Goal: Complete application form

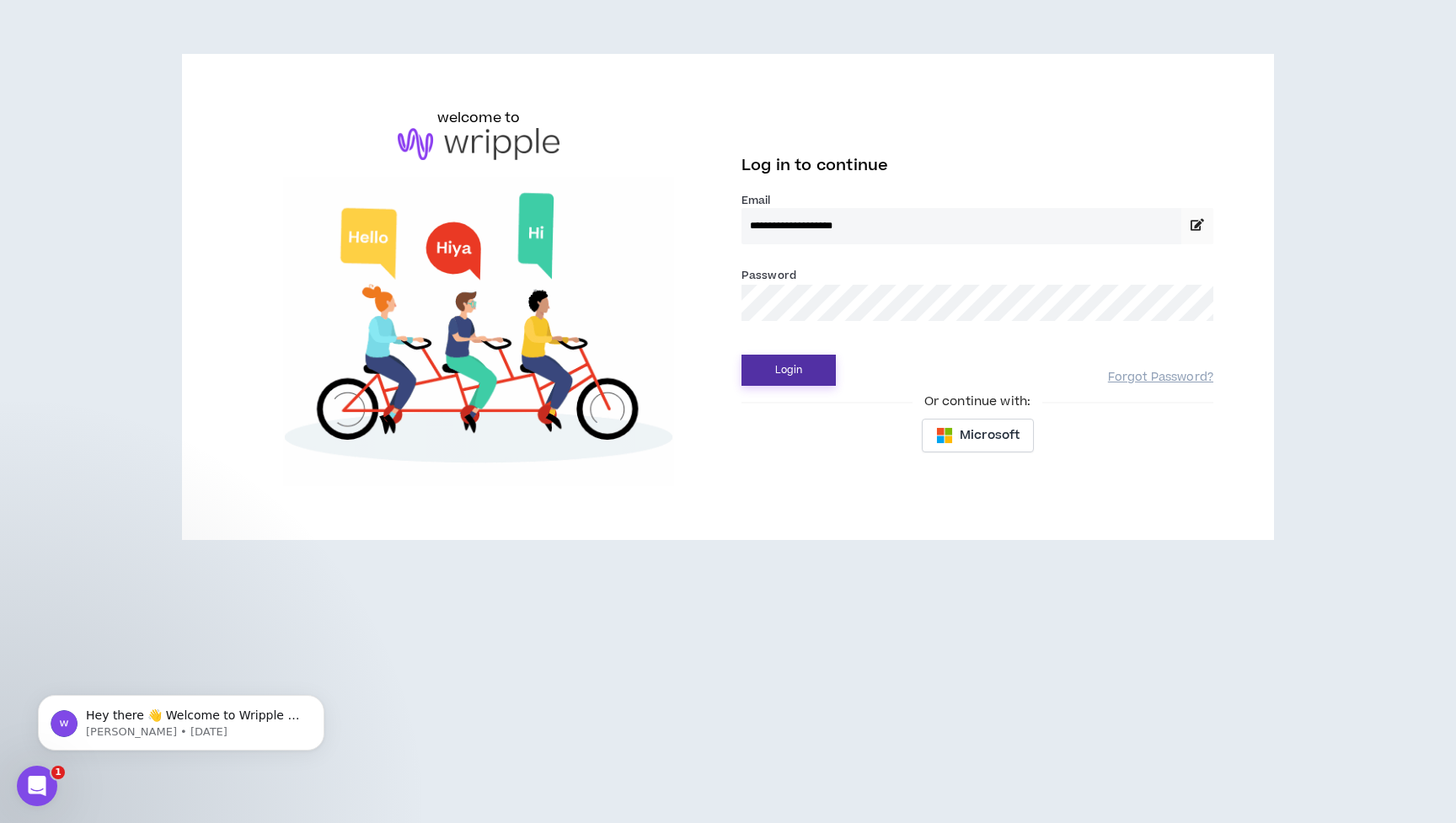
click at [811, 378] on button "Login" at bounding box center [789, 370] width 94 height 31
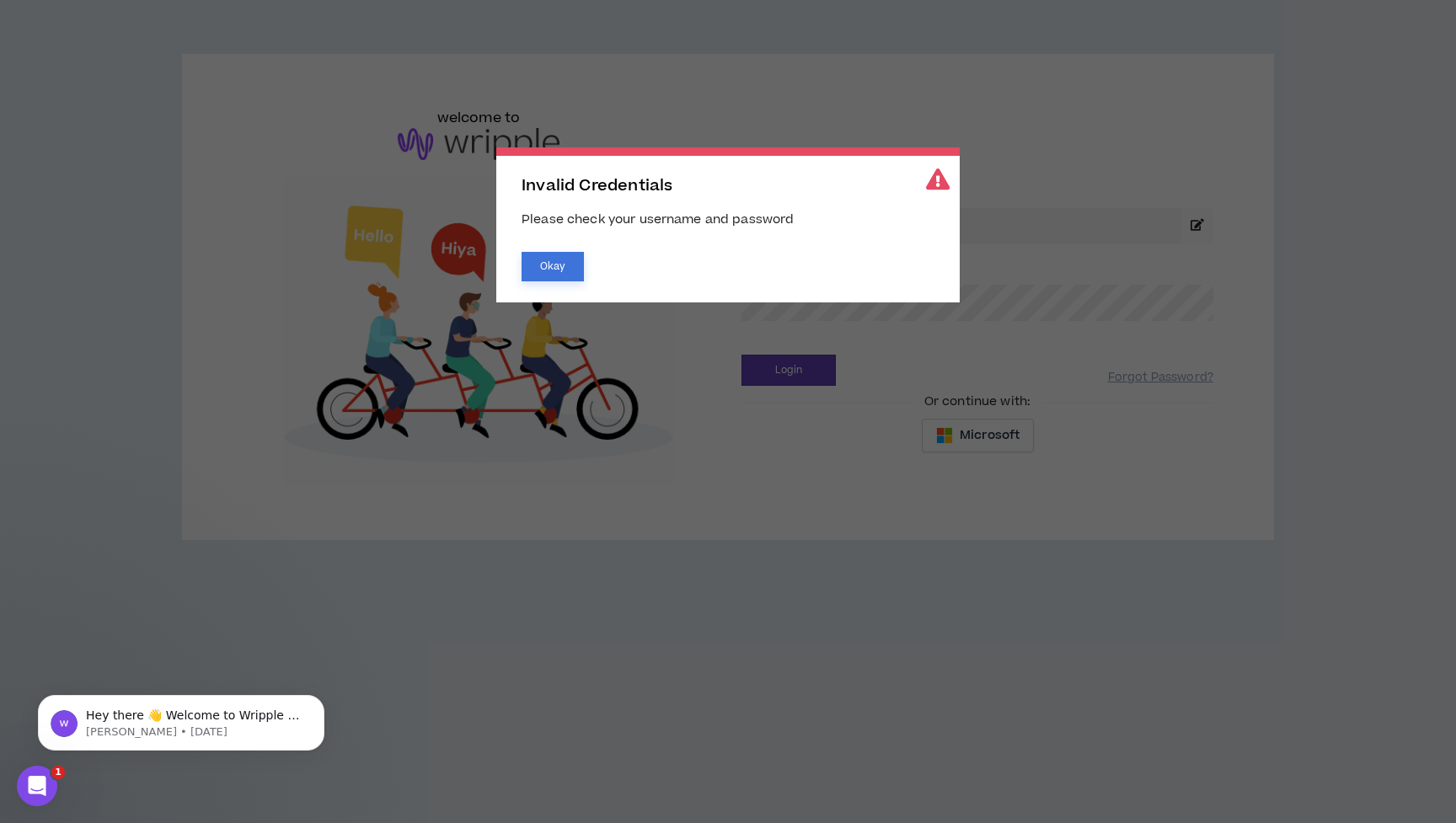
click at [552, 278] on button "Okay" at bounding box center [553, 266] width 62 height 29
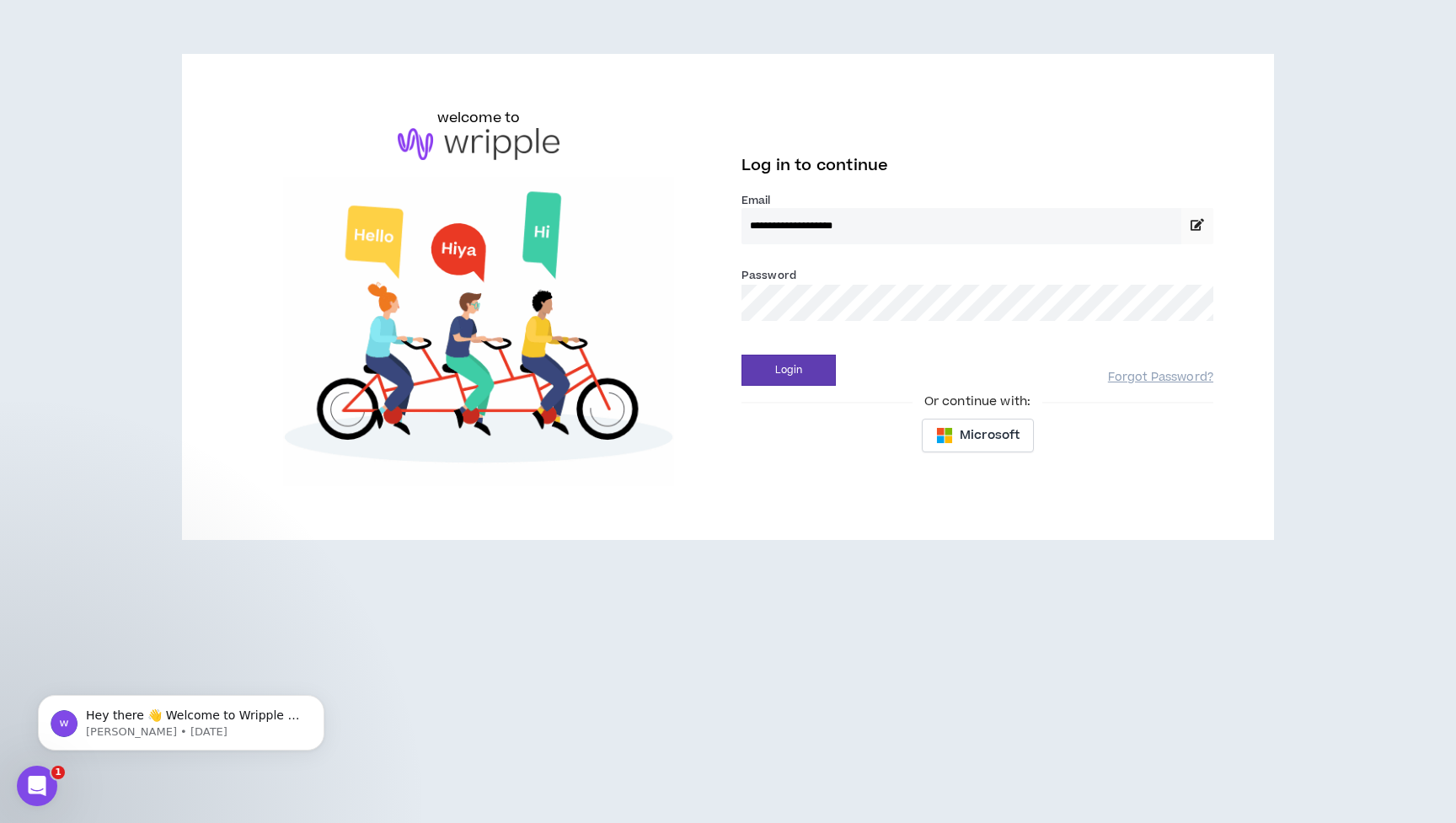
click at [718, 304] on div "**********" at bounding box center [728, 297] width 998 height 378
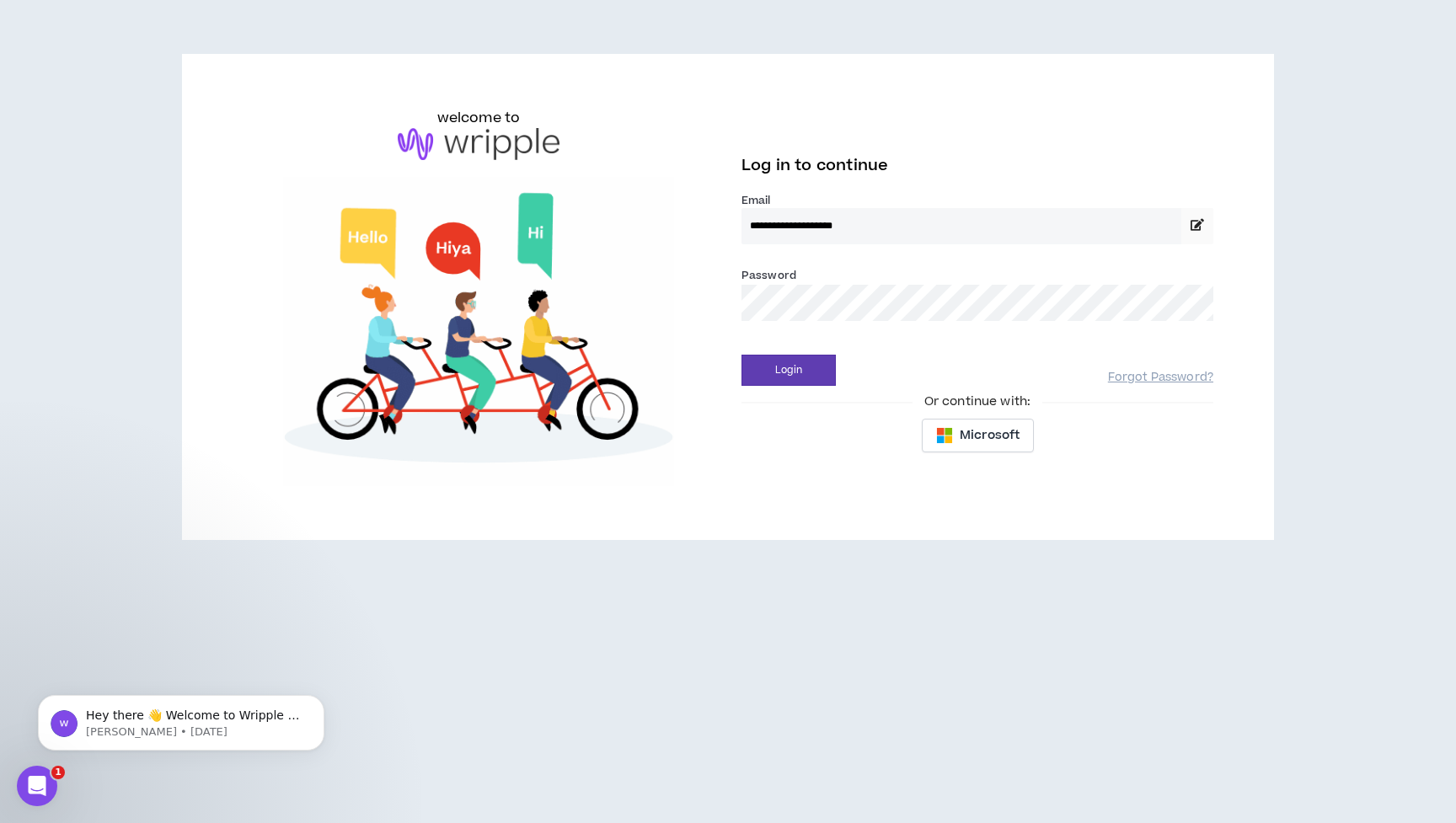
click at [789, 370] on button "Login" at bounding box center [789, 370] width 94 height 31
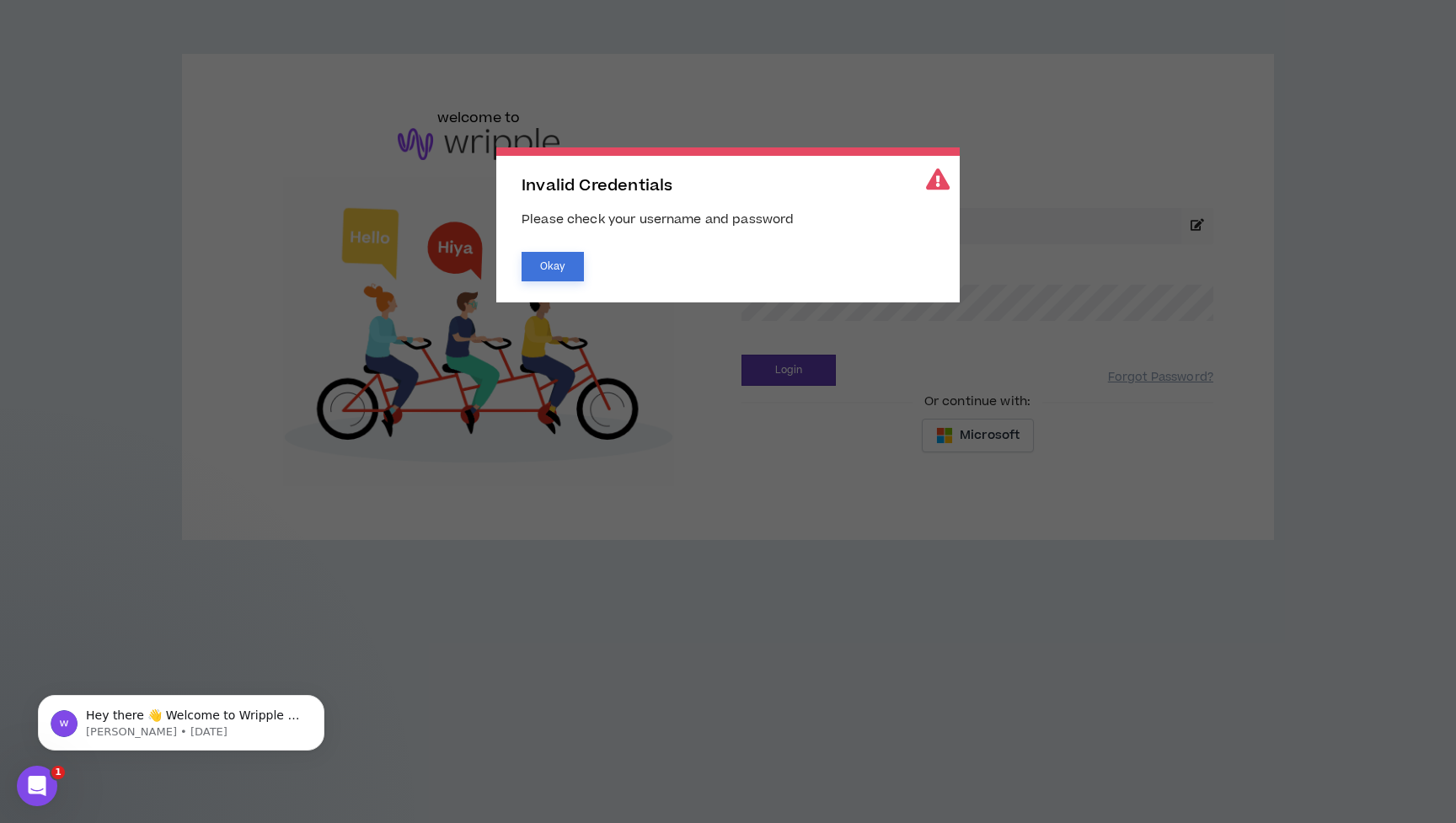
click at [552, 262] on button "Okay" at bounding box center [553, 266] width 62 height 29
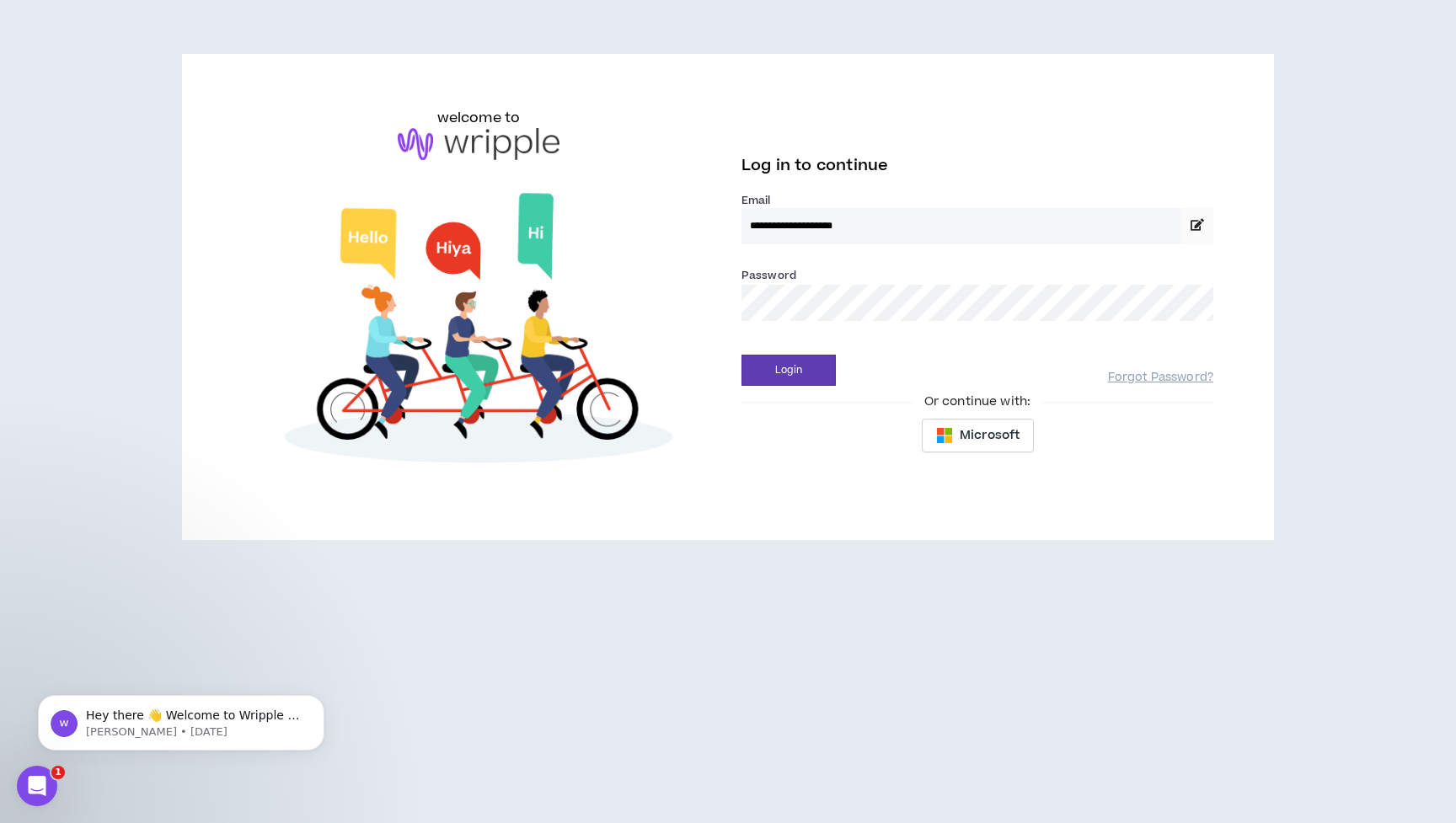
click at [730, 298] on div "**********" at bounding box center [978, 286] width 499 height 355
click at [1196, 227] on icon at bounding box center [1197, 224] width 13 height 12
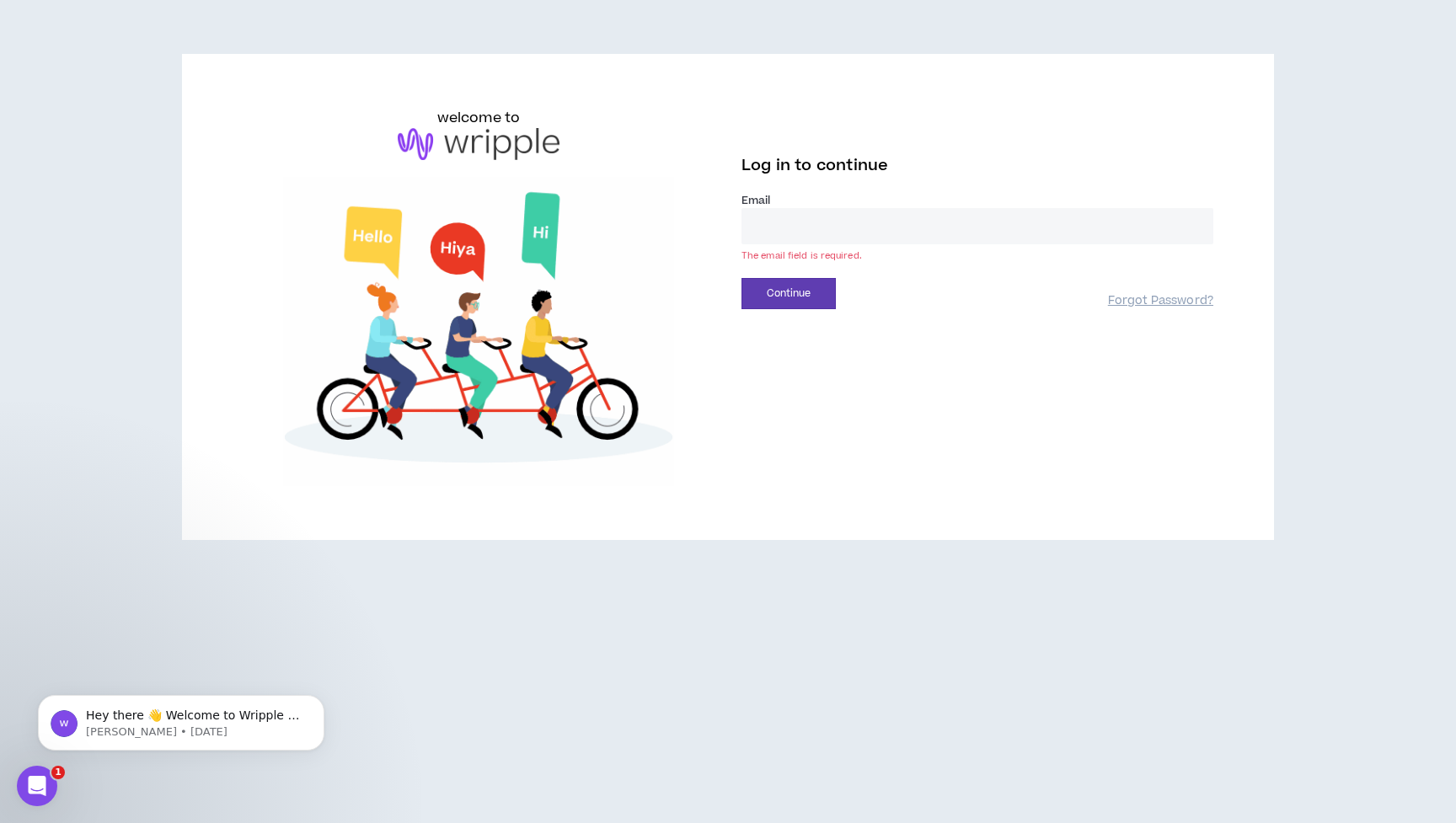
type input "**********"
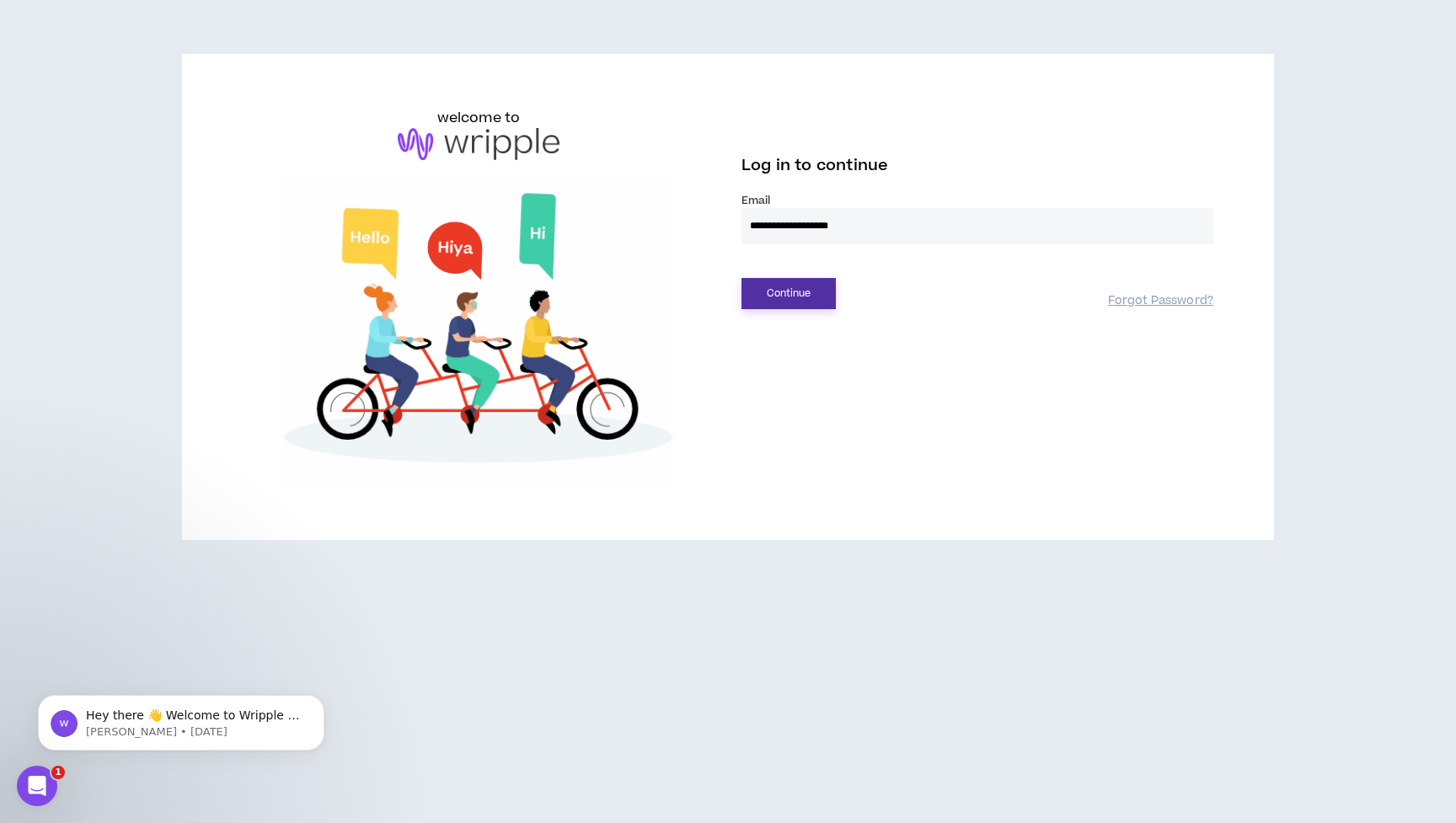
click at [810, 294] on button "Continue" at bounding box center [789, 293] width 94 height 31
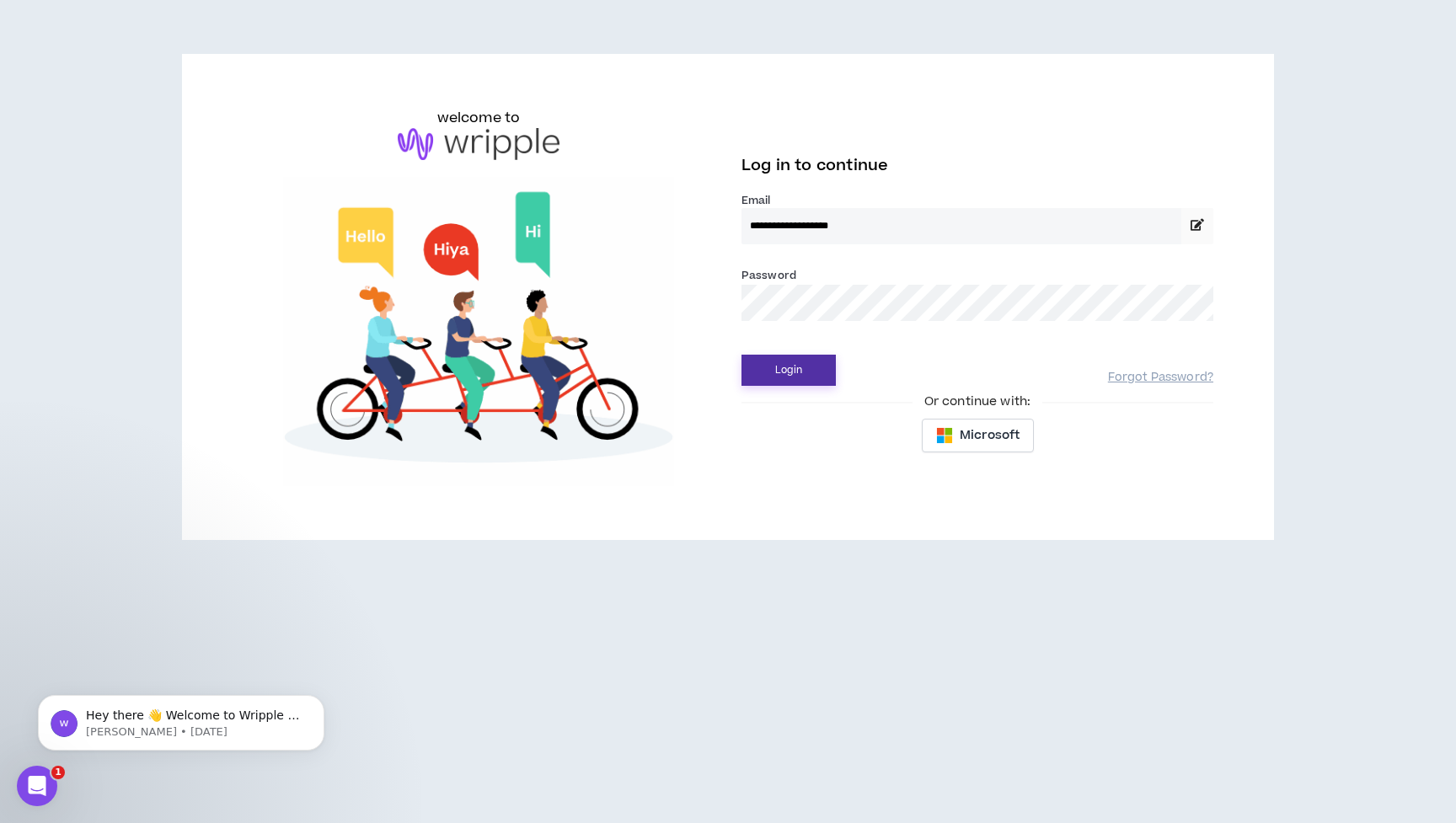
click at [788, 373] on button "Login" at bounding box center [789, 370] width 94 height 31
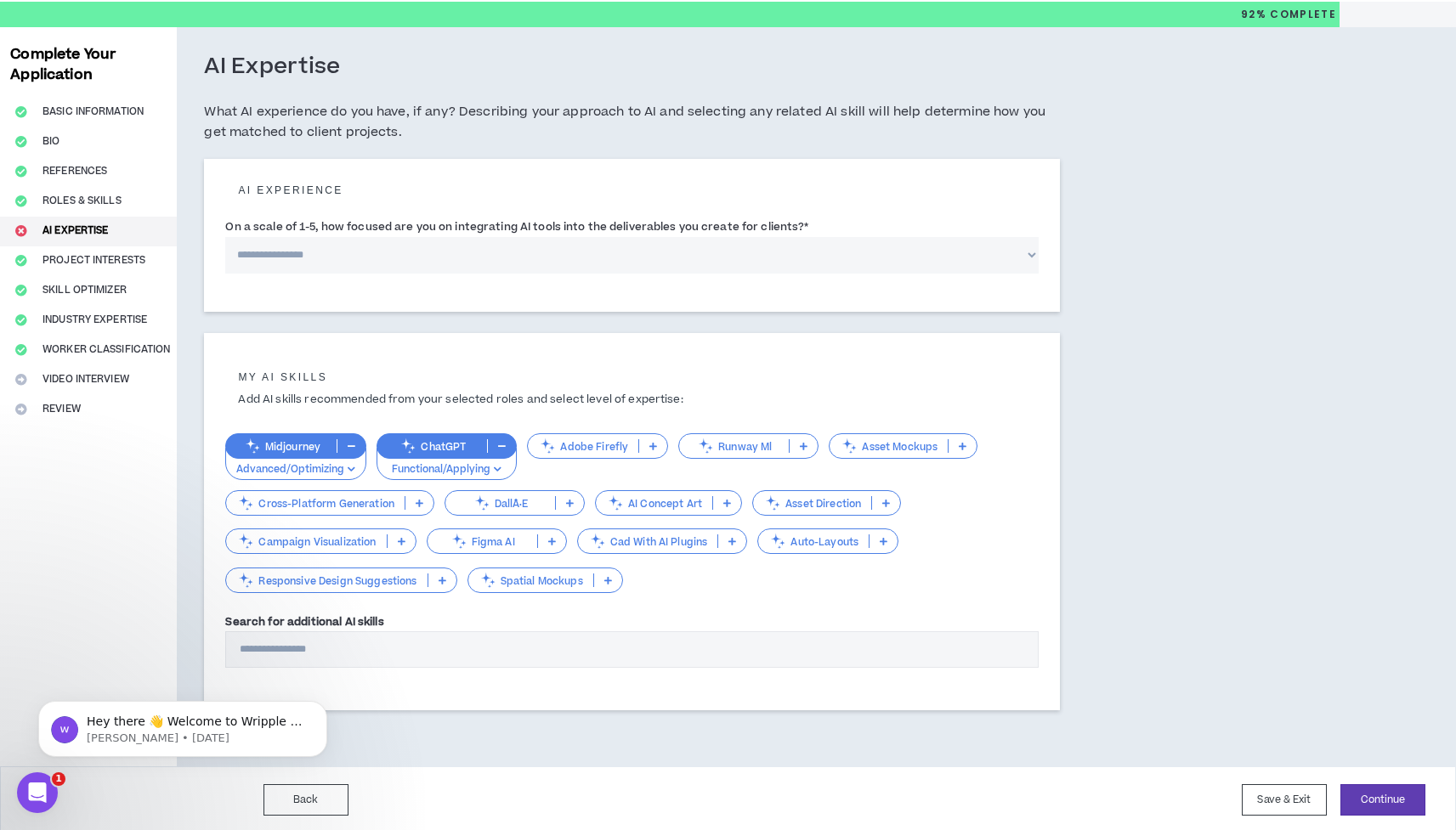
scroll to position [48, 0]
click at [963, 443] on icon at bounding box center [962, 446] width 8 height 8
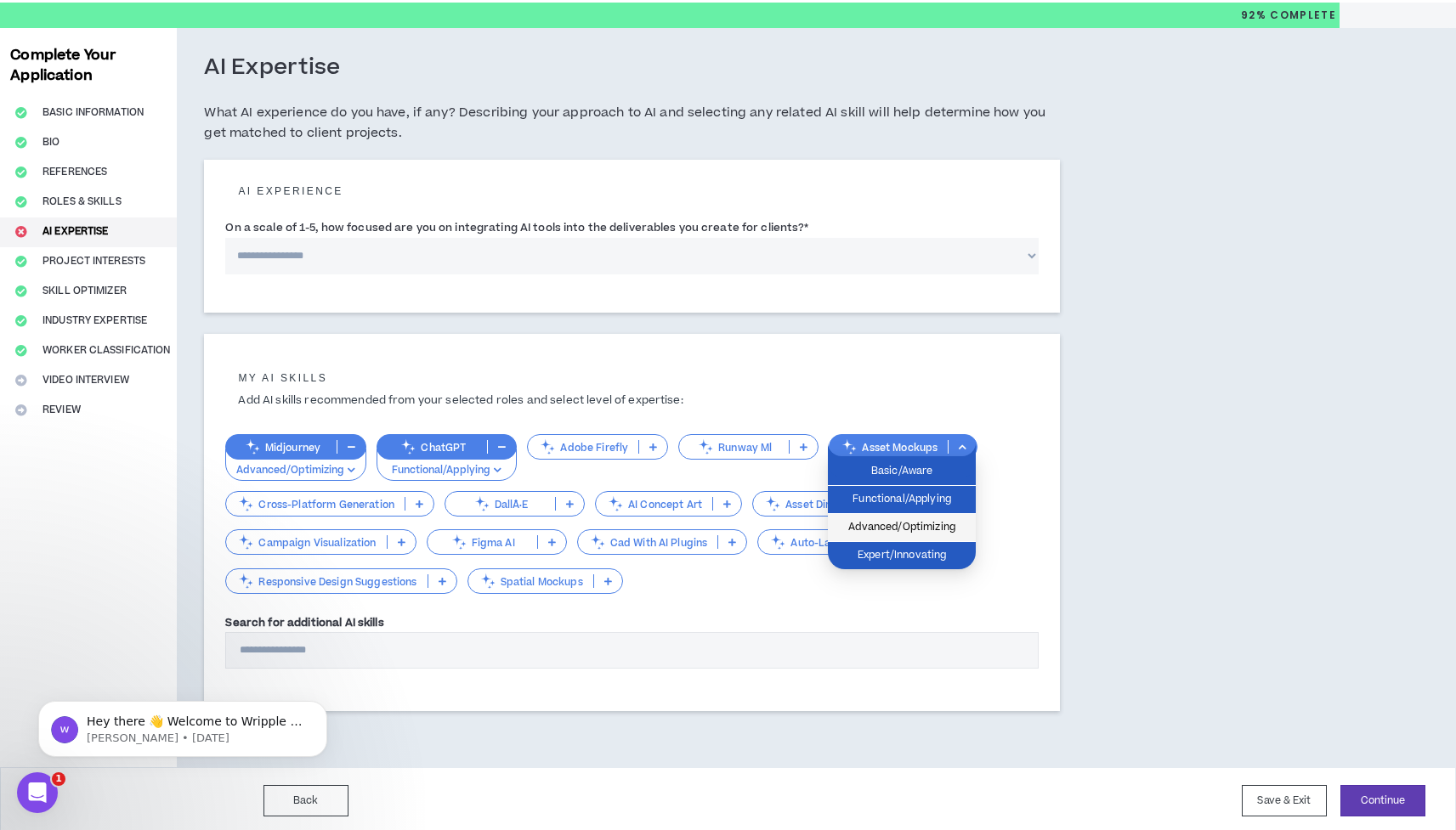
click at [950, 523] on span "Advanced/Optimizing" at bounding box center [901, 527] width 127 height 19
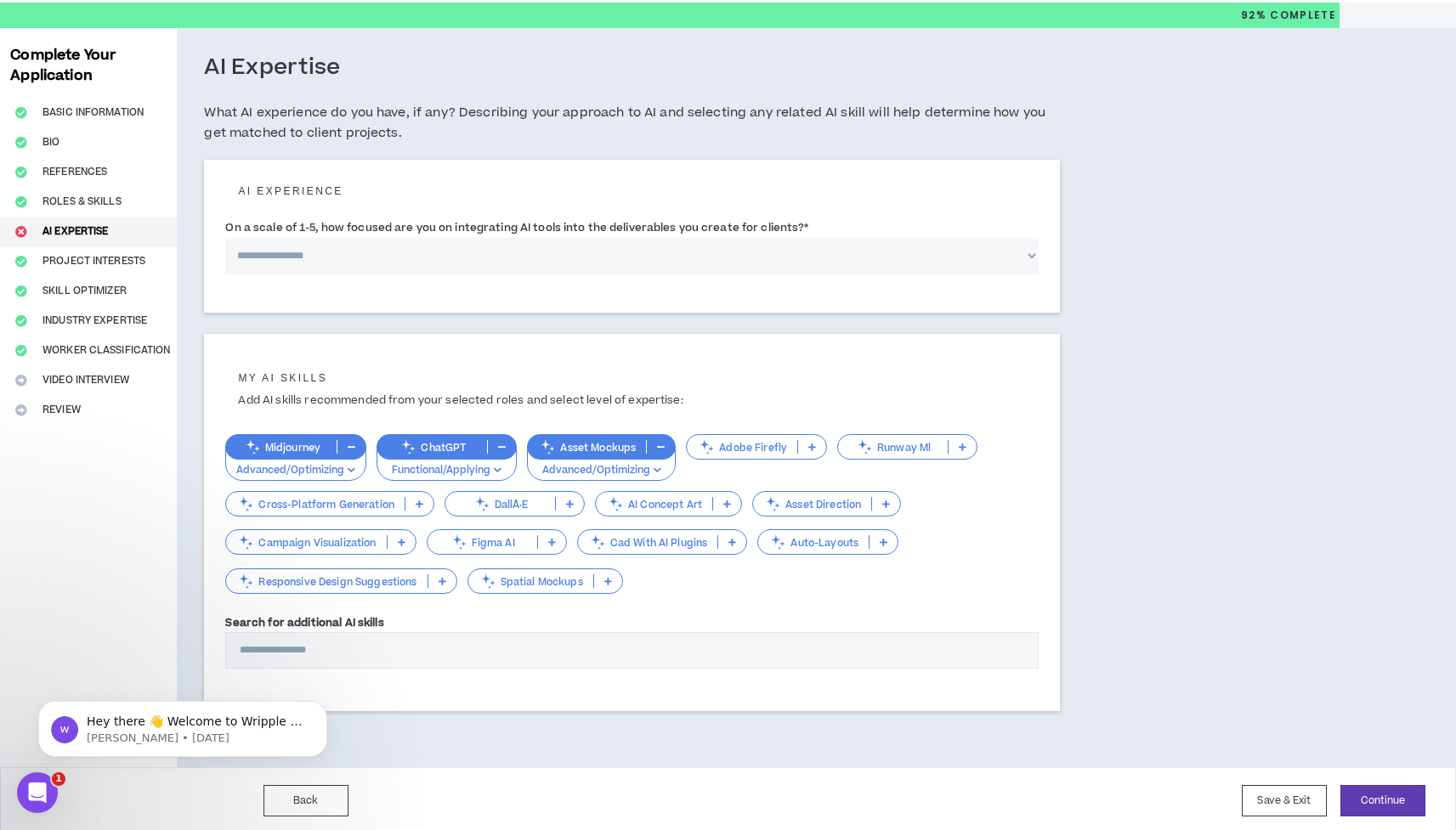
click at [543, 647] on input "Search for additional AI skills" at bounding box center [632, 650] width 813 height 37
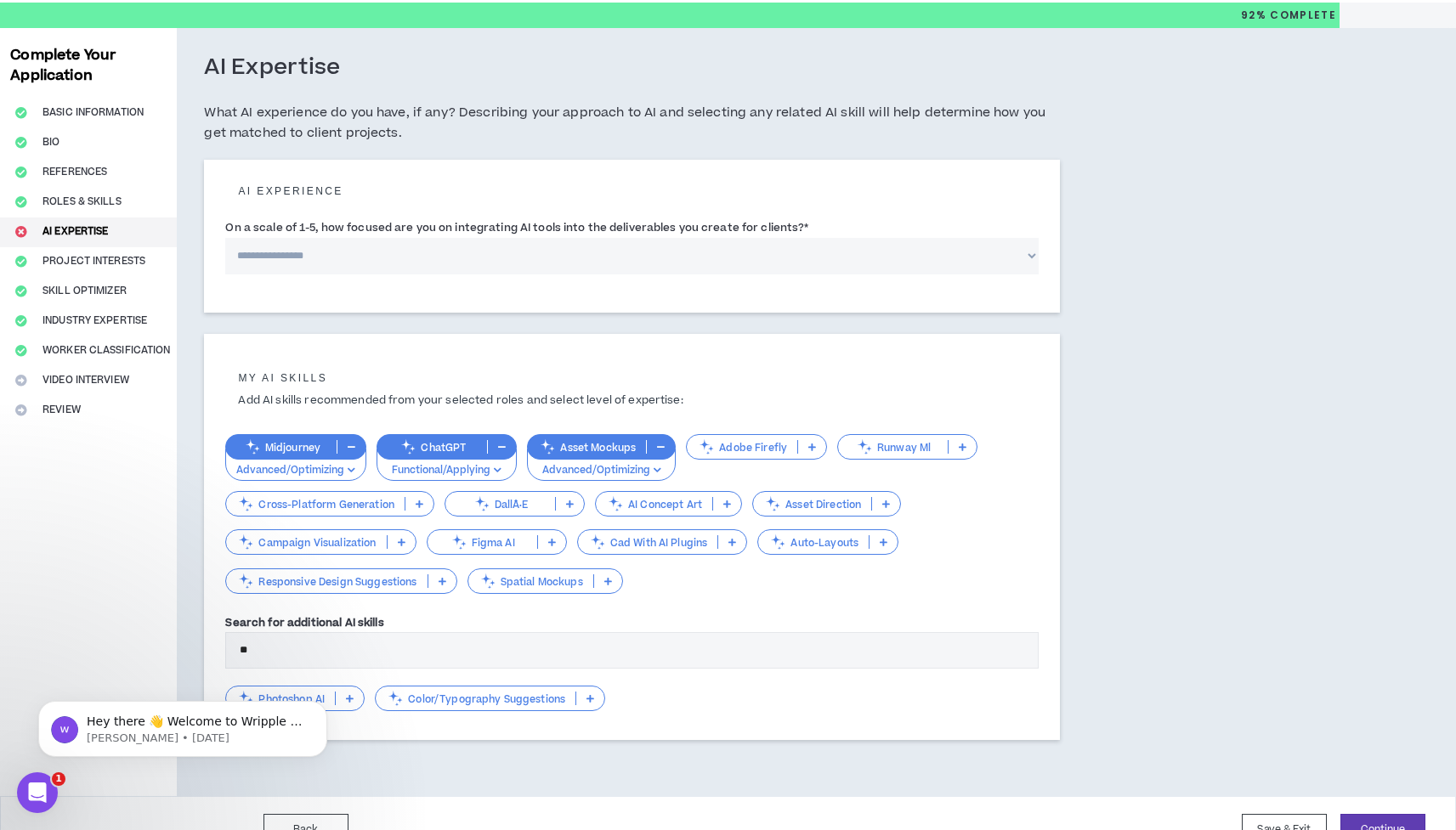
type input "*"
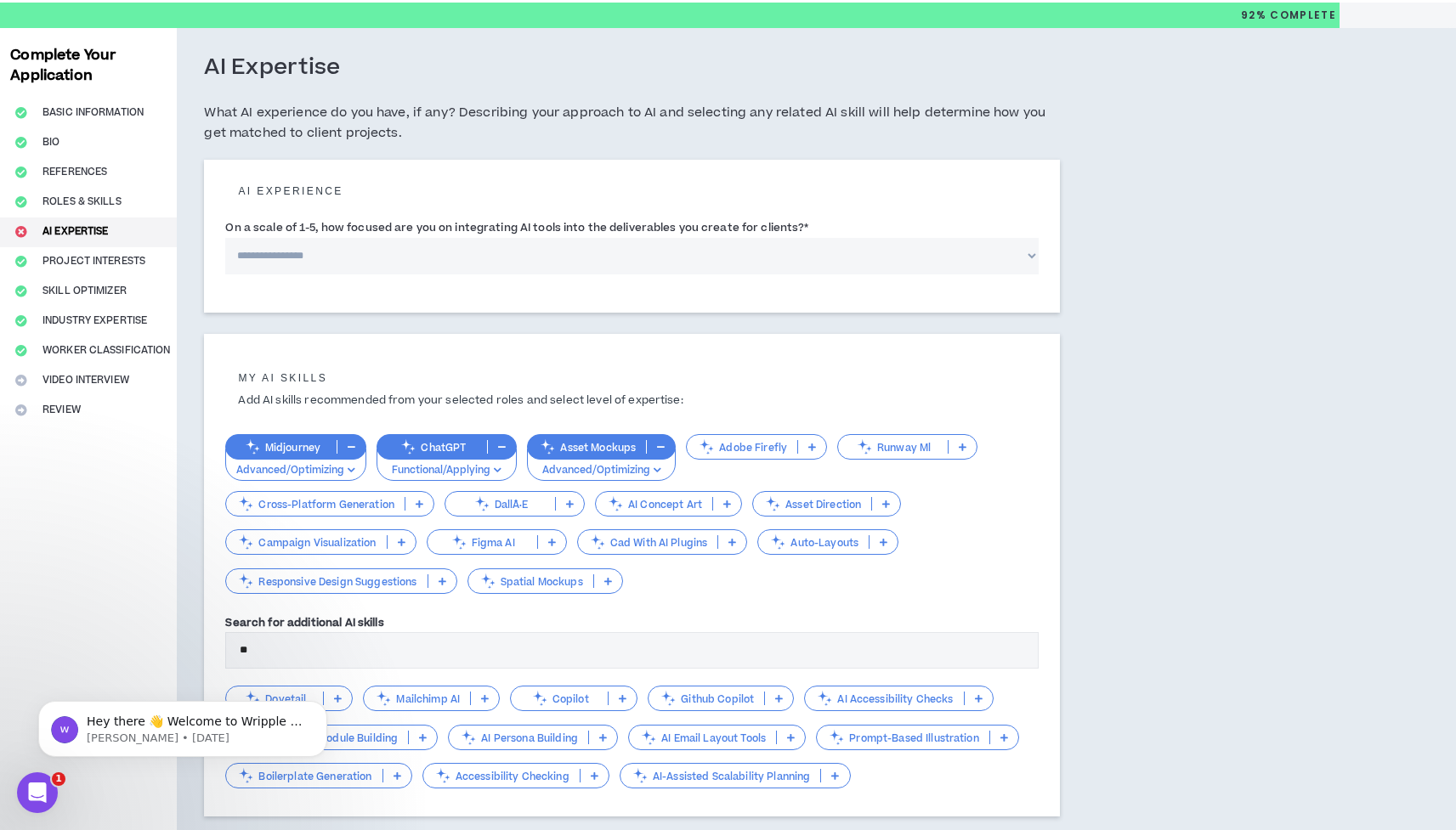
type input "*"
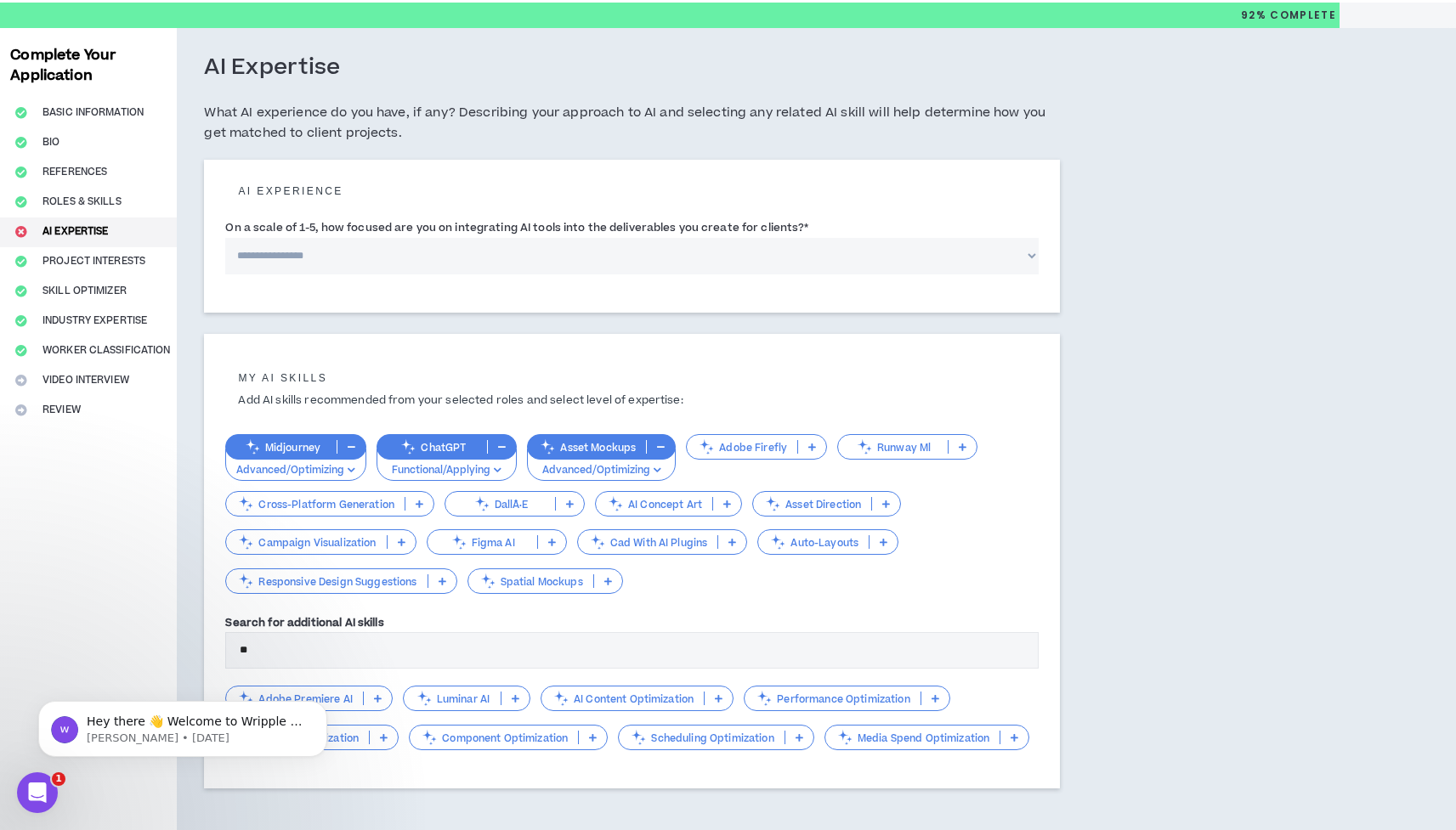
type input "*"
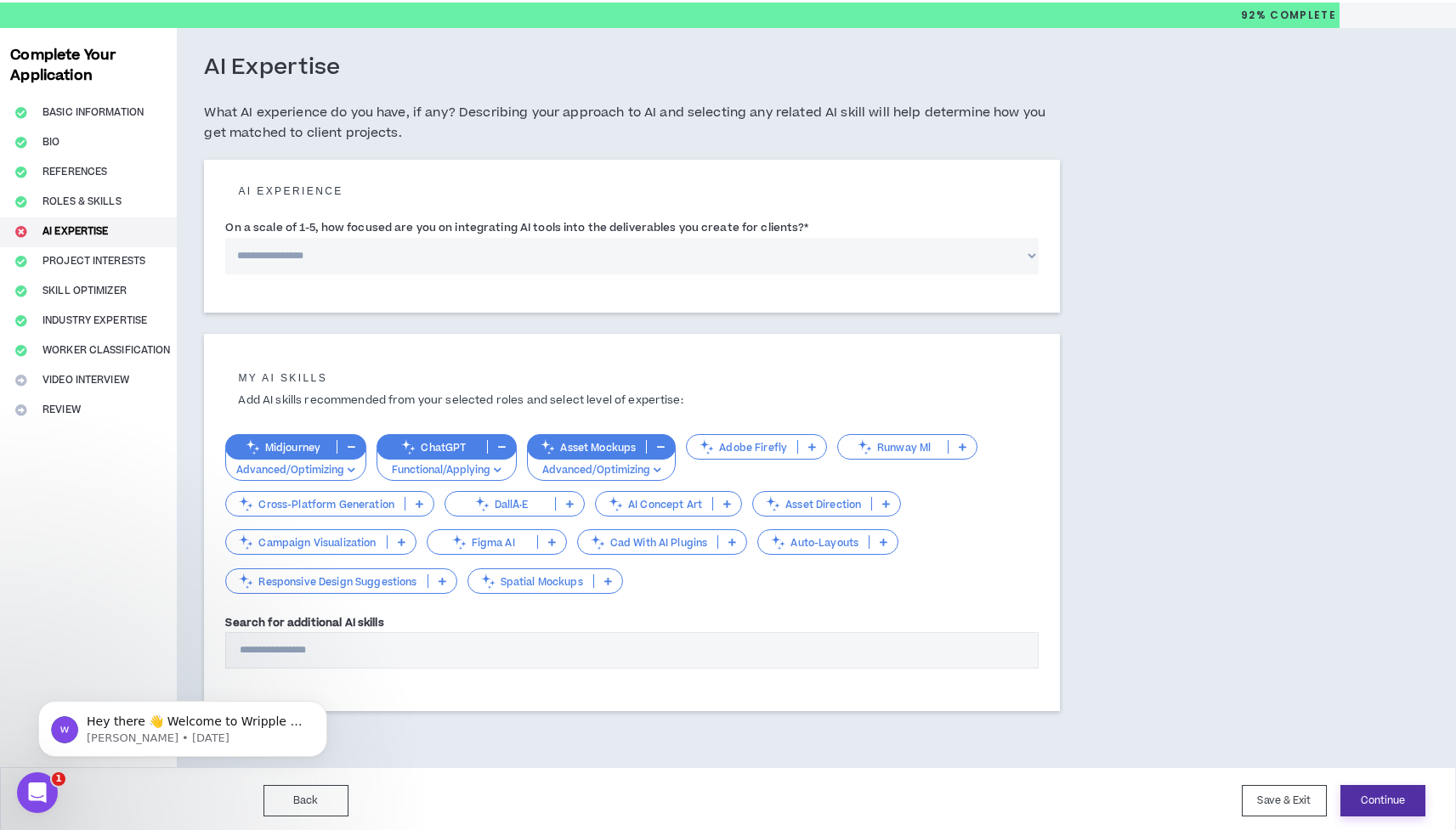
click at [1397, 793] on button "Continue" at bounding box center [1383, 800] width 85 height 31
select select "*"
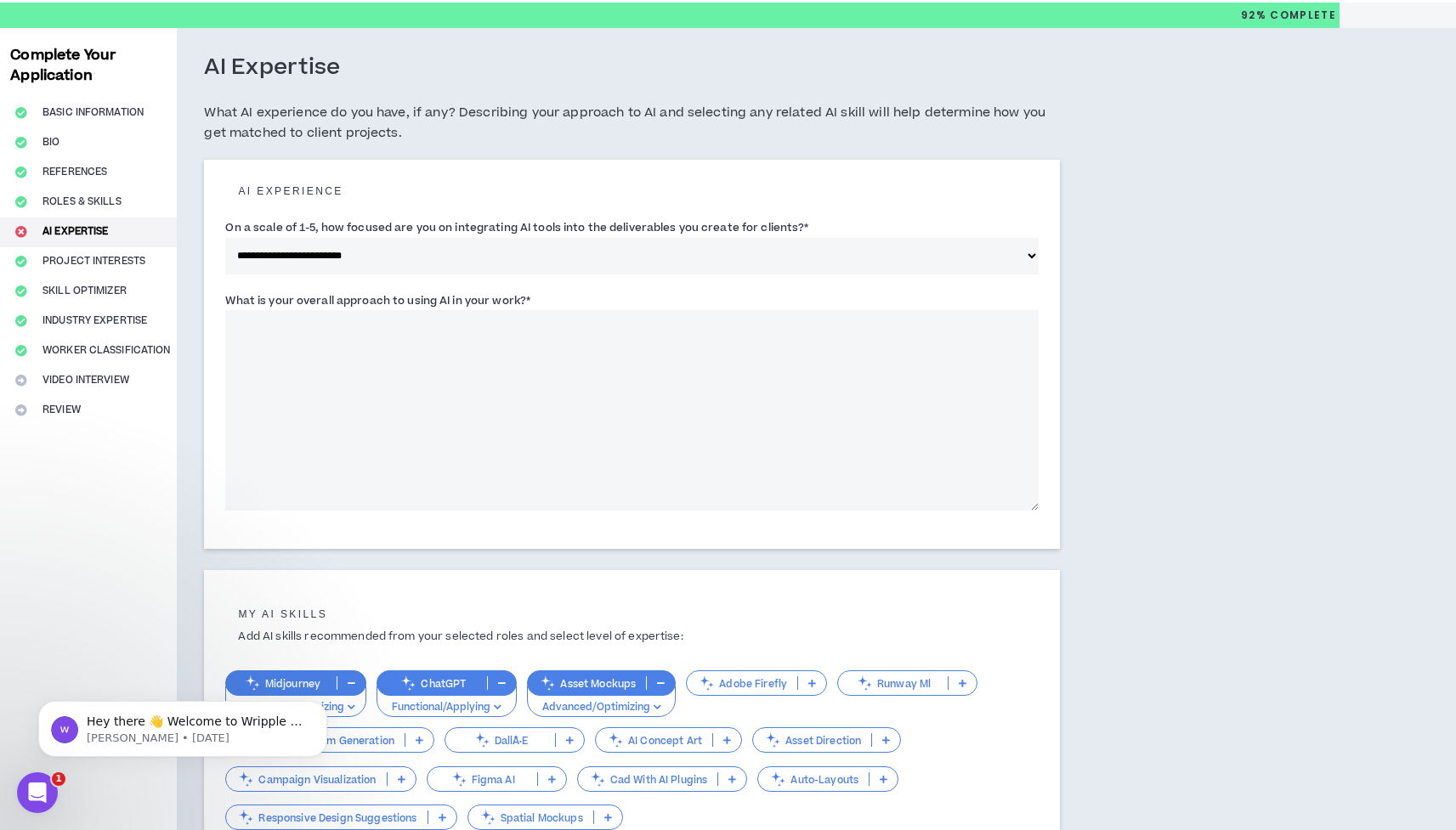
click at [471, 343] on textarea "What is your overall approach to using AI in your work? *" at bounding box center [632, 411] width 813 height 200
type textarea "*"
paste textarea "**********"
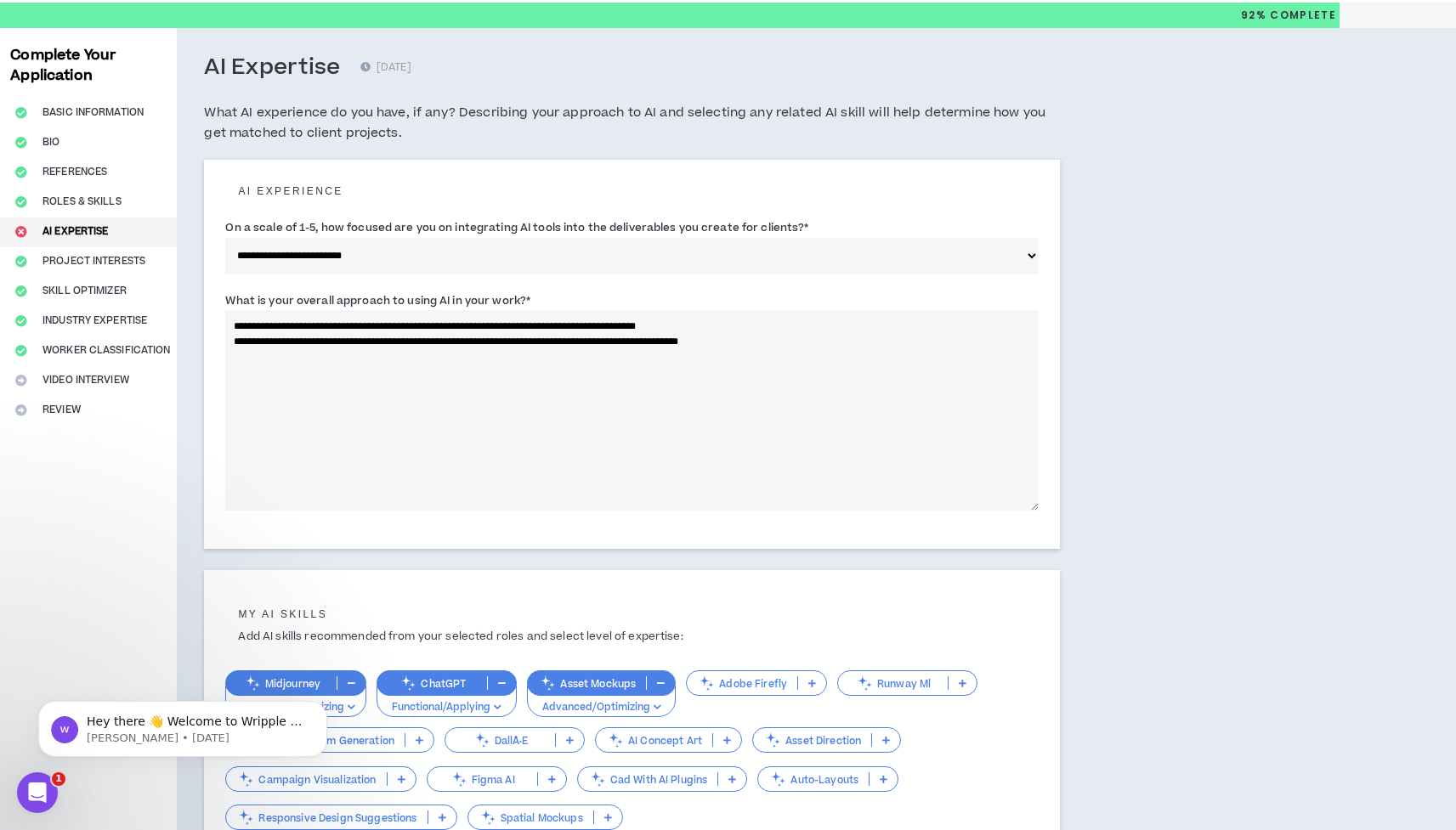
click at [744, 325] on textarea "**********" at bounding box center [632, 411] width 813 height 200
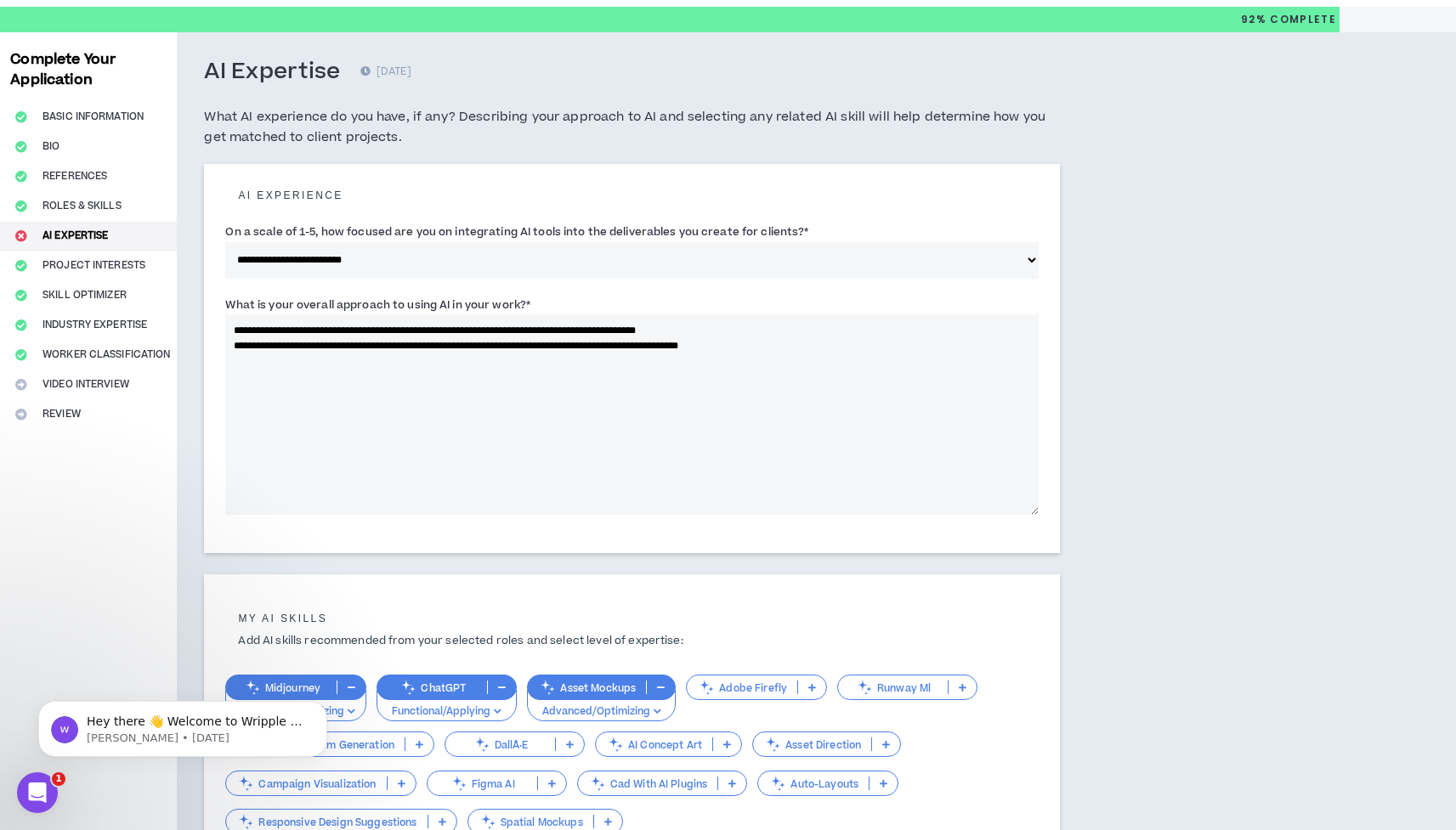
scroll to position [38, 0]
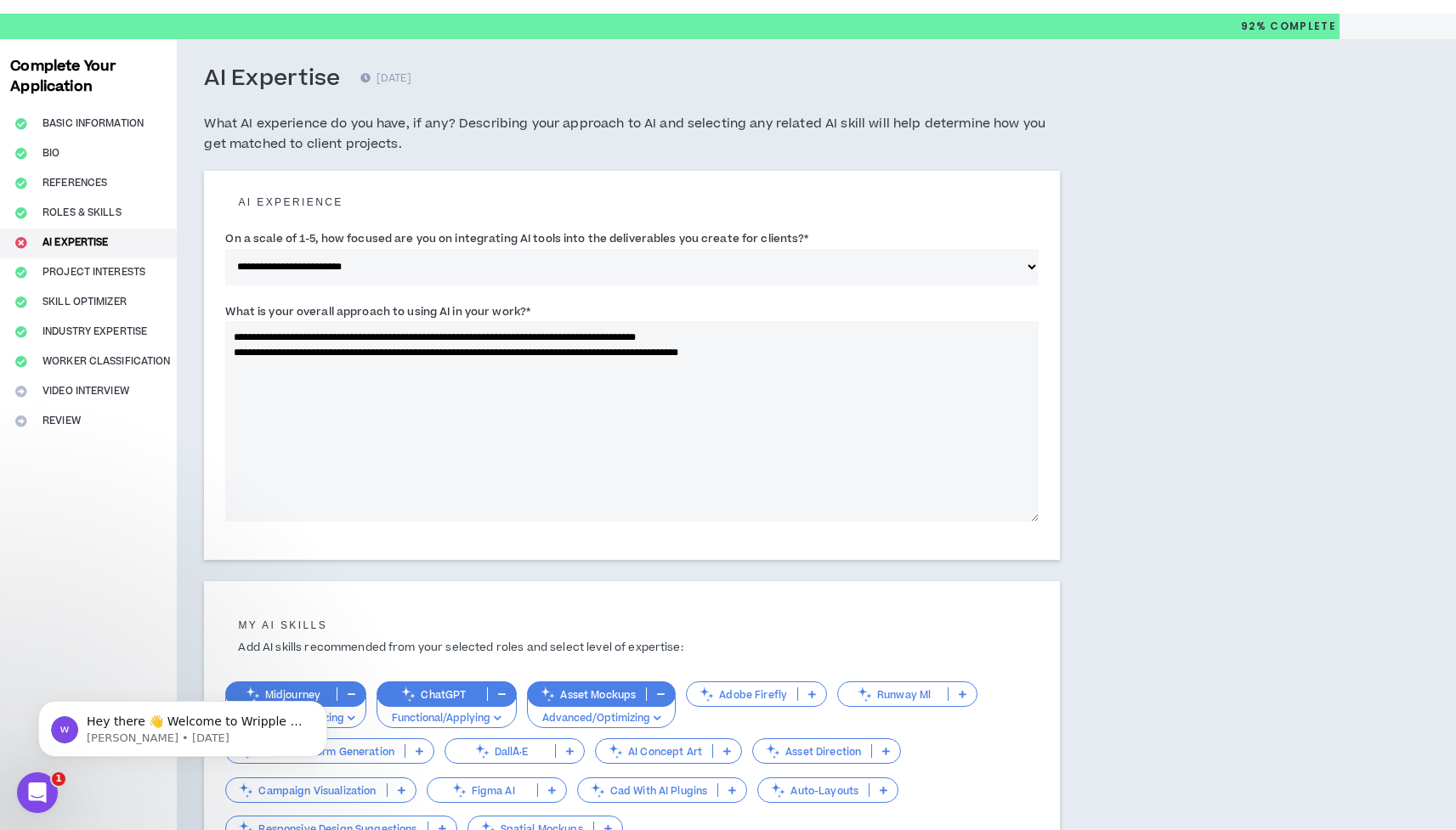
click at [562, 337] on textarea "**********" at bounding box center [632, 421] width 813 height 200
click at [233, 364] on textarea "**********" at bounding box center [632, 421] width 813 height 200
click at [269, 350] on textarea "**********" at bounding box center [632, 421] width 813 height 200
drag, startPoint x: 908, startPoint y: 369, endPoint x: 192, endPoint y: 318, distance: 717.8
click at [192, 318] on div "**********" at bounding box center [632, 527] width 910 height 976
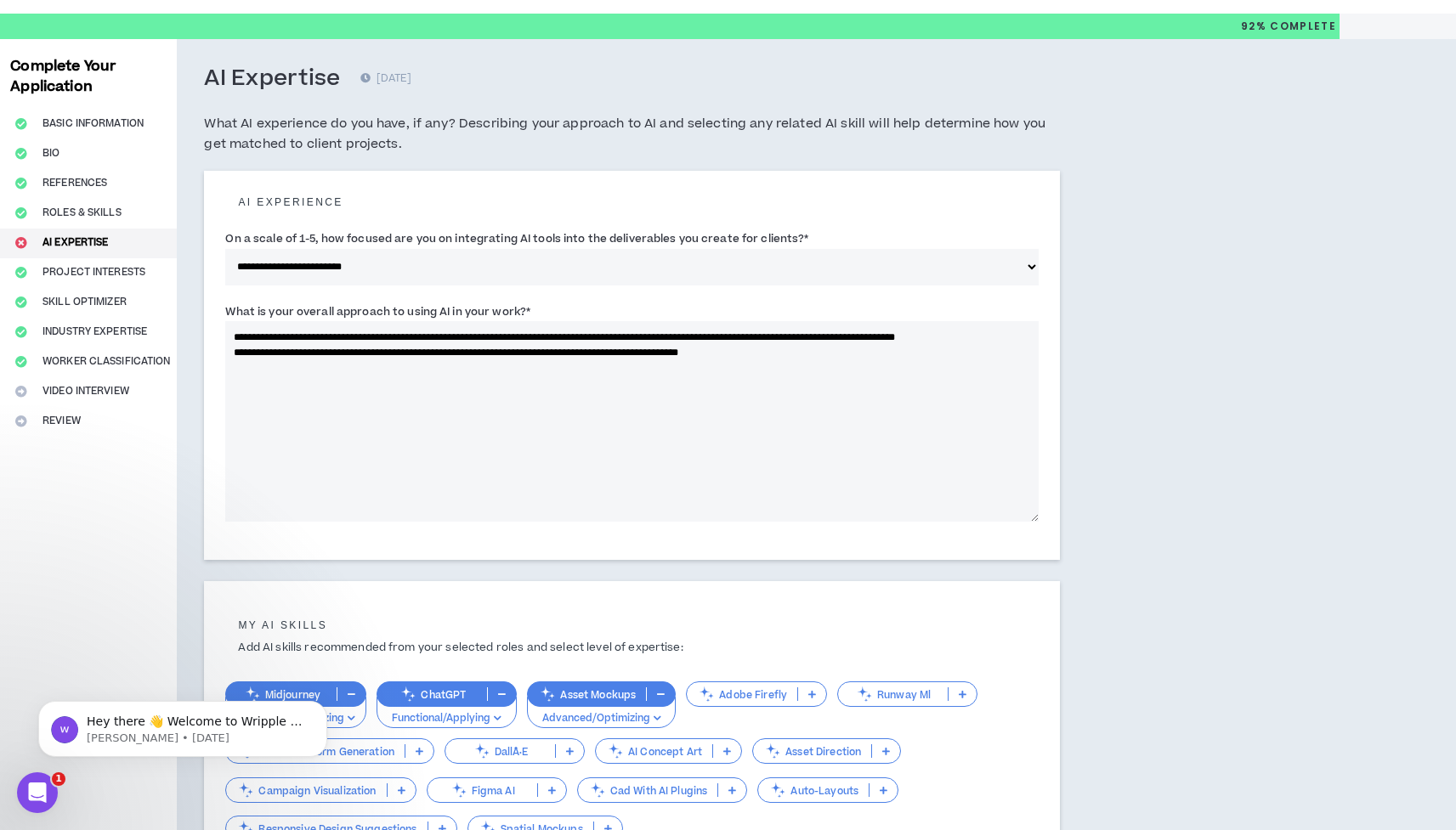
type textarea "**********"
drag, startPoint x: 221, startPoint y: 305, endPoint x: 923, endPoint y: 383, distance: 706.3
click at [923, 383] on div "**********" at bounding box center [632, 365] width 856 height 389
drag, startPoint x: 918, startPoint y: 377, endPoint x: 302, endPoint y: 305, distance: 620.2
click at [302, 305] on div "**********" at bounding box center [632, 411] width 813 height 219
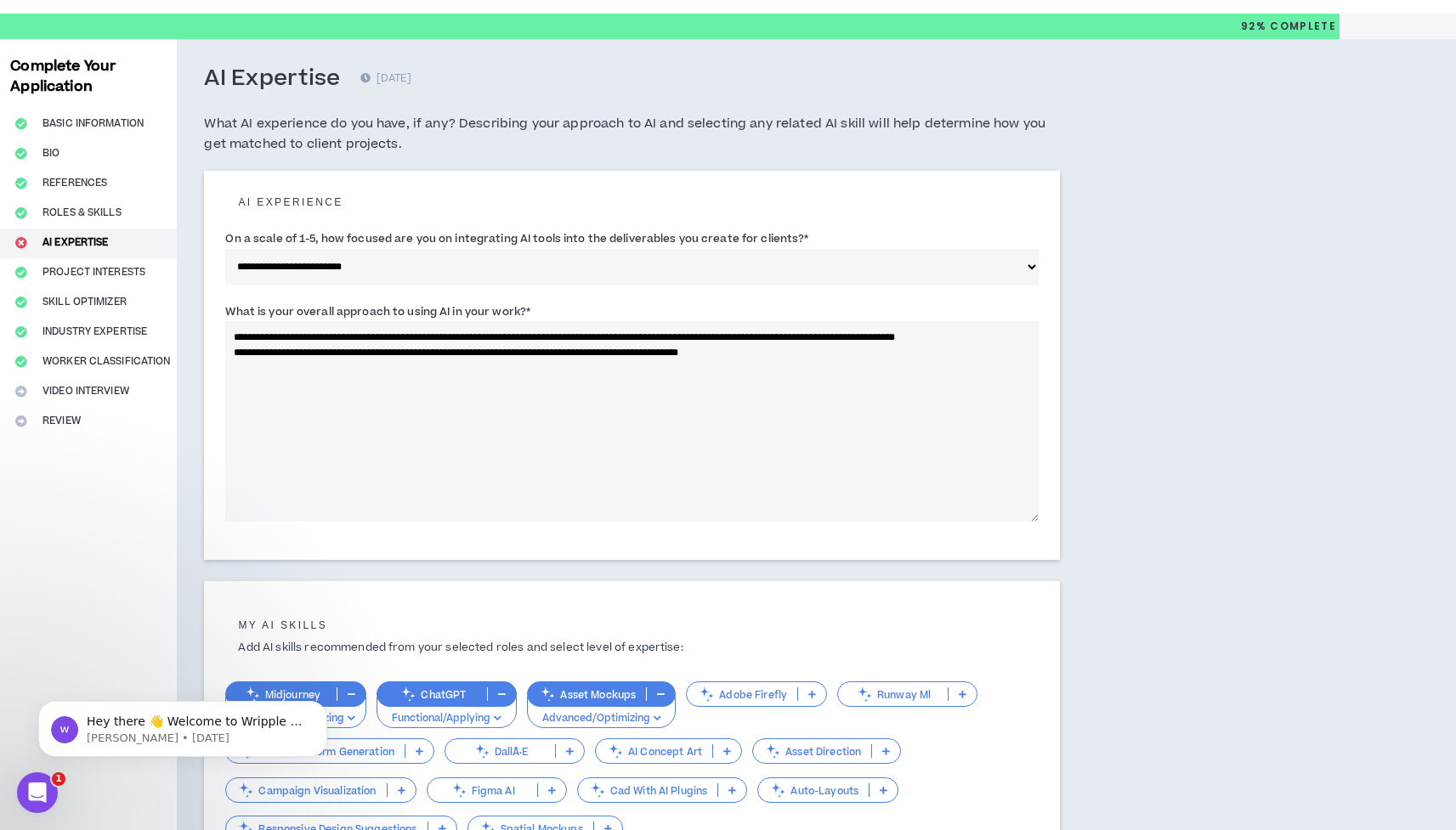
drag, startPoint x: 228, startPoint y: 233, endPoint x: 810, endPoint y: 232, distance: 582.0
click at [810, 233] on div "**********" at bounding box center [632, 257] width 813 height 55
copy label "On a scale of 1-5, how focused are you on integrating AI tools into the deliver…"
drag, startPoint x: 226, startPoint y: 310, endPoint x: 534, endPoint y: 312, distance: 308.0
click at [534, 312] on div "**********" at bounding box center [632, 411] width 813 height 219
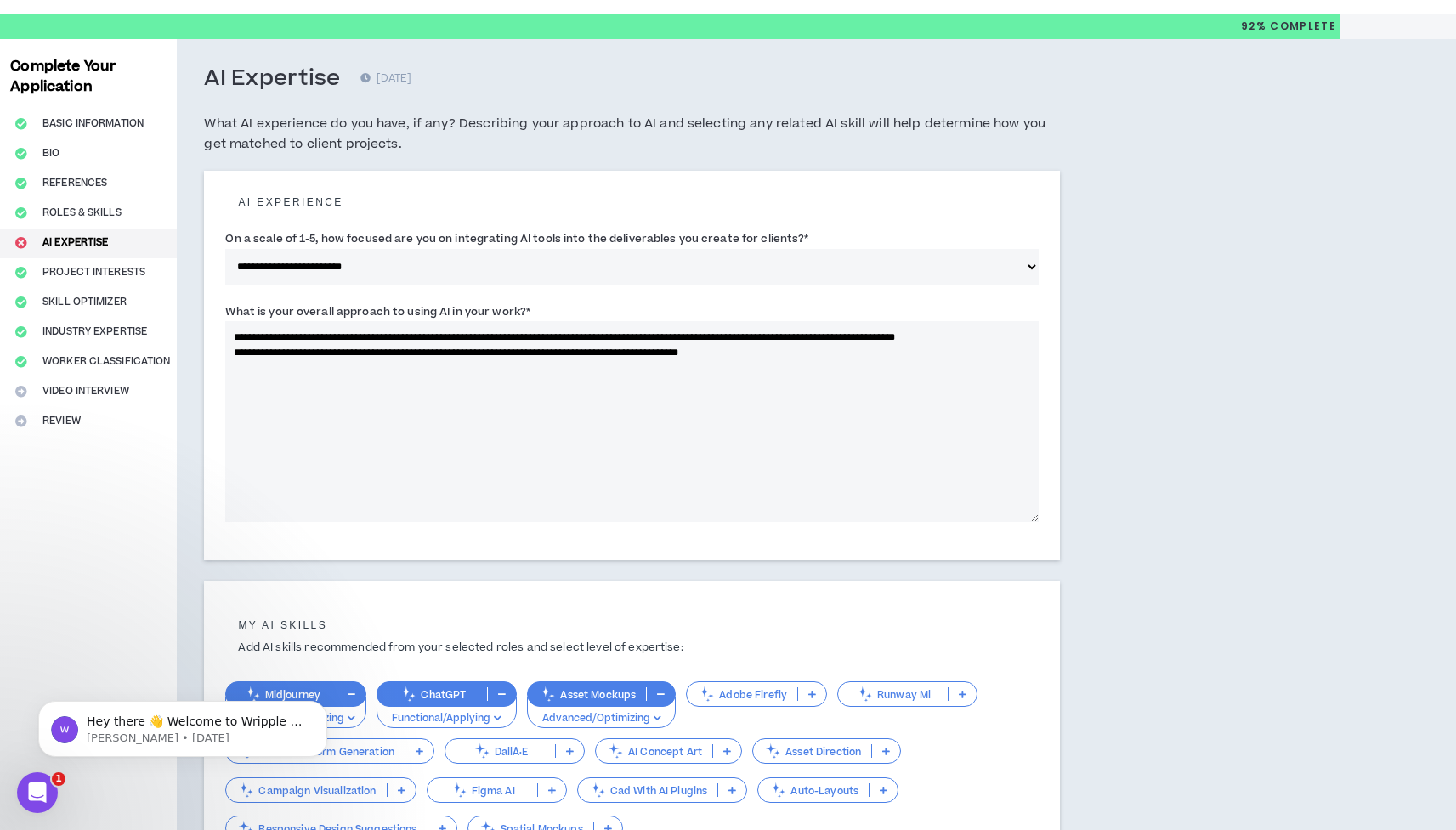
copy label "What is your overall approach to using AI in your work? *"
select select "*"
copy label "What is your overall approach to using AI in your work? *"
click at [484, 136] on h5 "What AI experience do you have, if any? Describing your approach to AI and sele…" at bounding box center [632, 134] width 856 height 41
drag, startPoint x: 555, startPoint y: 435, endPoint x: 231, endPoint y: 305, distance: 349.1
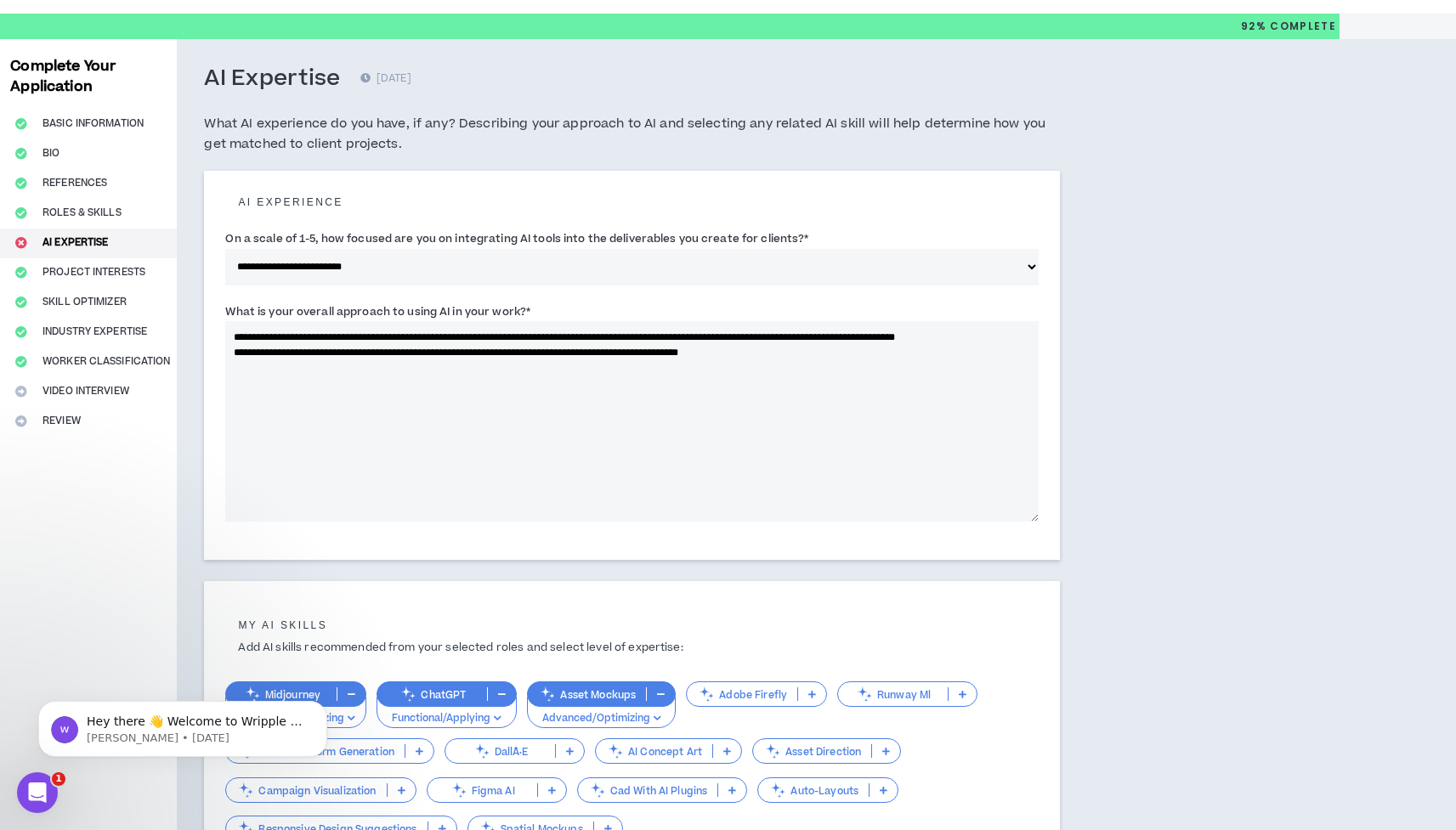
click at [231, 305] on div "**********" at bounding box center [632, 411] width 813 height 219
paste textarea "**********"
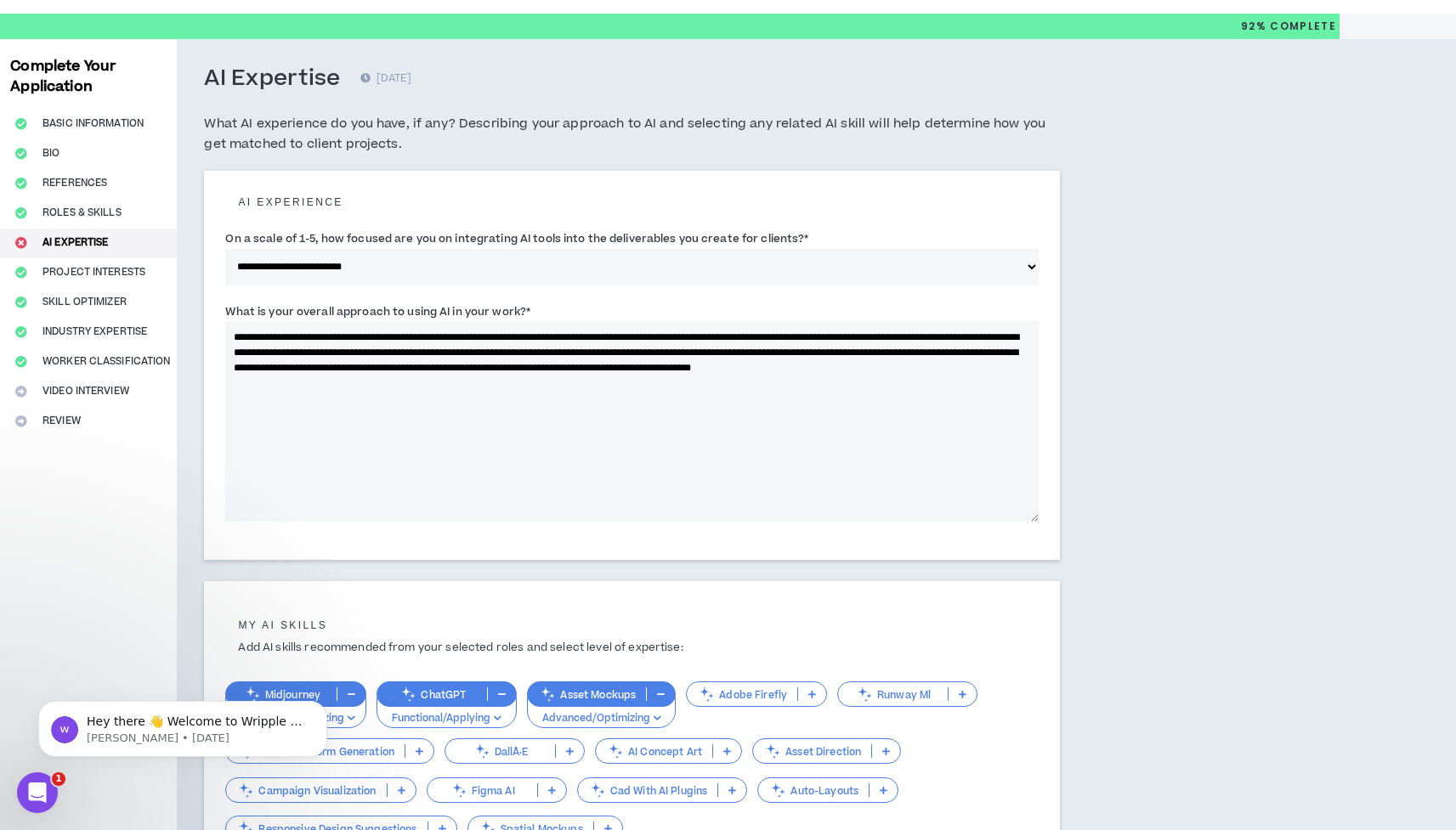
paste textarea "**********"
click at [470, 379] on textarea "**********" at bounding box center [632, 421] width 813 height 200
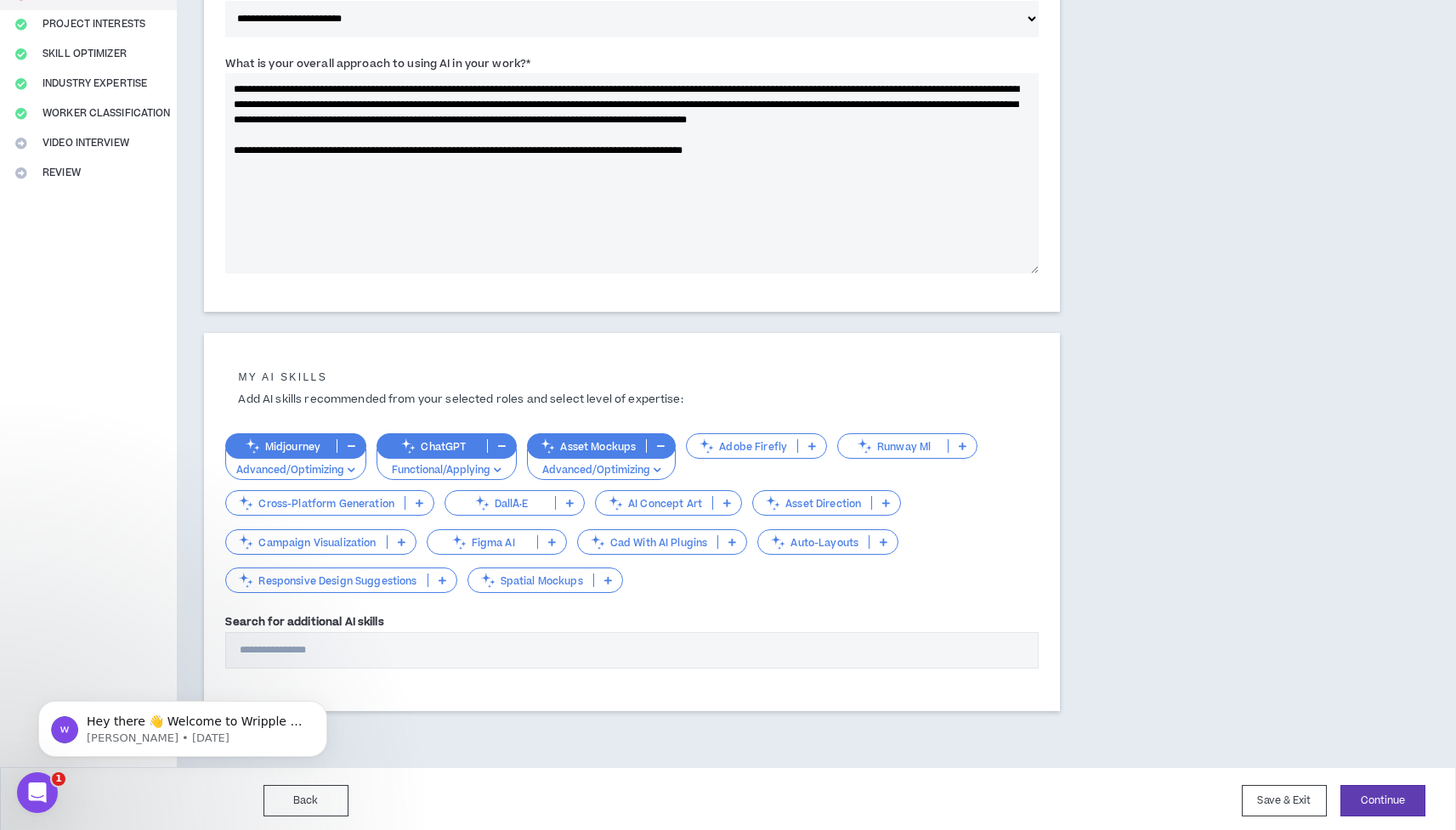
scroll to position [284, 0]
type textarea "**********"
click at [1376, 796] on button "Continue" at bounding box center [1383, 801] width 85 height 31
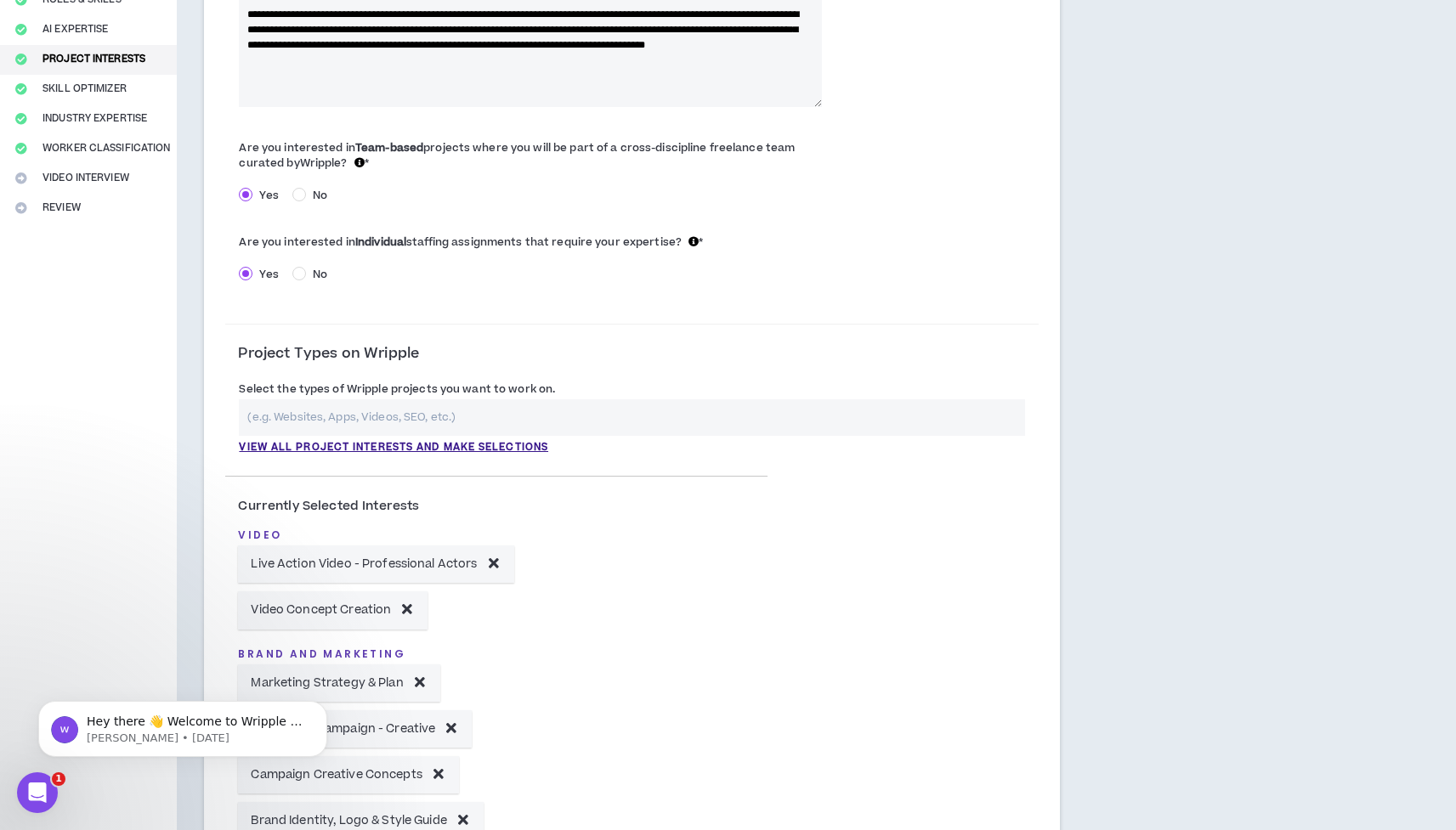
scroll to position [255, 0]
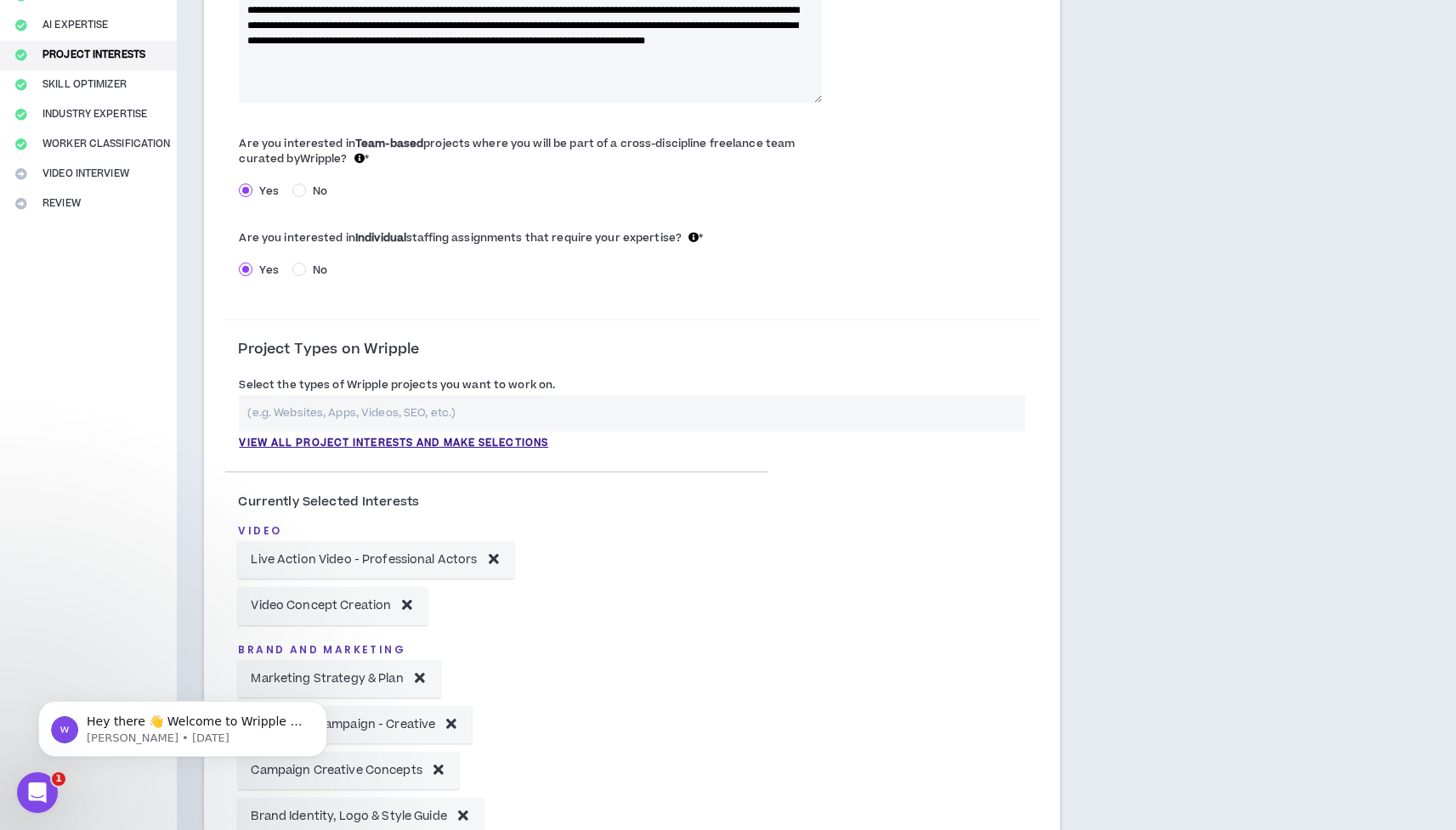
click at [488, 406] on input "text" at bounding box center [632, 413] width 787 height 37
click at [490, 439] on p "View all project interests and make selections" at bounding box center [394, 443] width 310 height 15
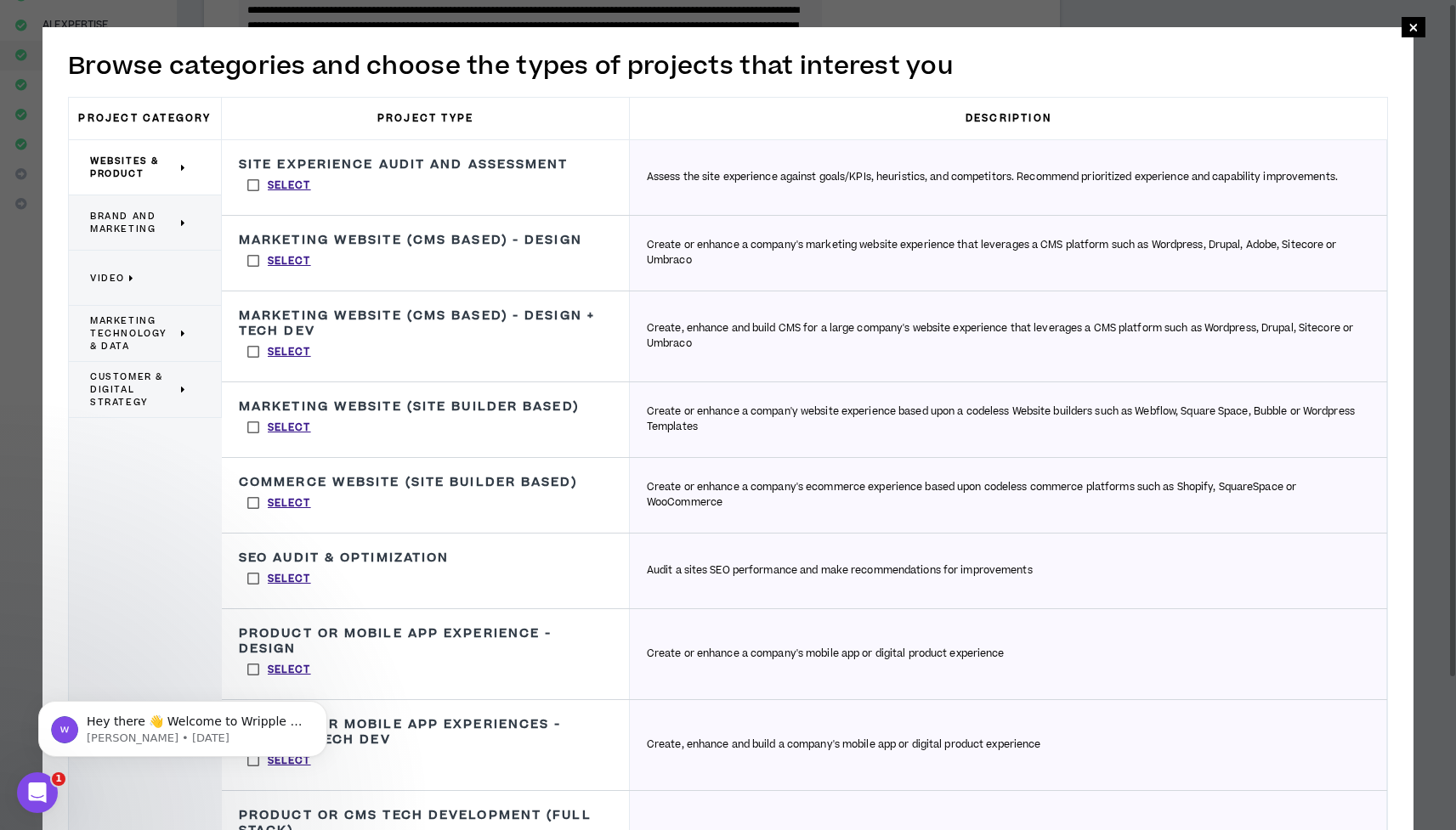
click at [254, 274] on label "Select" at bounding box center [279, 260] width 81 height 25
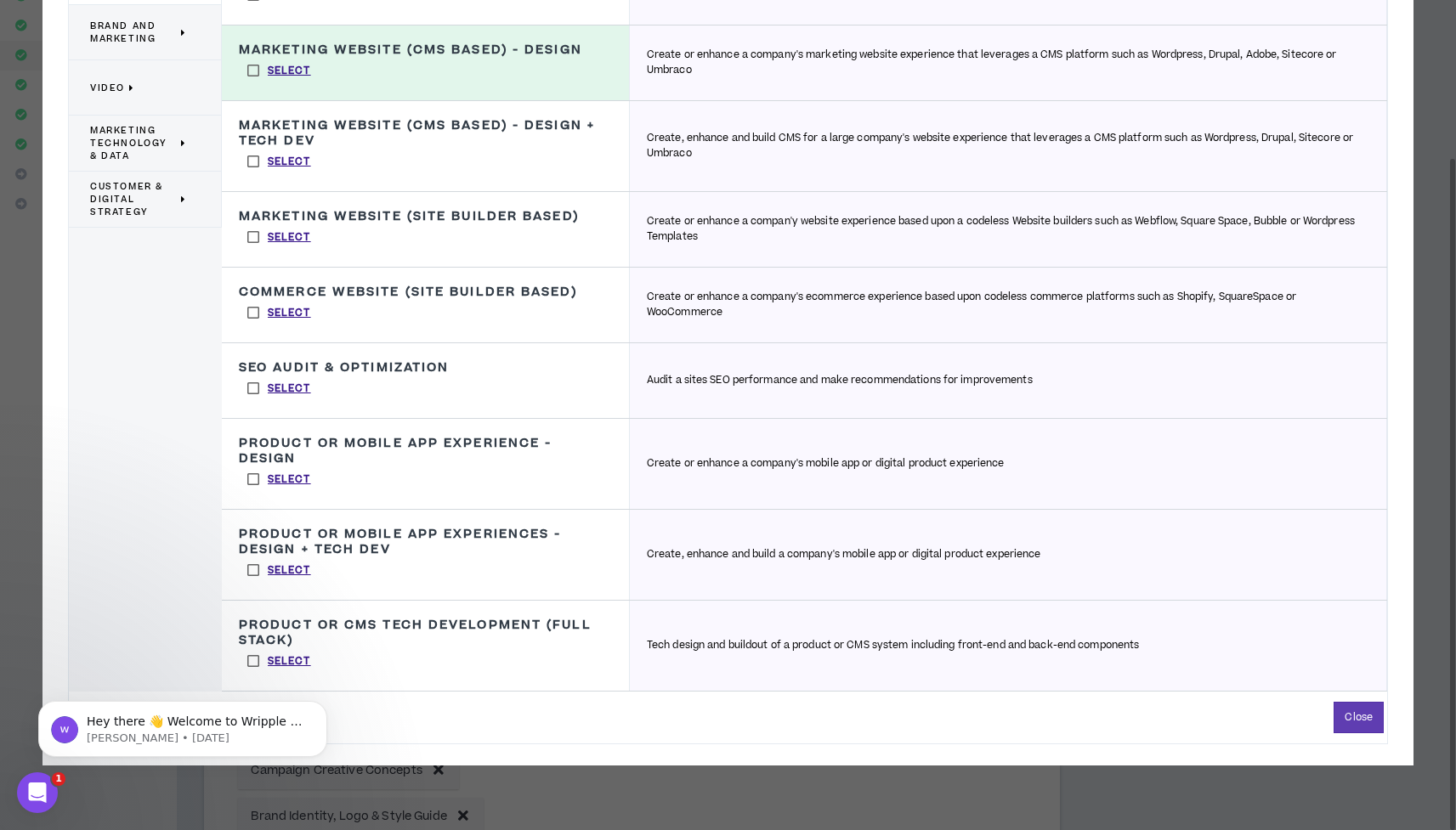
click at [257, 492] on label "Select" at bounding box center [279, 479] width 81 height 25
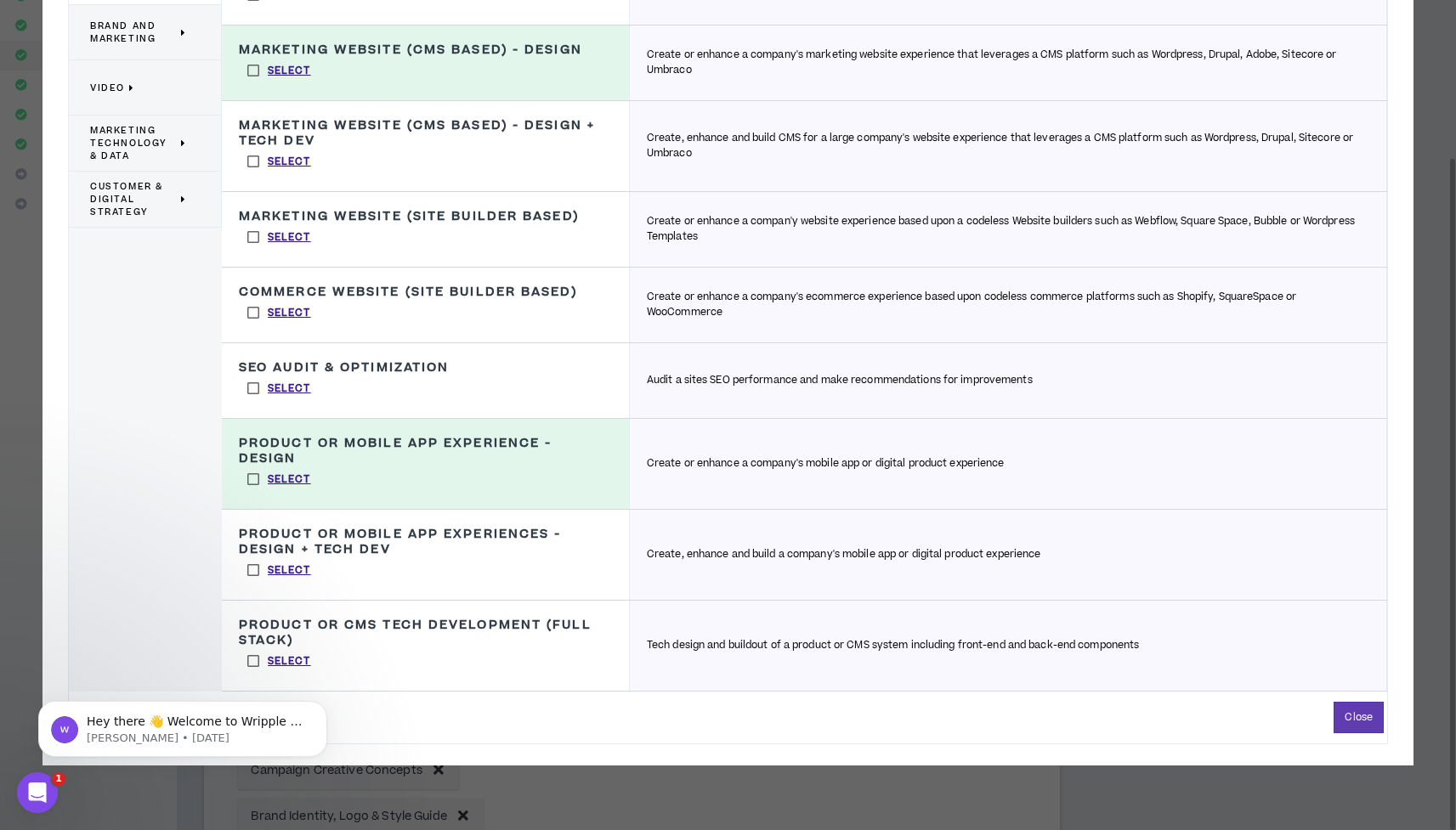
click at [262, 326] on label "Select" at bounding box center [279, 312] width 81 height 25
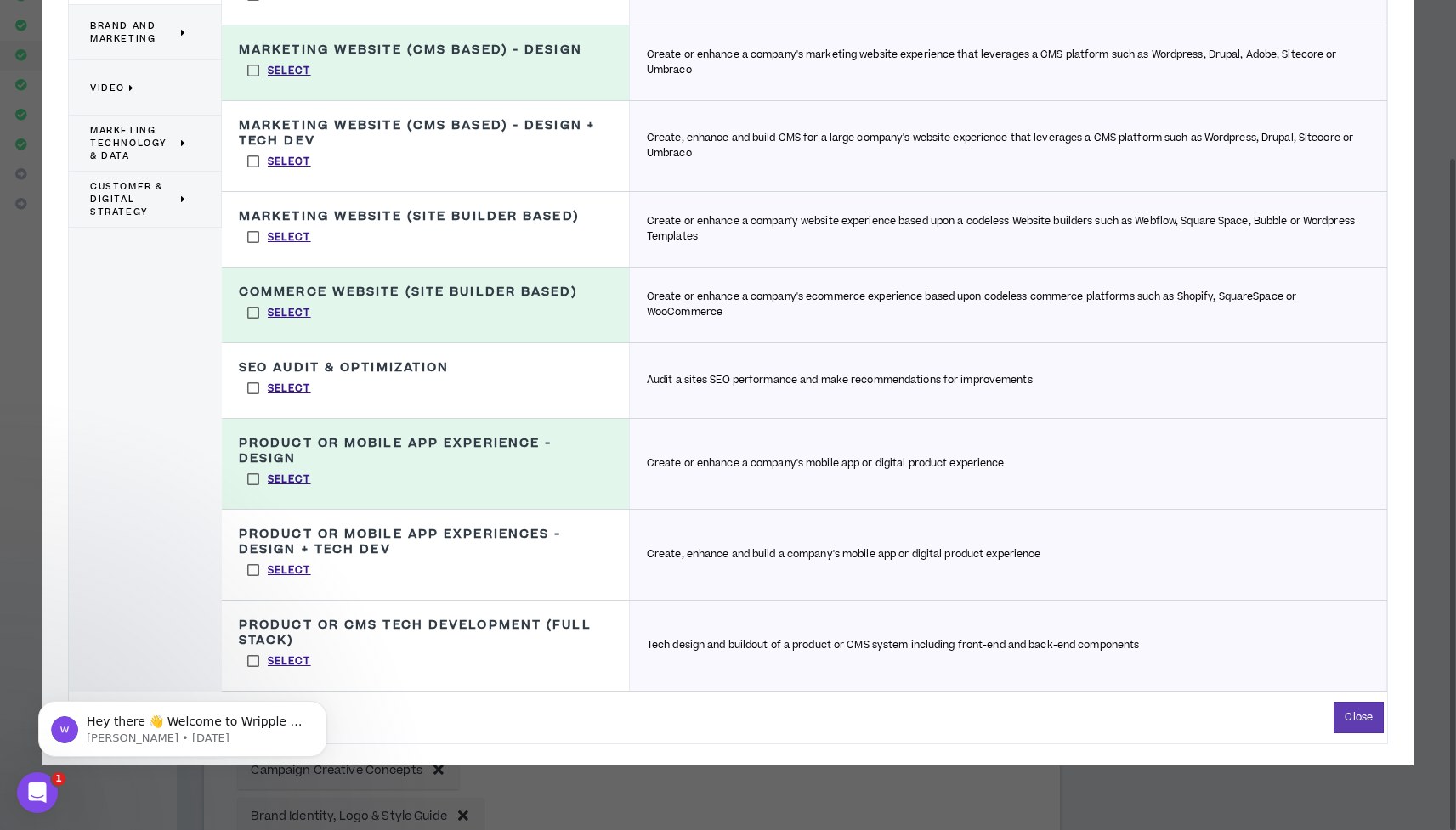
click at [247, 250] on label "Select" at bounding box center [279, 237] width 81 height 25
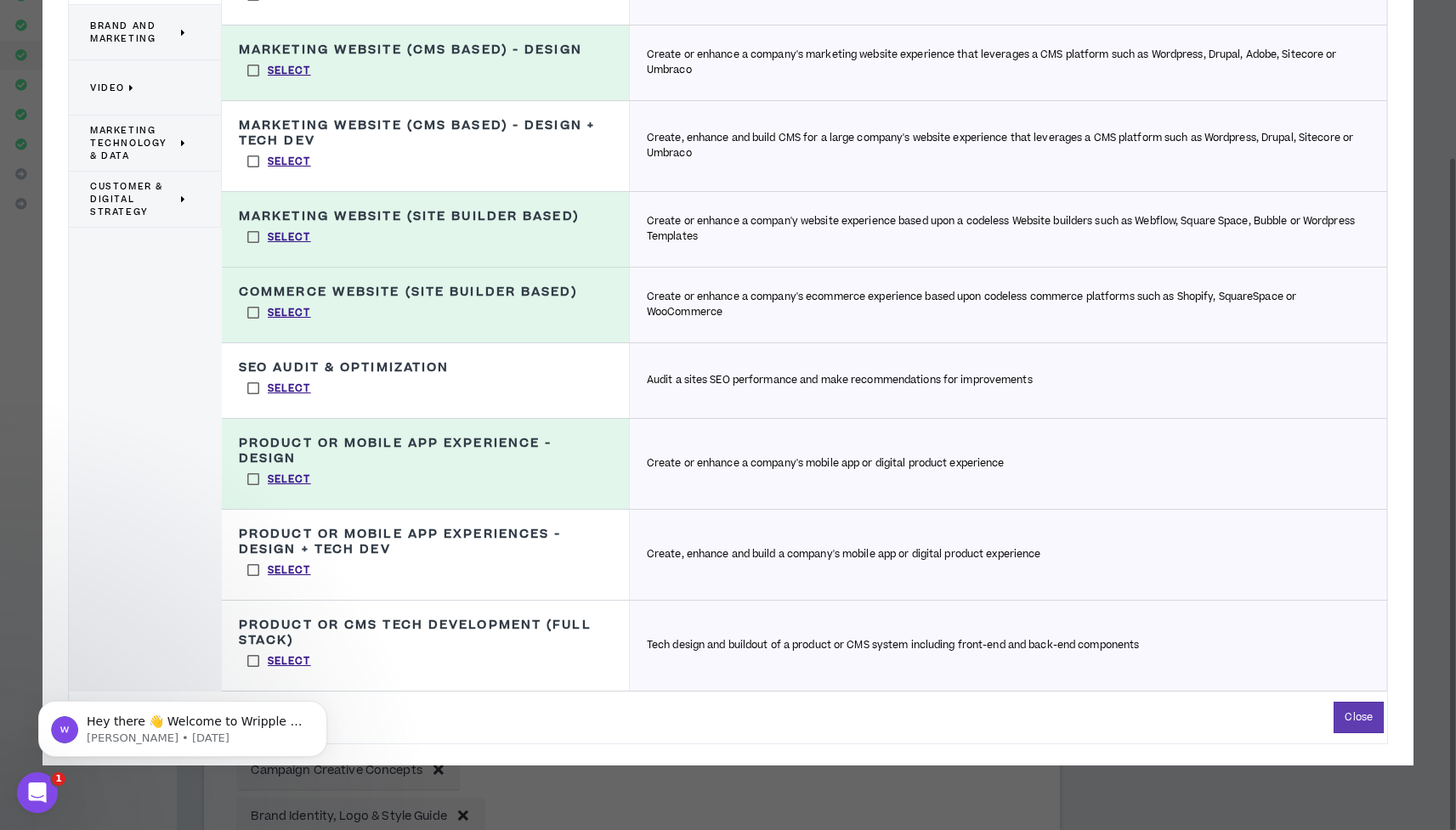
click at [251, 583] on label "Select" at bounding box center [279, 570] width 81 height 25
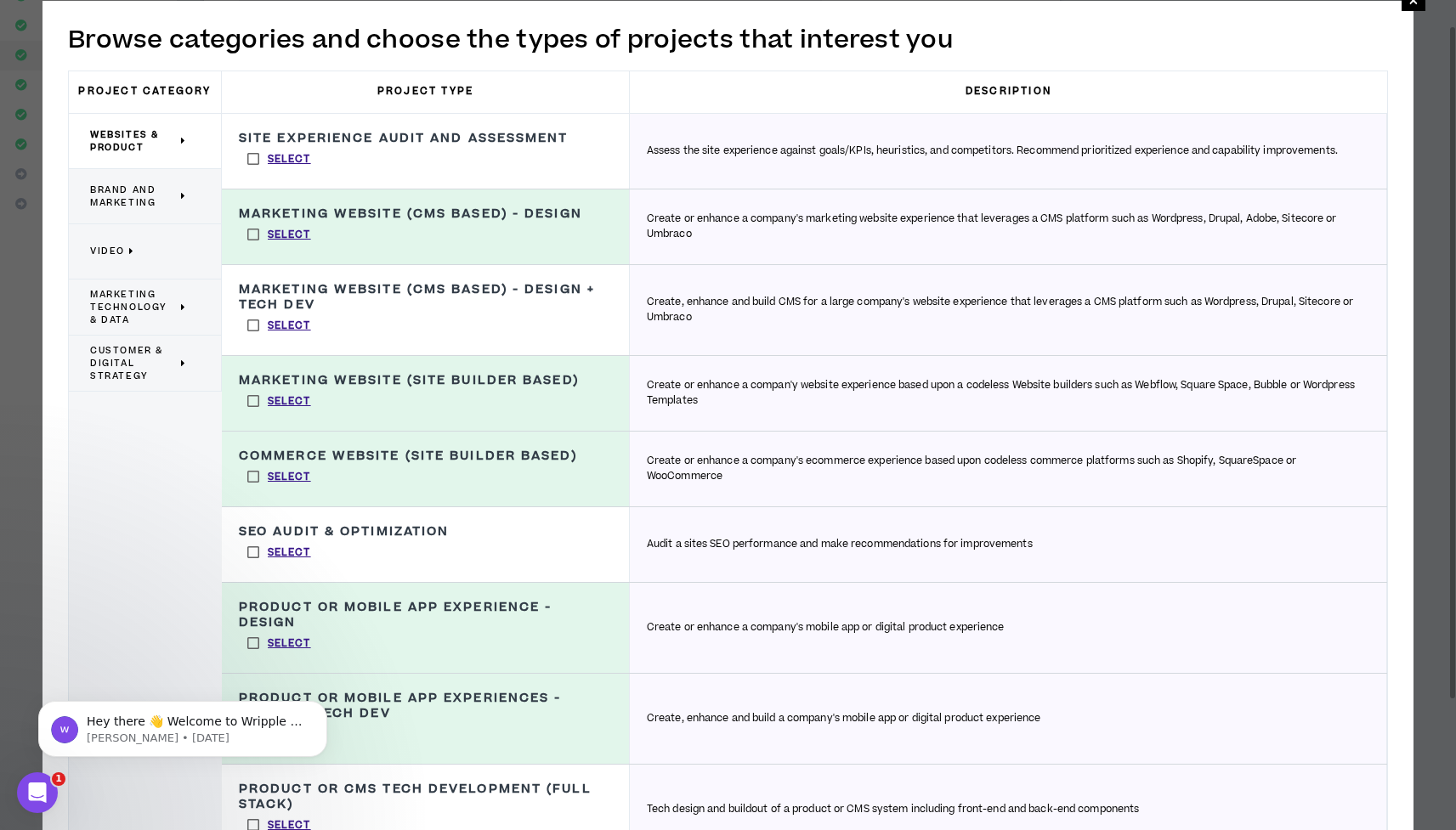
click at [251, 489] on label "Select" at bounding box center [279, 477] width 81 height 25
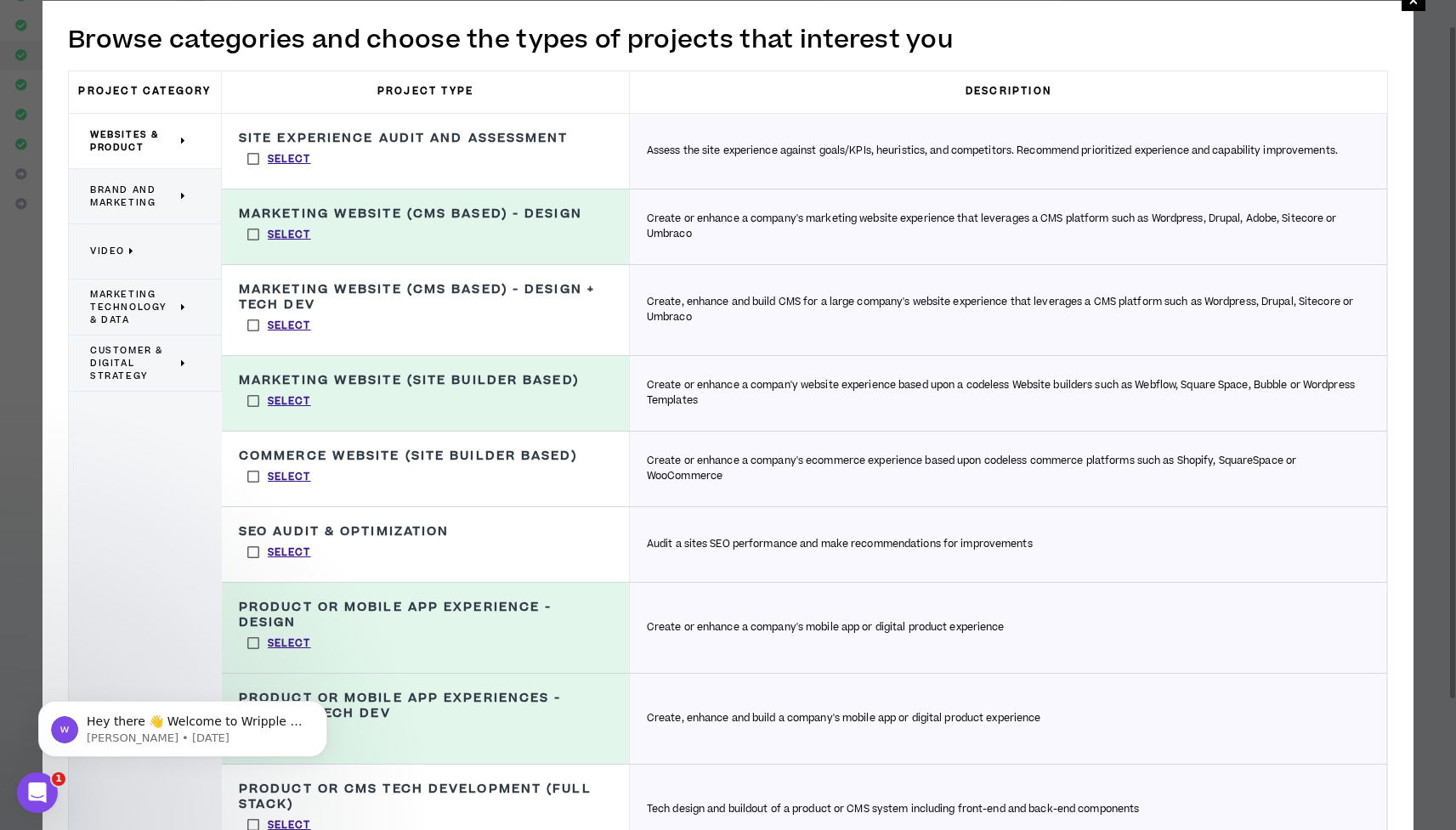
click at [253, 414] on label "Select" at bounding box center [279, 401] width 81 height 25
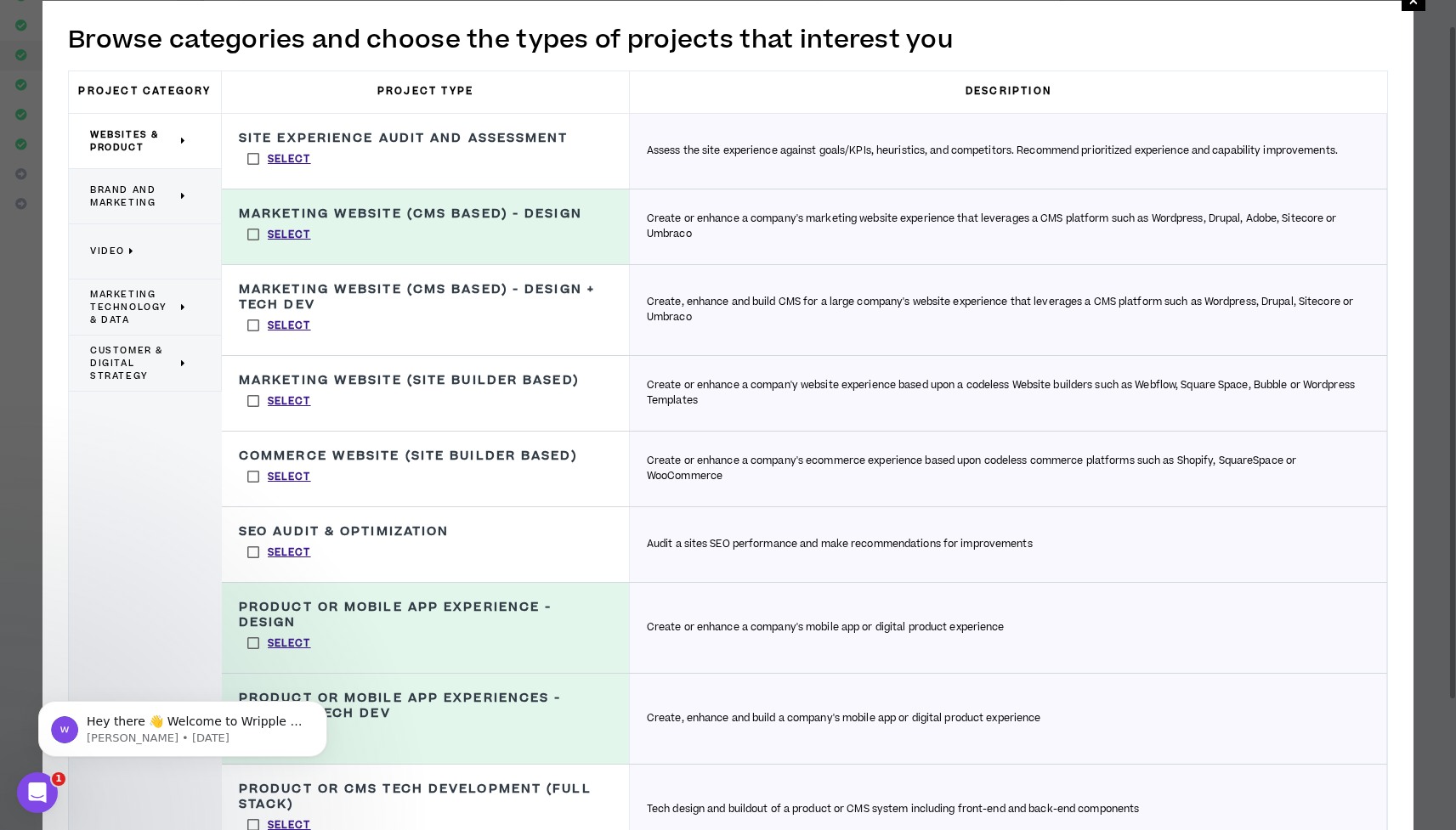
click at [255, 338] on label "Select" at bounding box center [279, 326] width 81 height 25
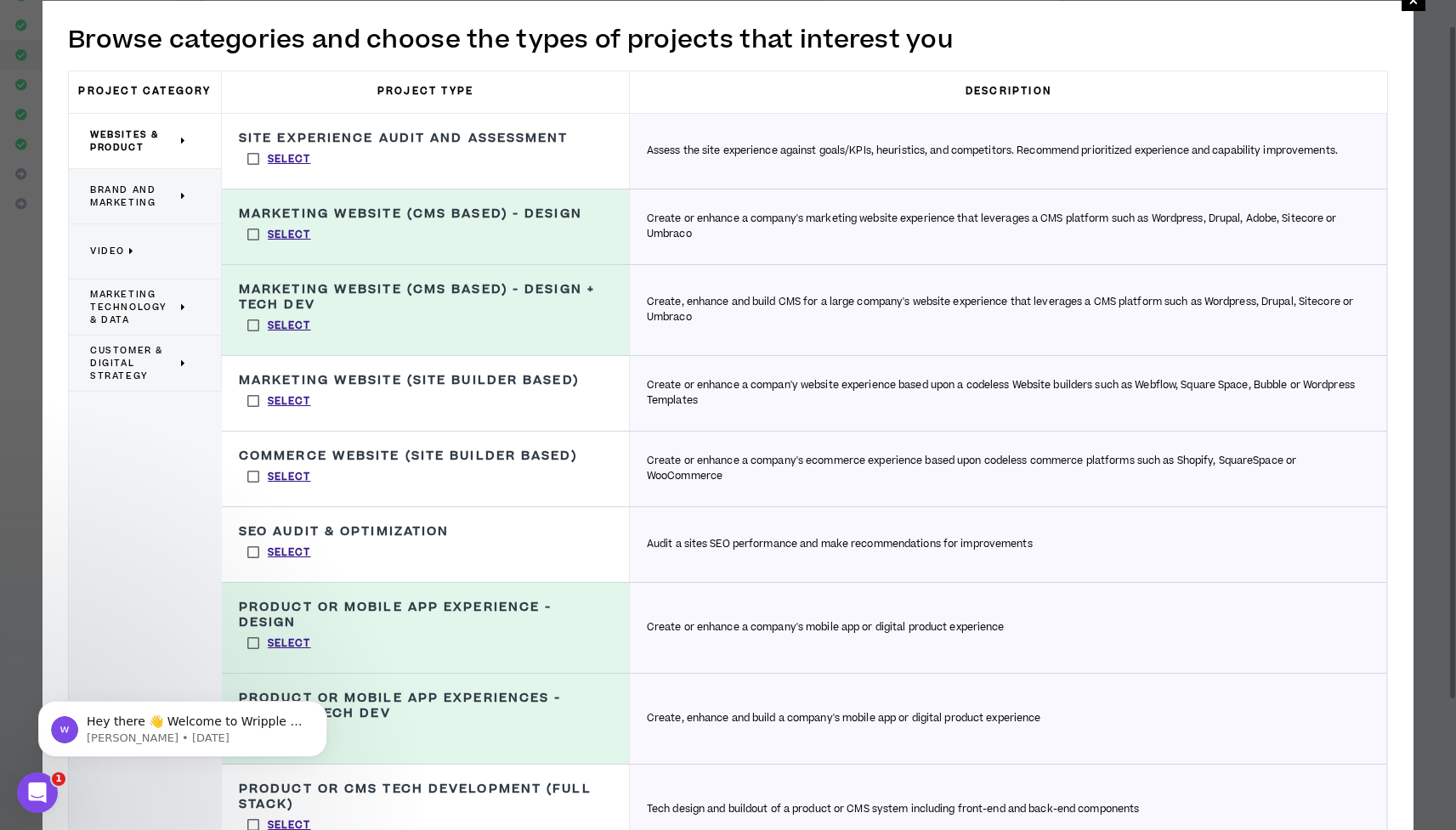
click at [160, 195] on span "Brand and Marketing" at bounding box center [133, 196] width 87 height 25
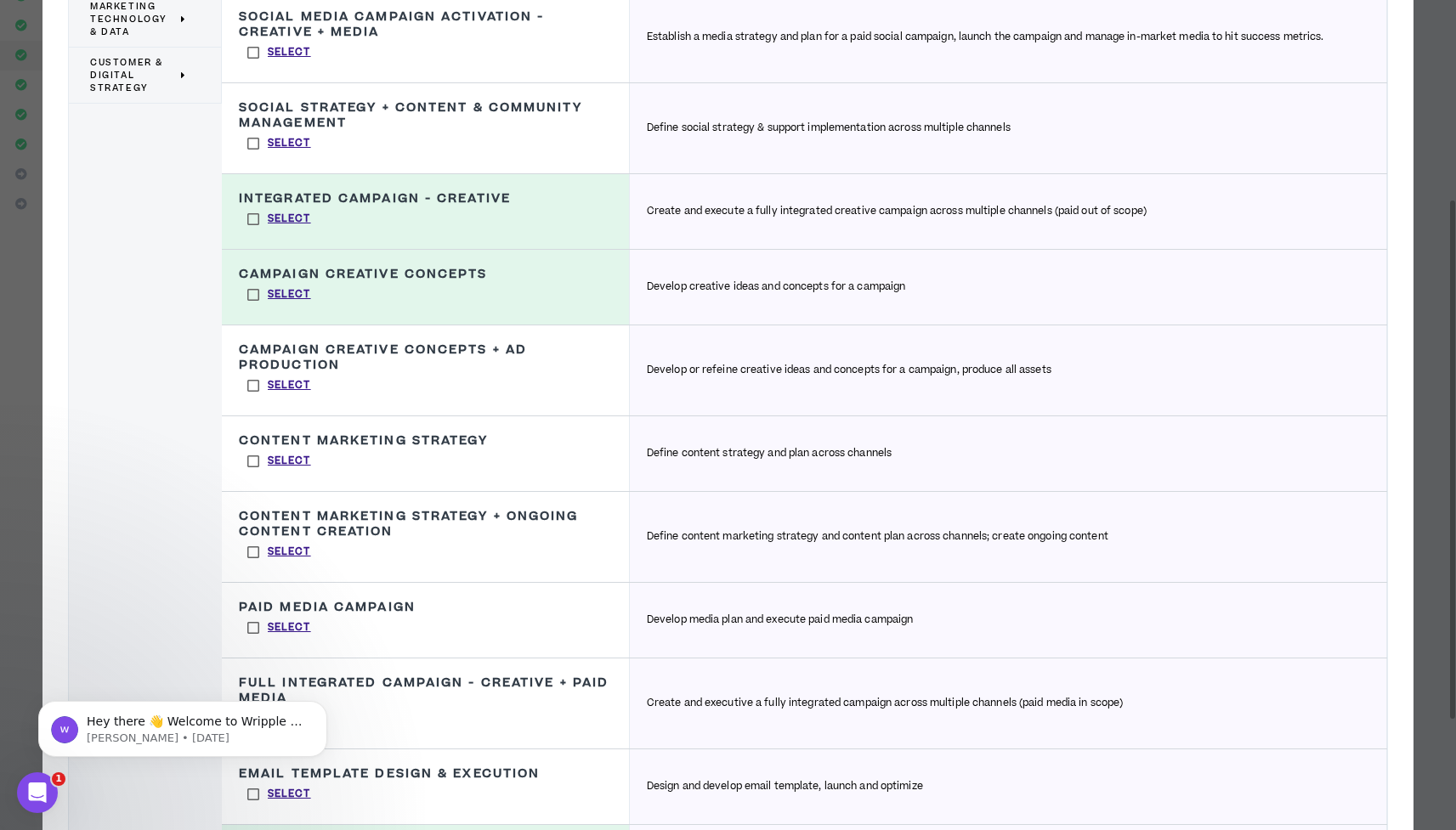
click at [251, 385] on label "Select" at bounding box center [279, 385] width 81 height 25
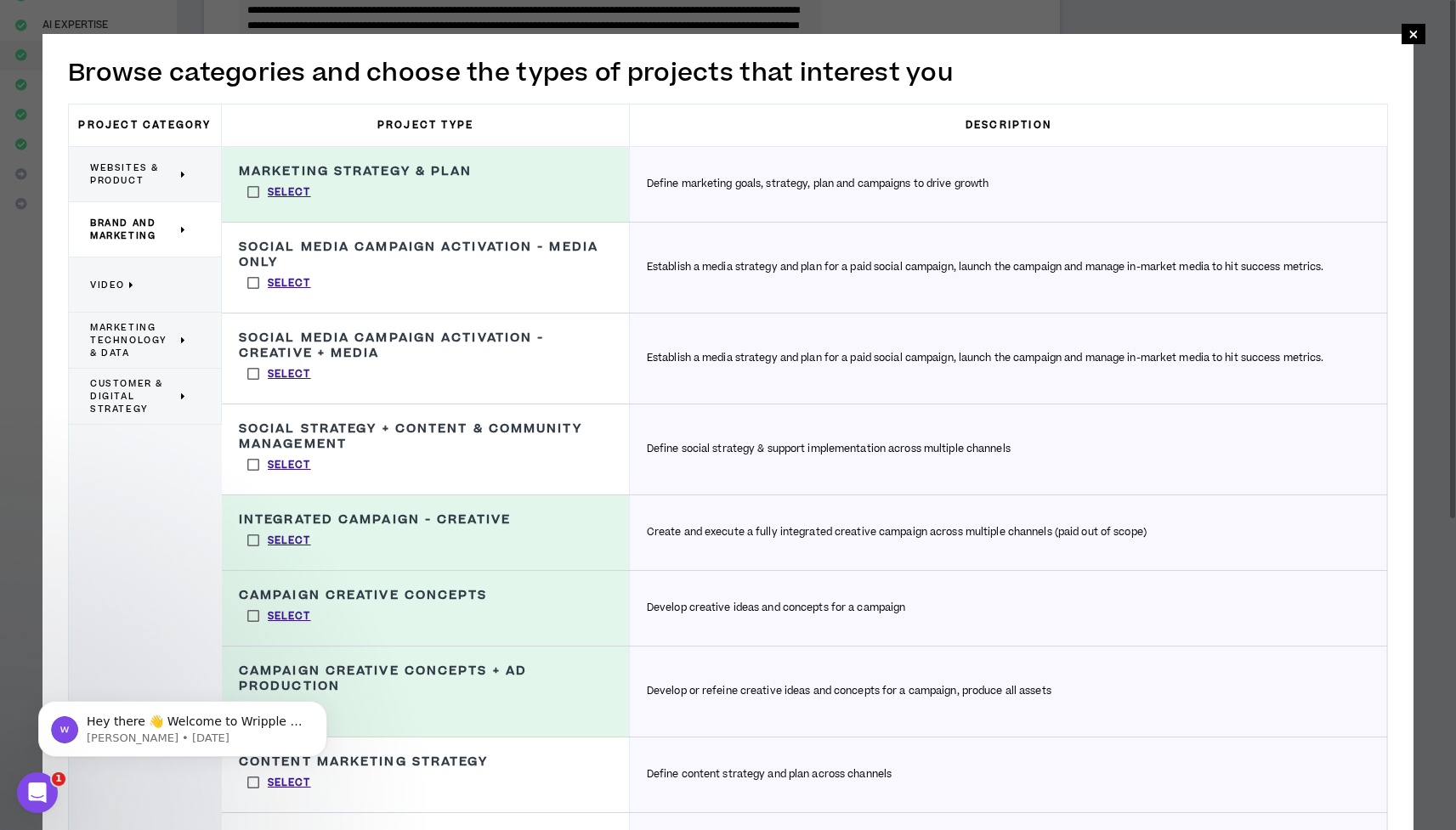
click at [168, 283] on p "Video" at bounding box center [139, 284] width 97 height 38
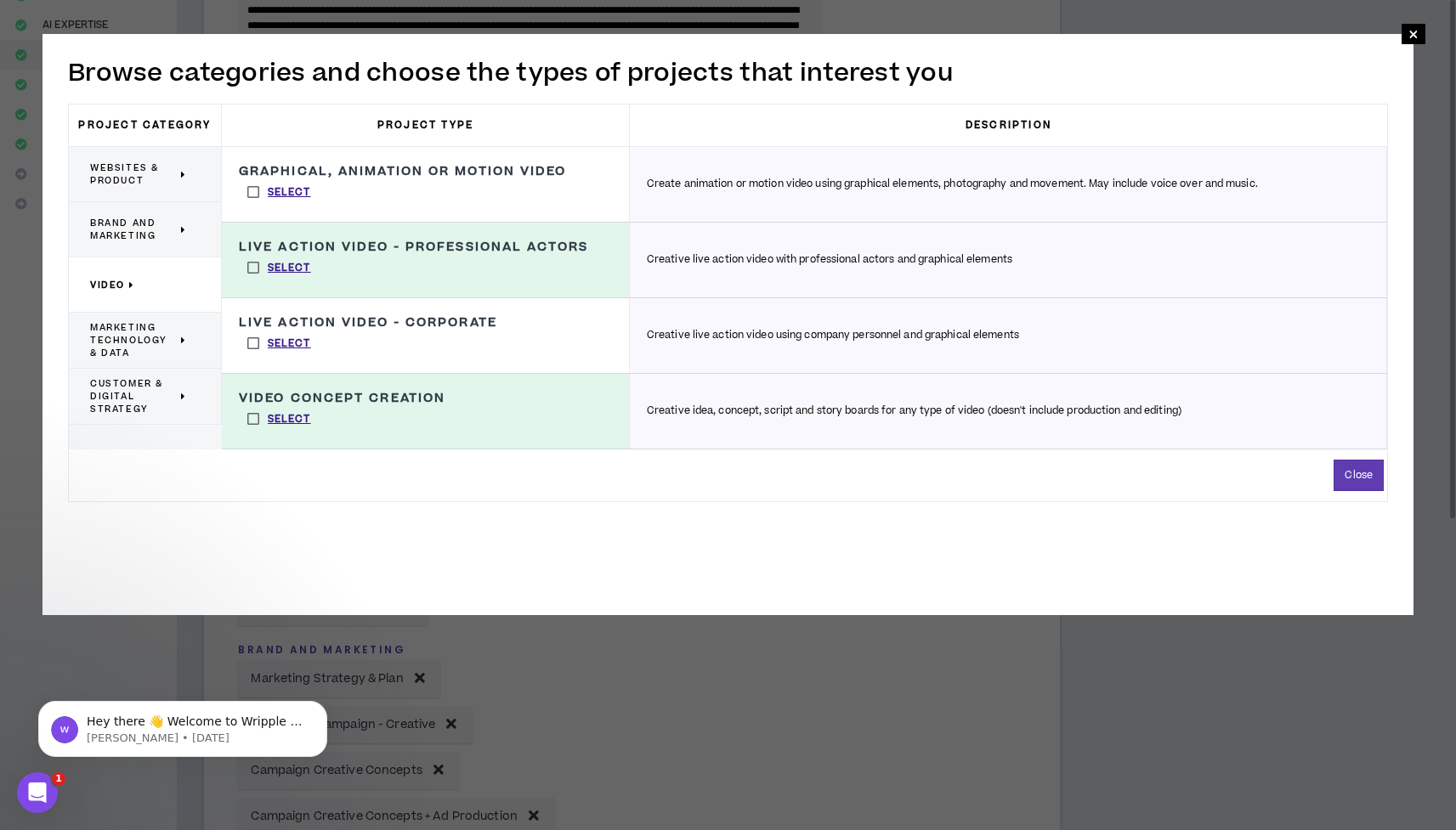
click at [252, 356] on label "Select" at bounding box center [279, 343] width 81 height 25
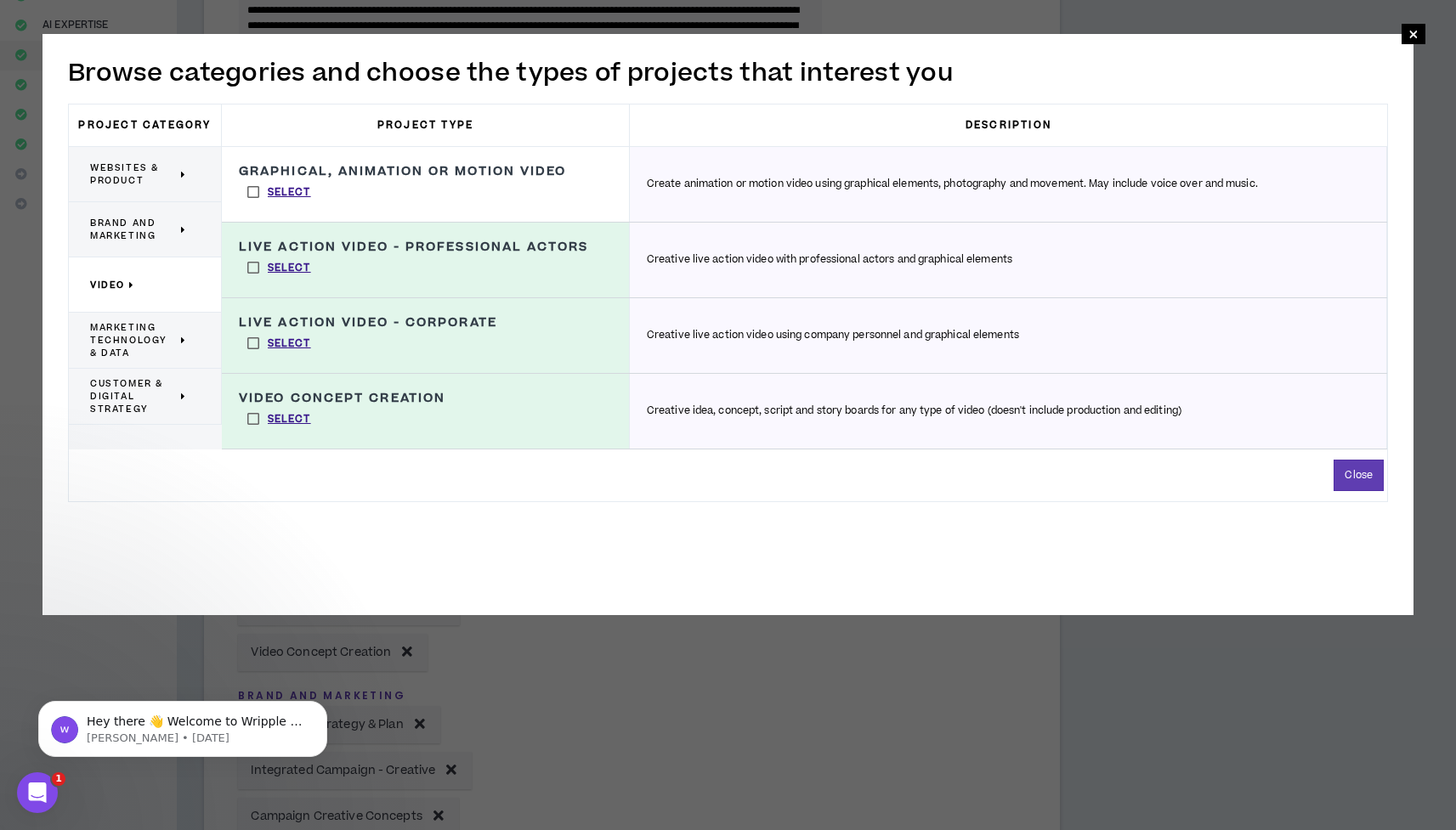
click at [257, 195] on label "Select" at bounding box center [279, 191] width 81 height 25
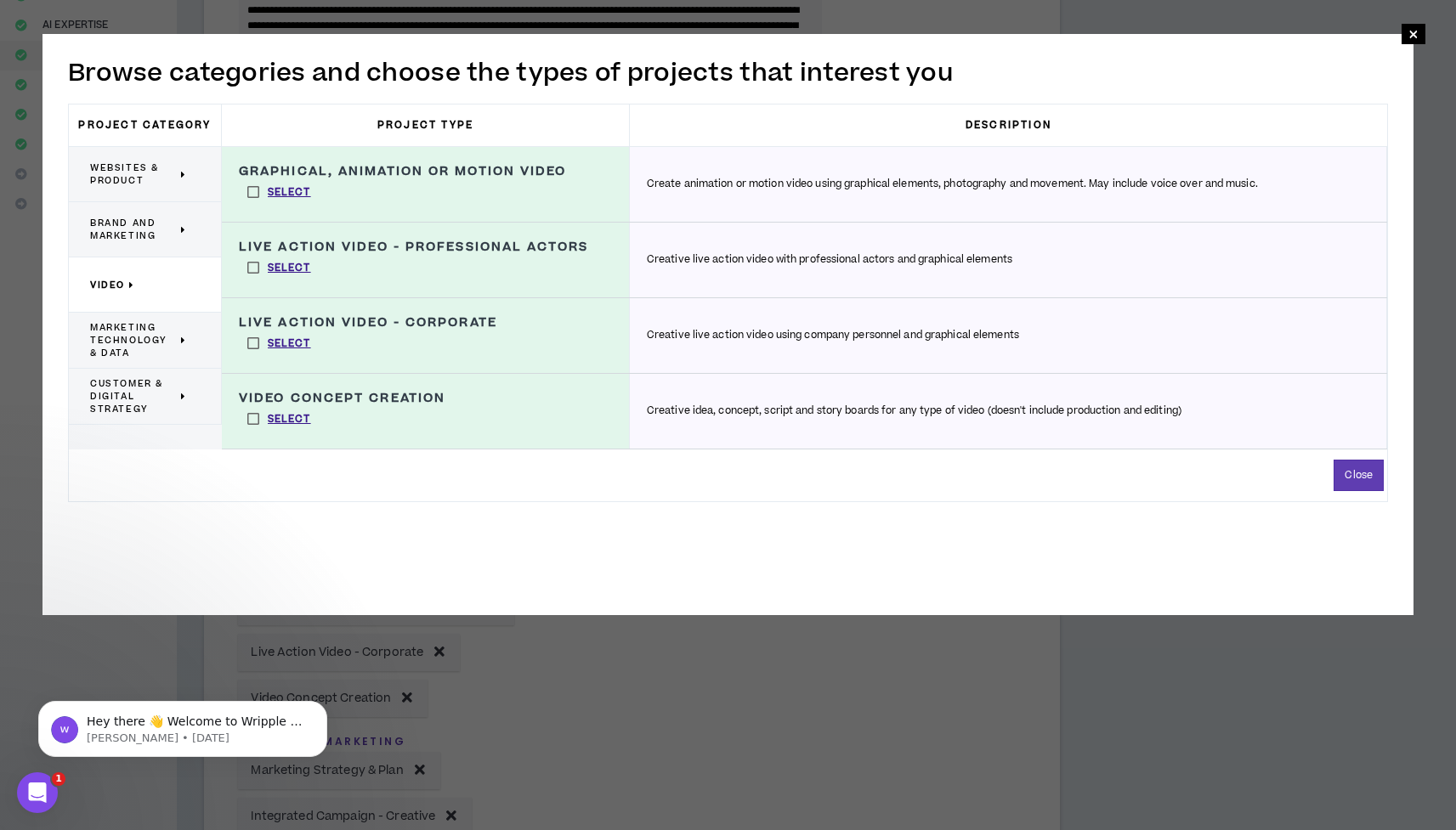
click at [161, 334] on span "Marketing Technology & Data" at bounding box center [133, 340] width 87 height 38
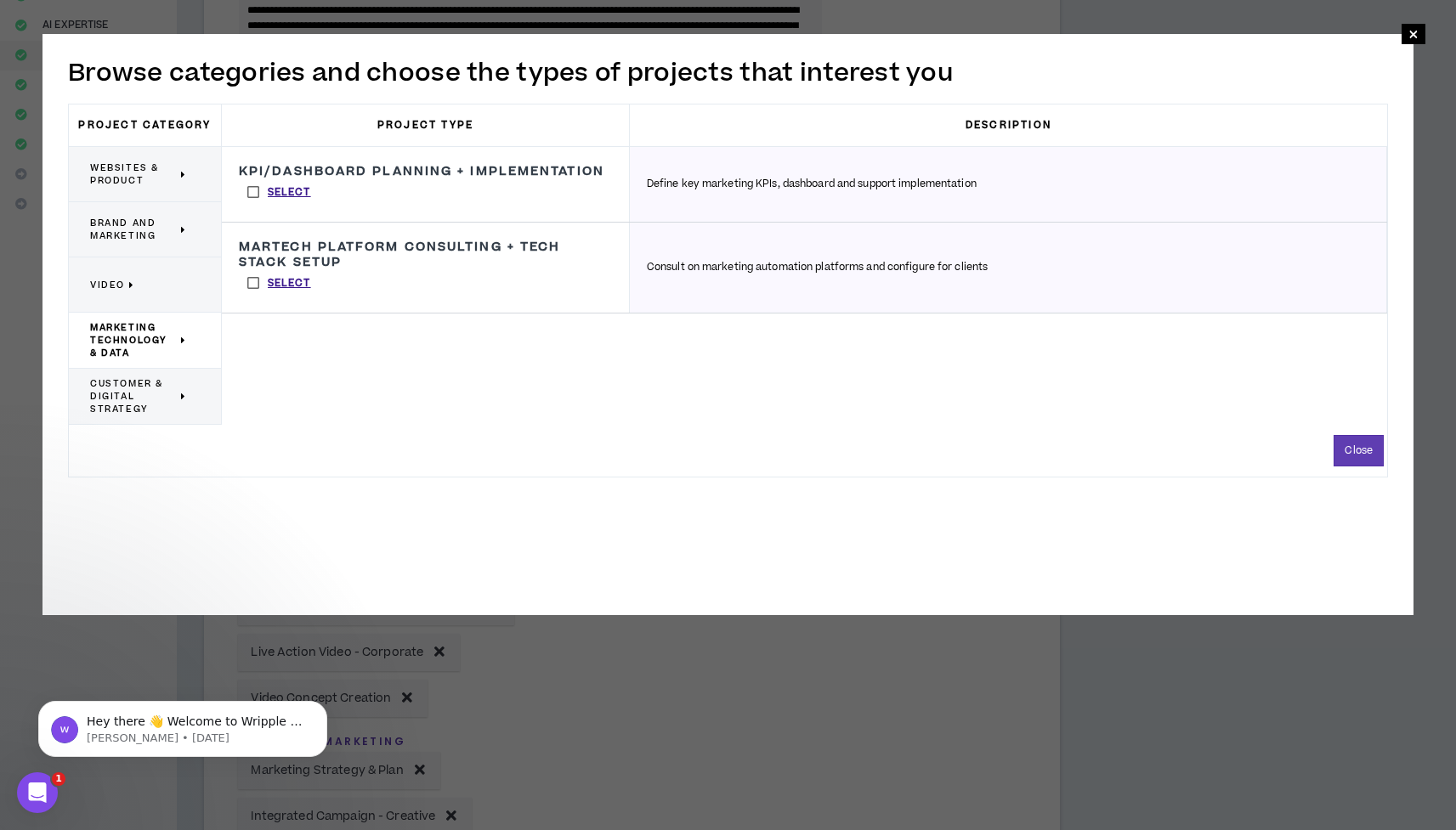
click at [159, 385] on span "Customer & Digital Strategy" at bounding box center [133, 396] width 87 height 38
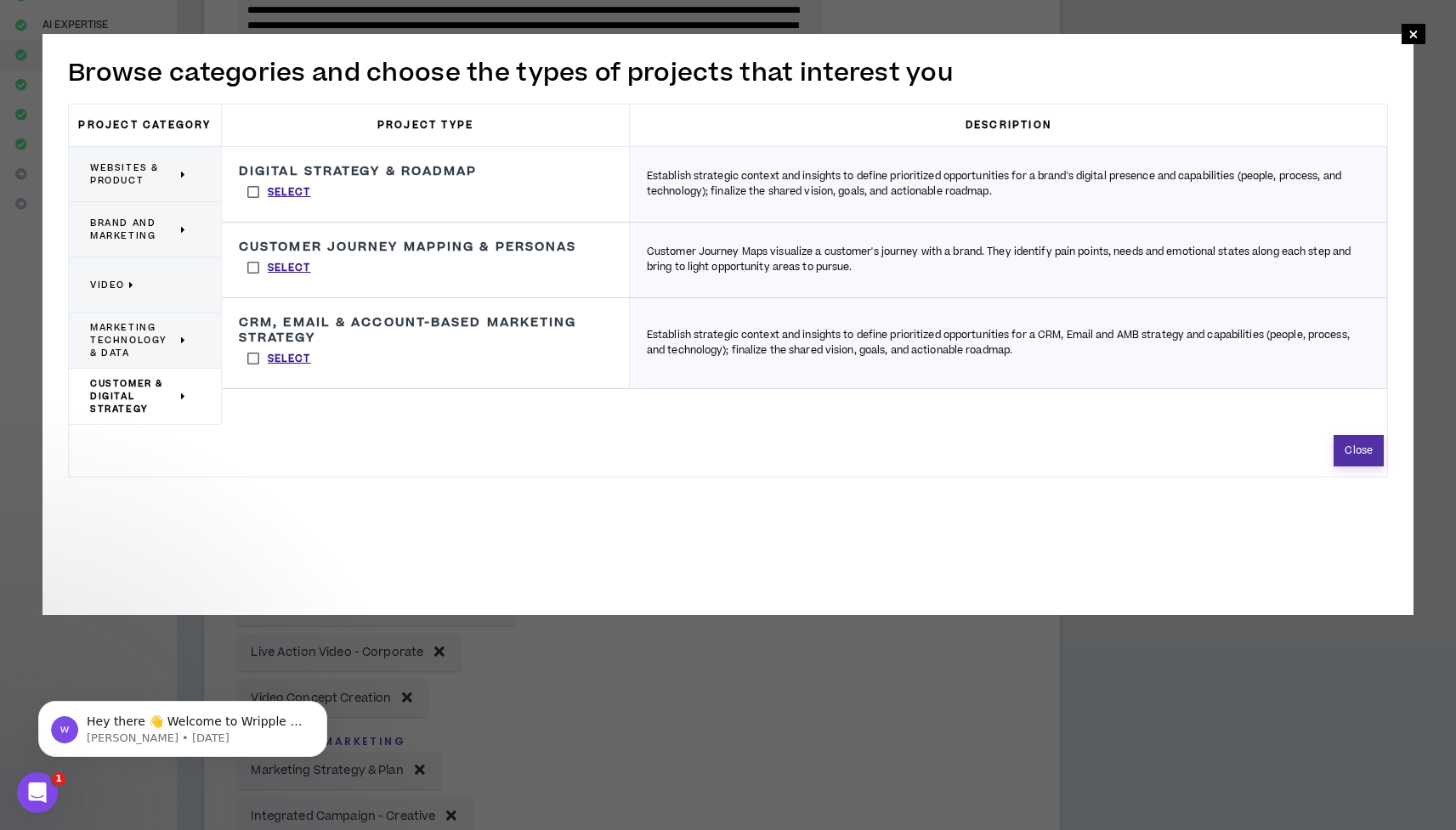
click at [1357, 447] on button "Close" at bounding box center [1358, 450] width 50 height 31
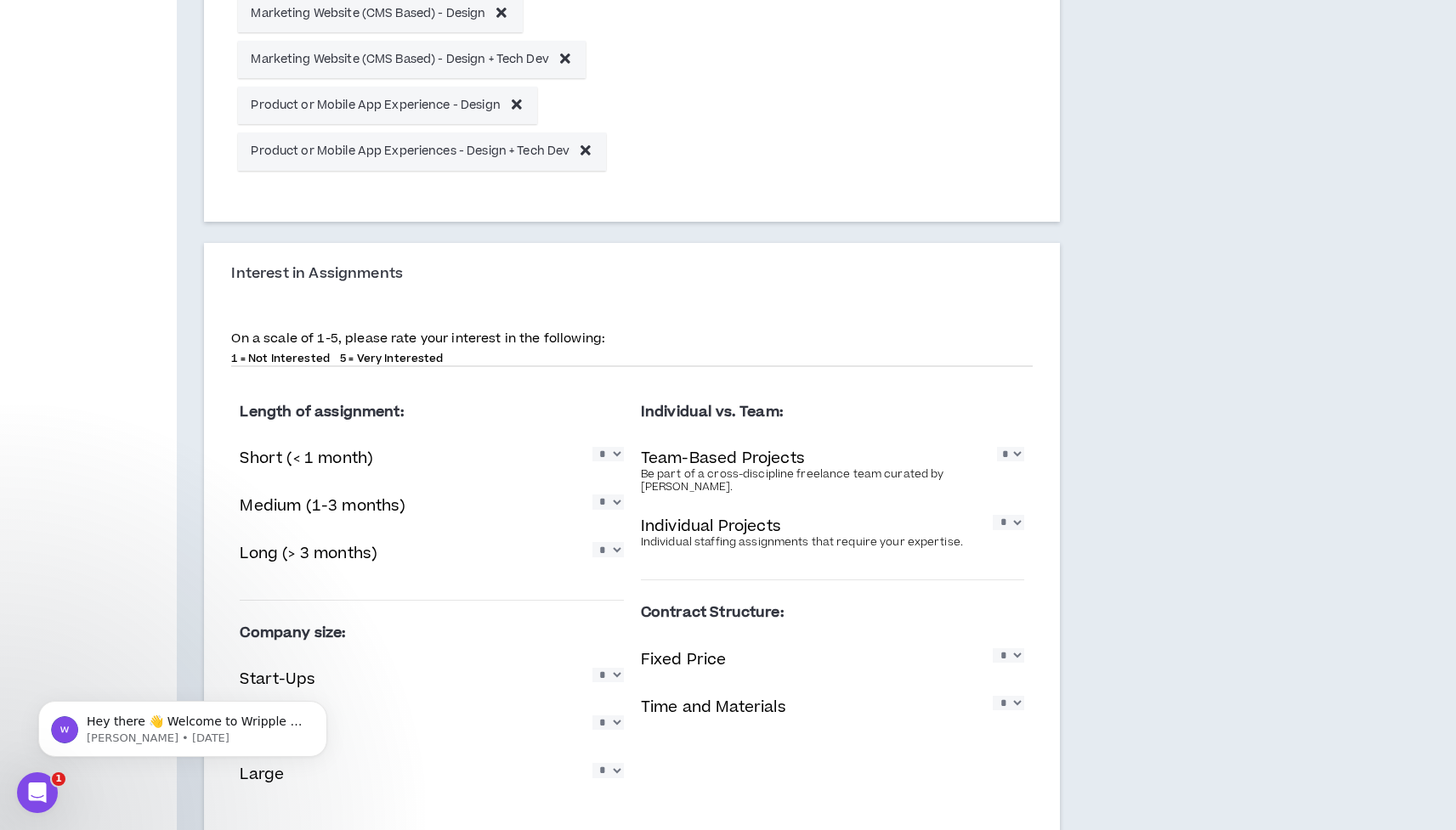
scroll to position [1307, 0]
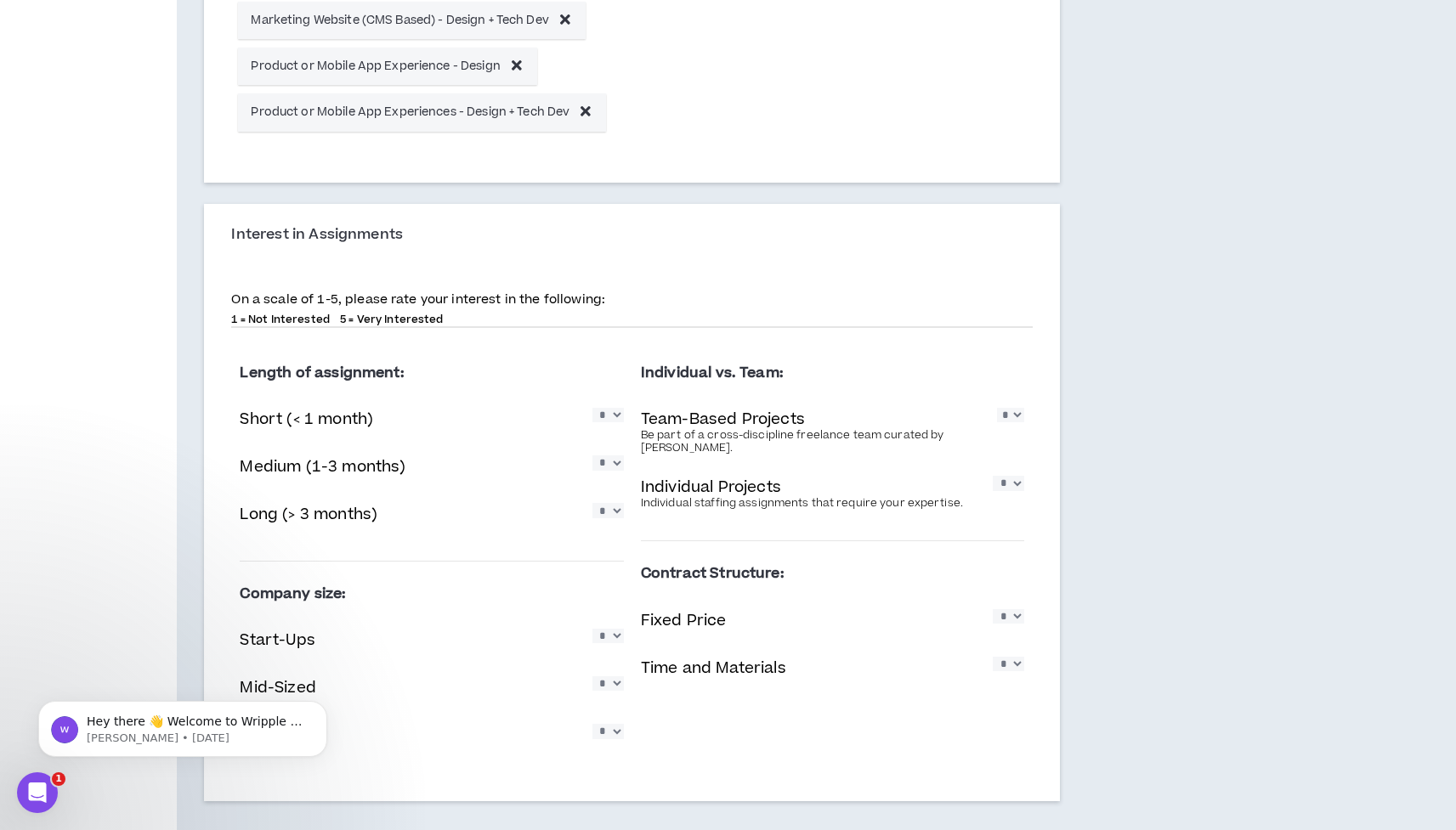
select select "*"
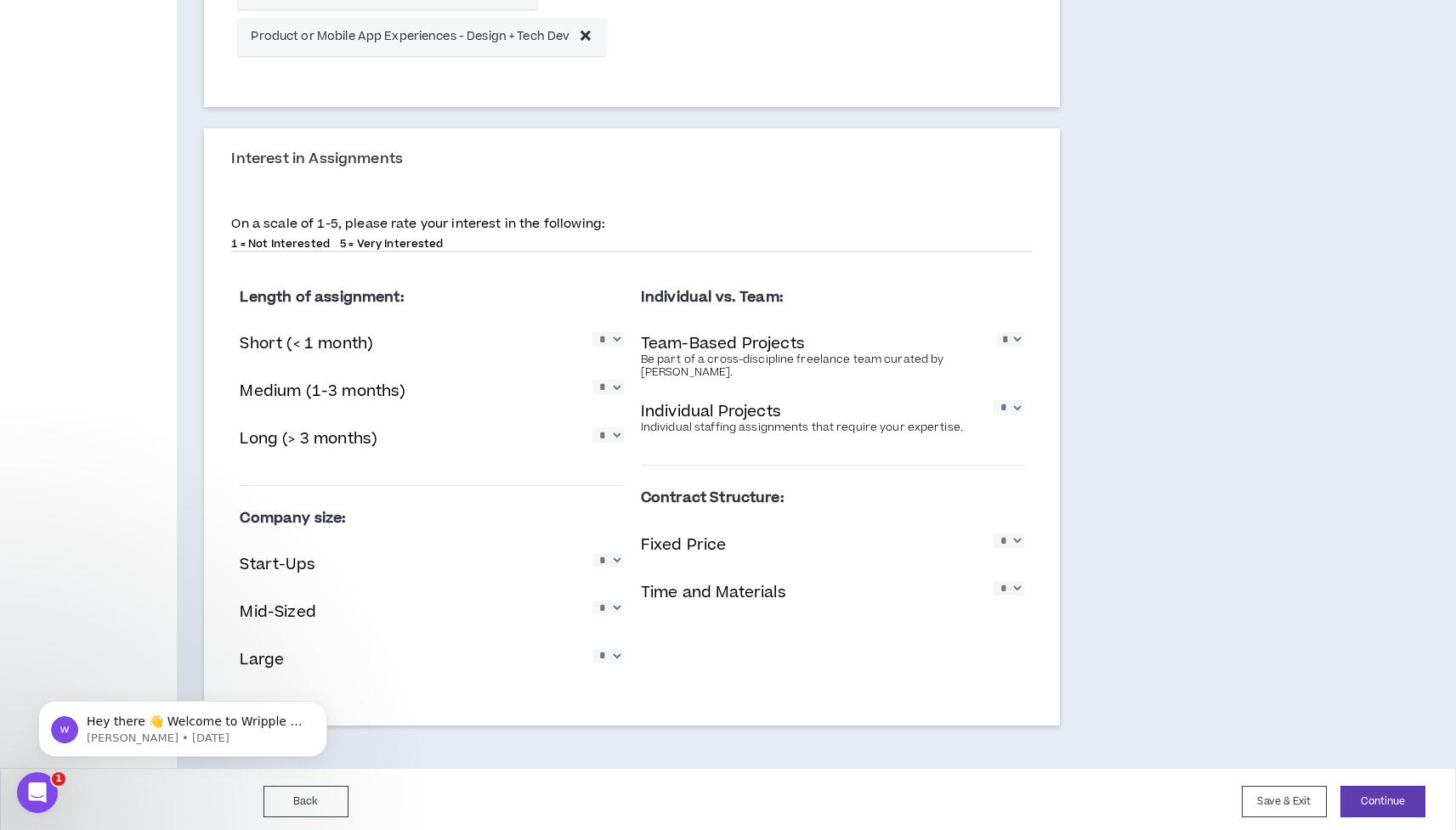
scroll to position [1381, 0]
select select "*"
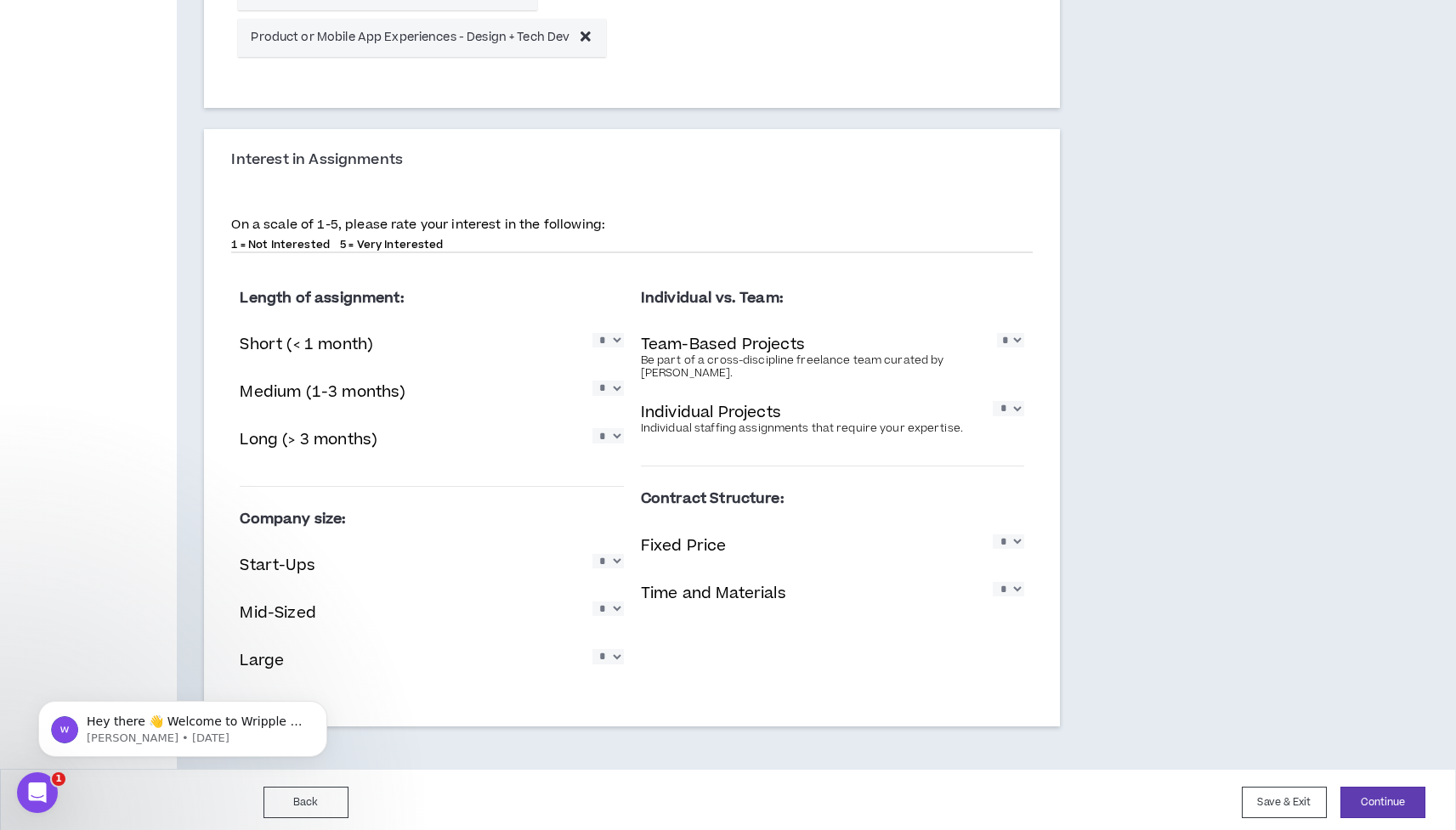
select select "*"
click at [1000, 643] on div "Length of assignment: Short (< 1 month) * * * * * Medium (1-3 months) * * * * *…" at bounding box center [632, 486] width 802 height 441
click at [1367, 788] on button "Continue" at bounding box center [1383, 802] width 85 height 31
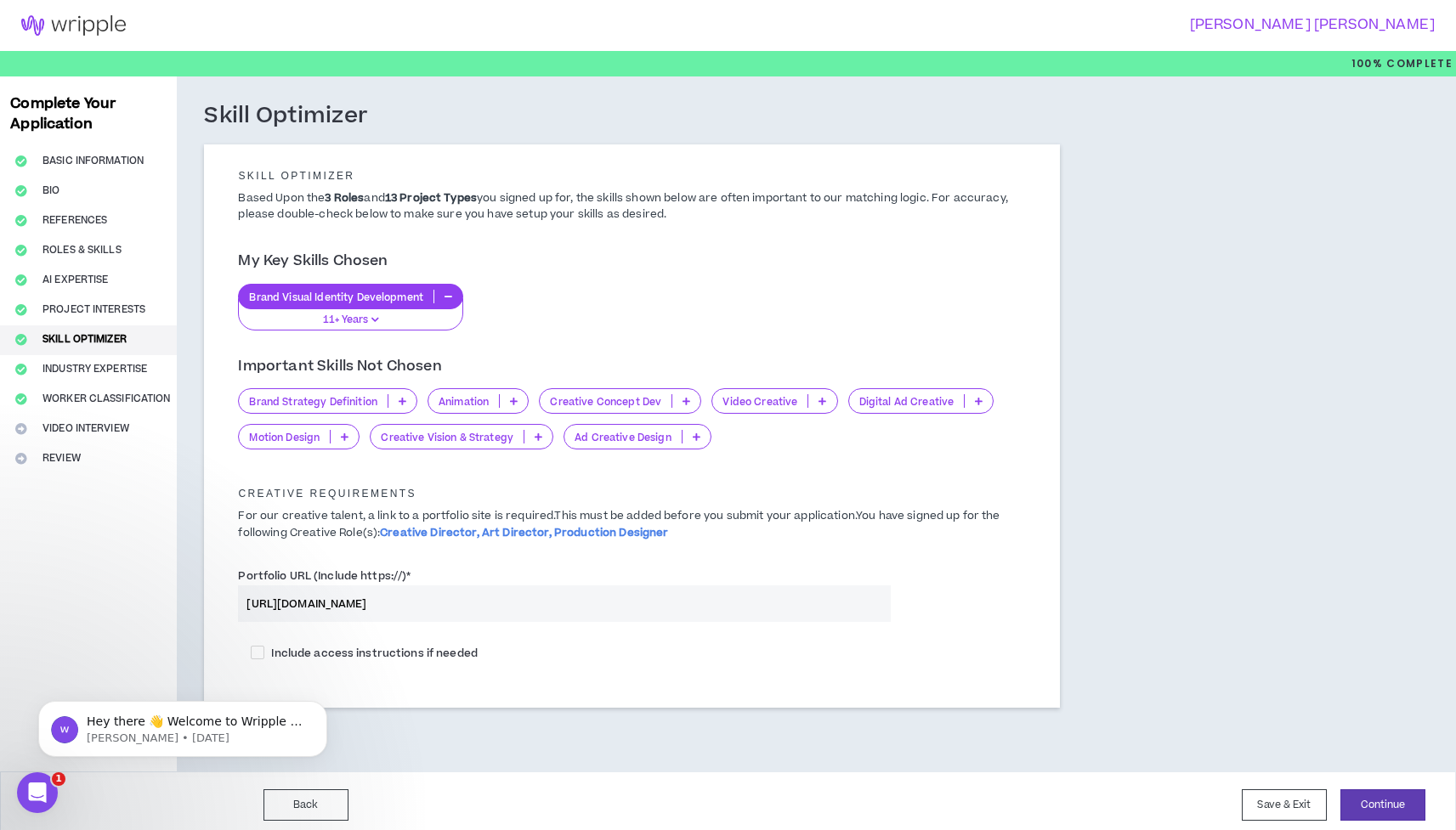
click at [352, 435] on p at bounding box center [344, 436] width 28 height 13
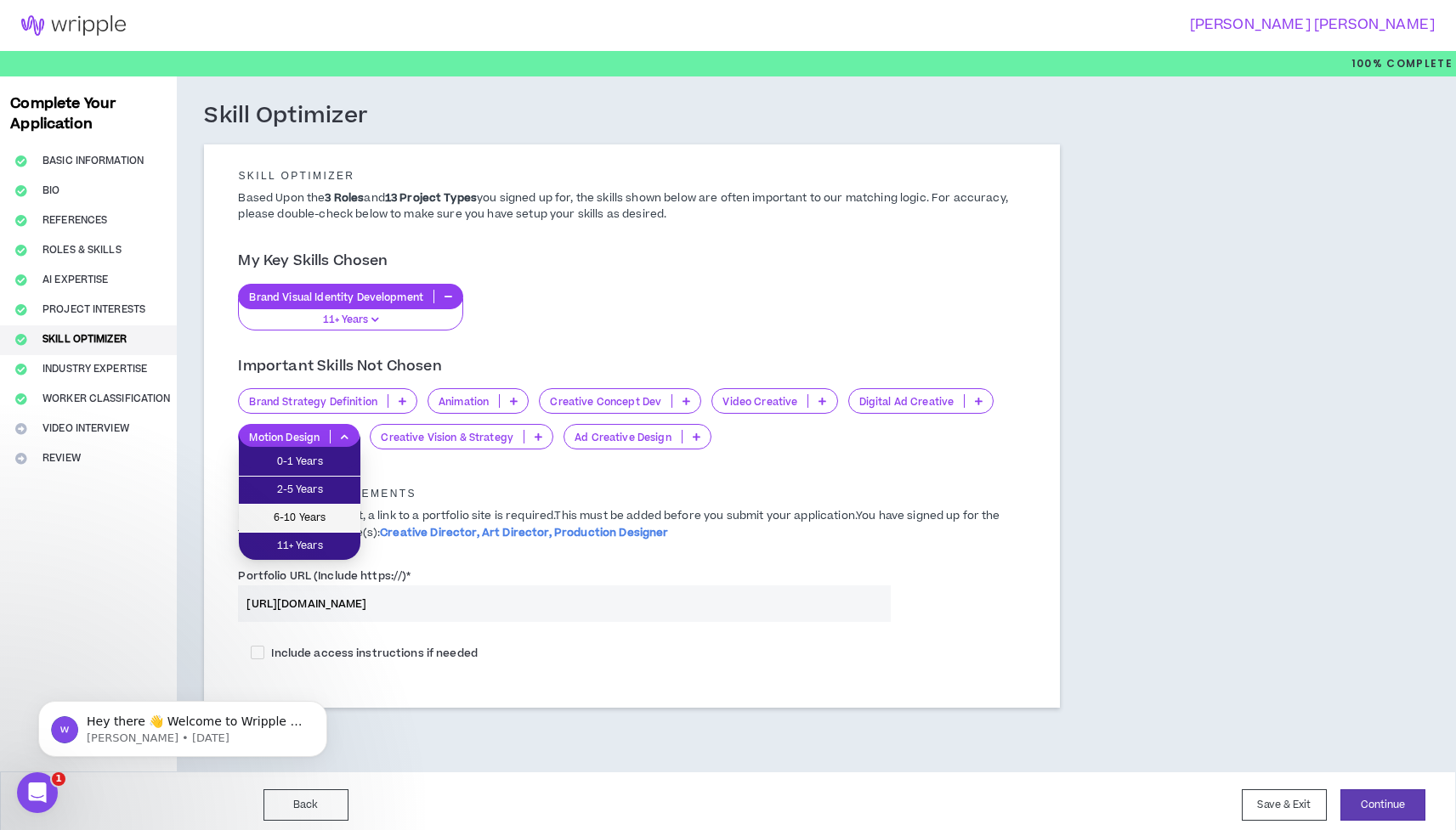
click at [333, 511] on span "6-10 Years" at bounding box center [299, 518] width 101 height 19
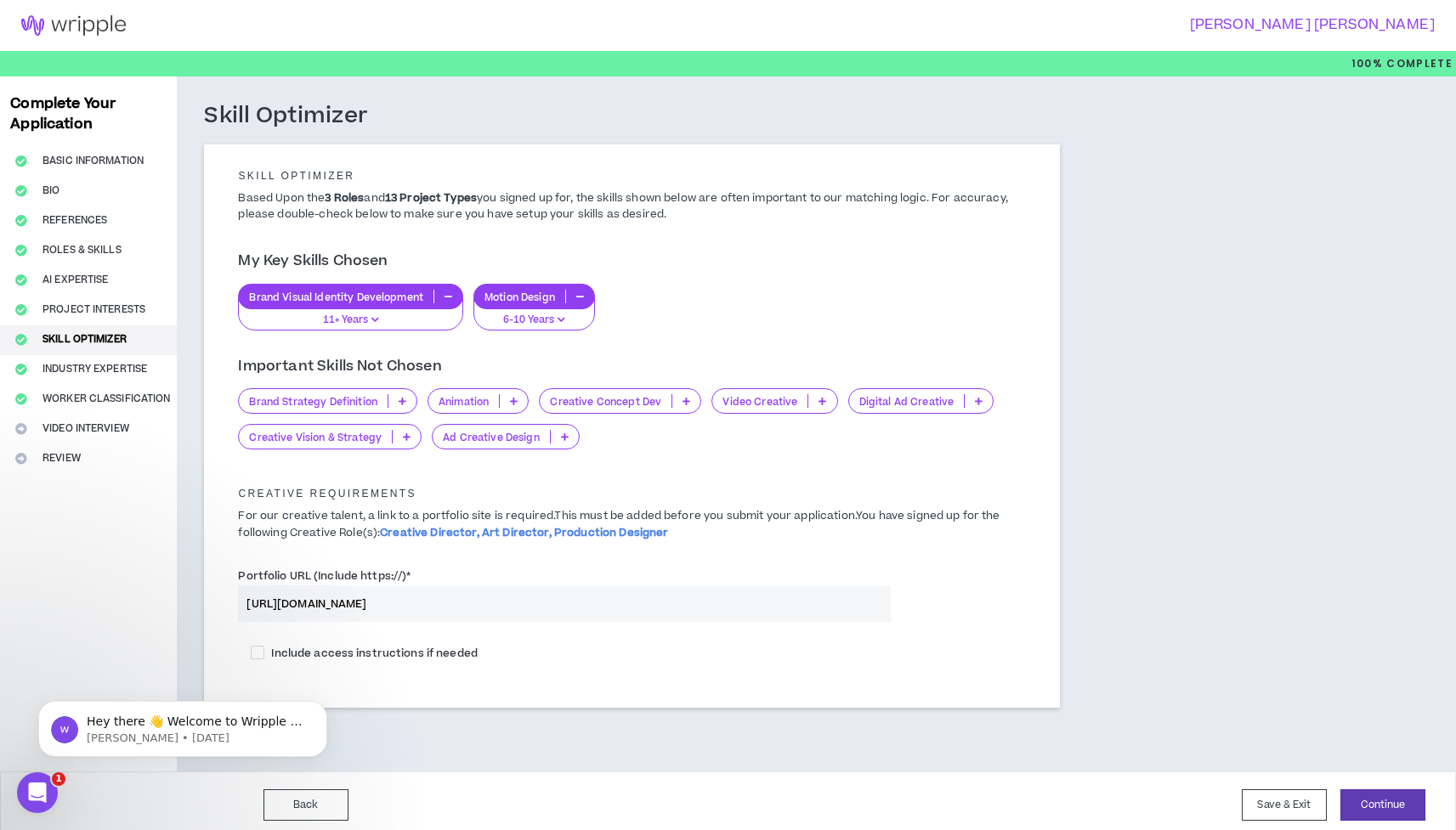
click at [566, 434] on p at bounding box center [564, 436] width 28 height 13
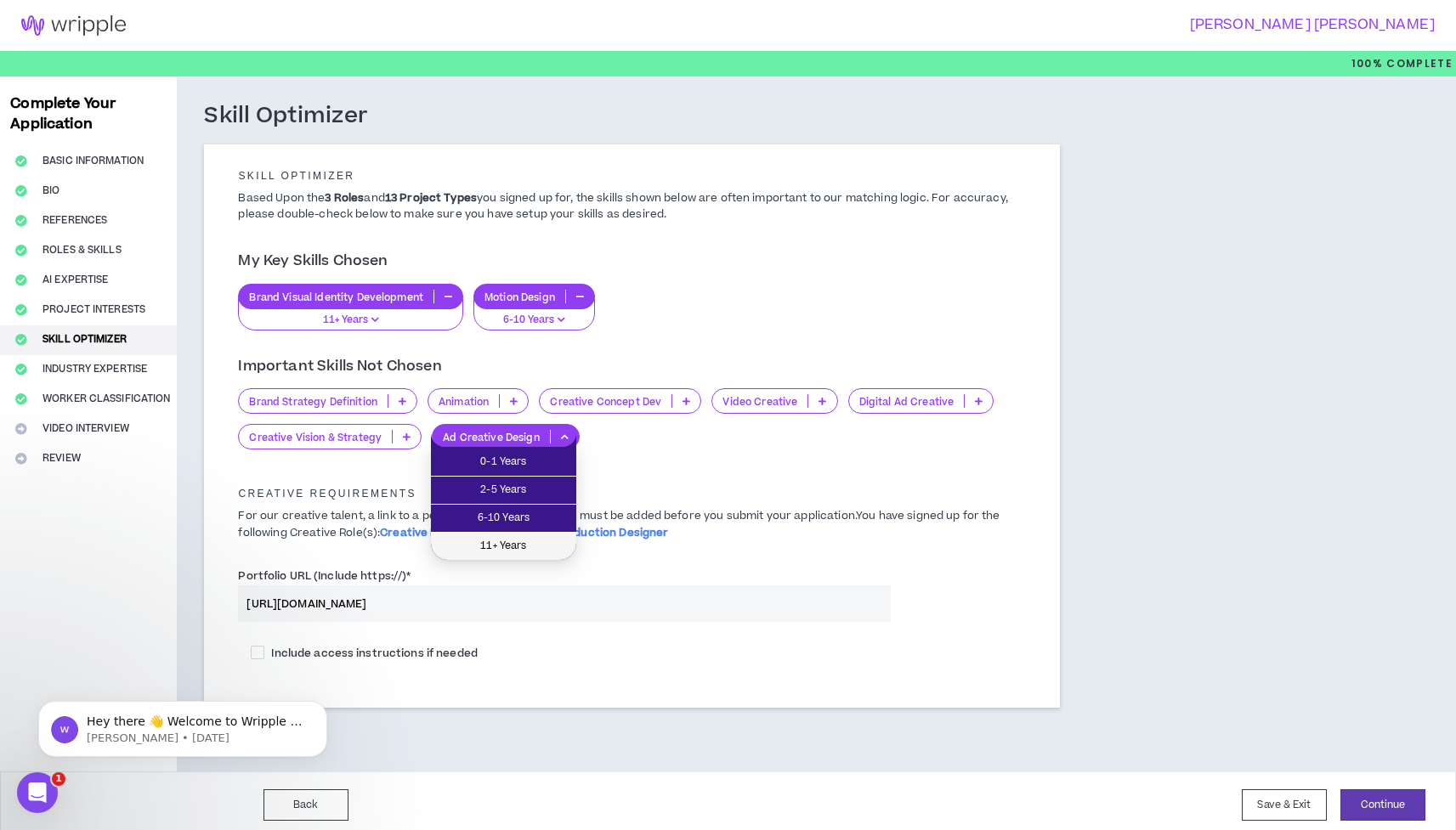
click at [545, 533] on li "11+ Years" at bounding box center [504, 546] width 145 height 27
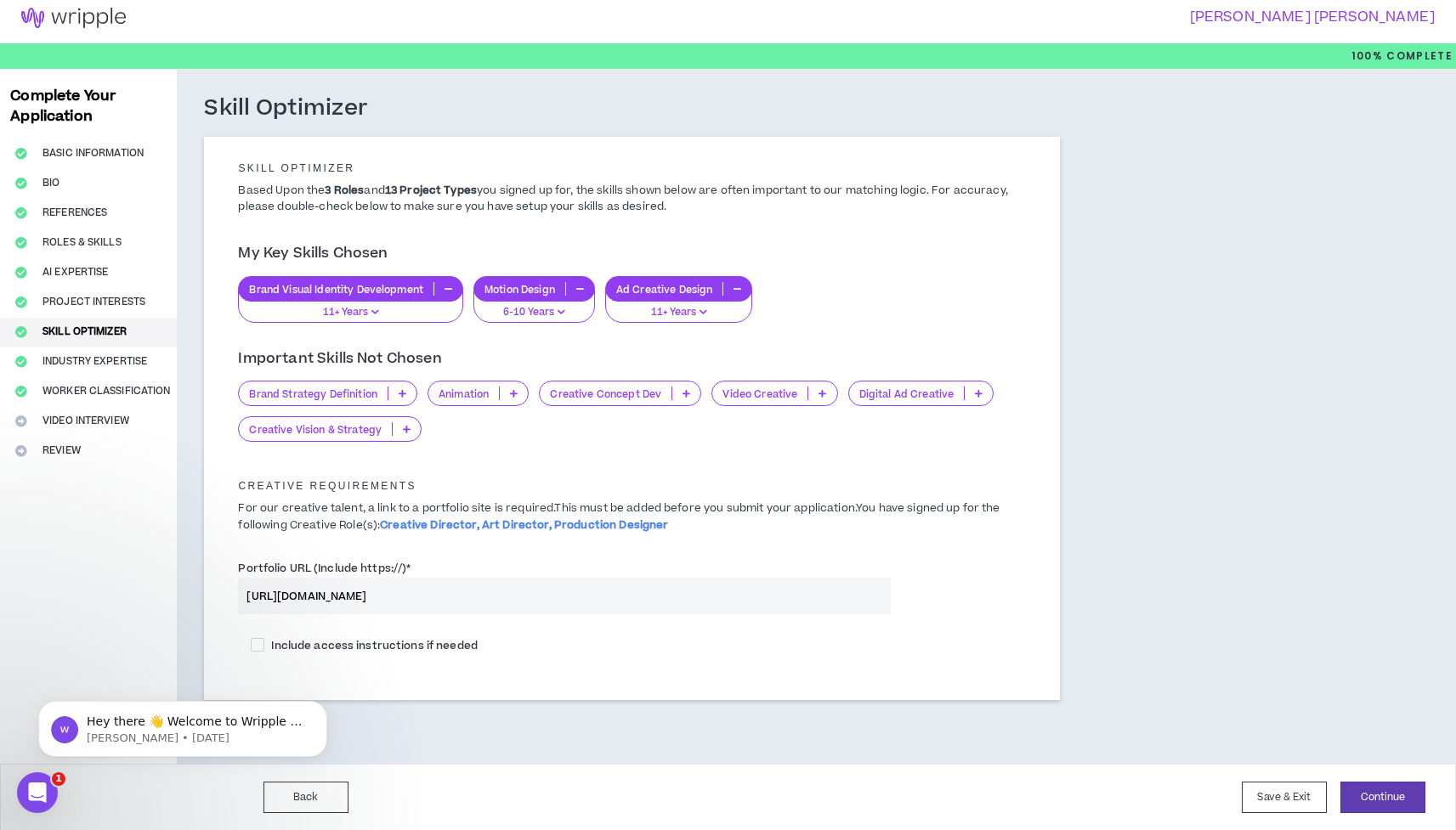
scroll to position [6, 0]
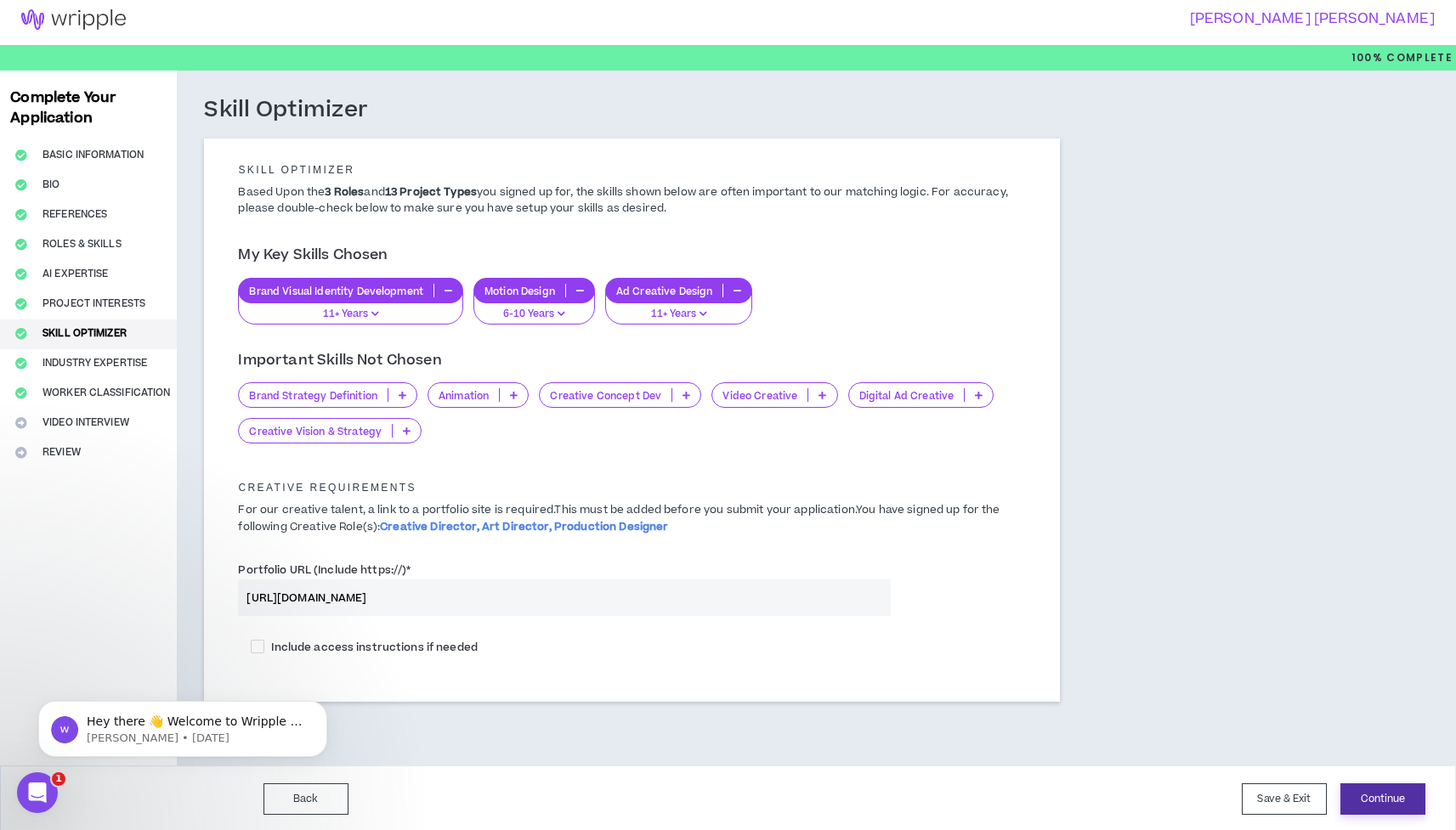
click at [1375, 795] on button "Continue" at bounding box center [1383, 799] width 85 height 31
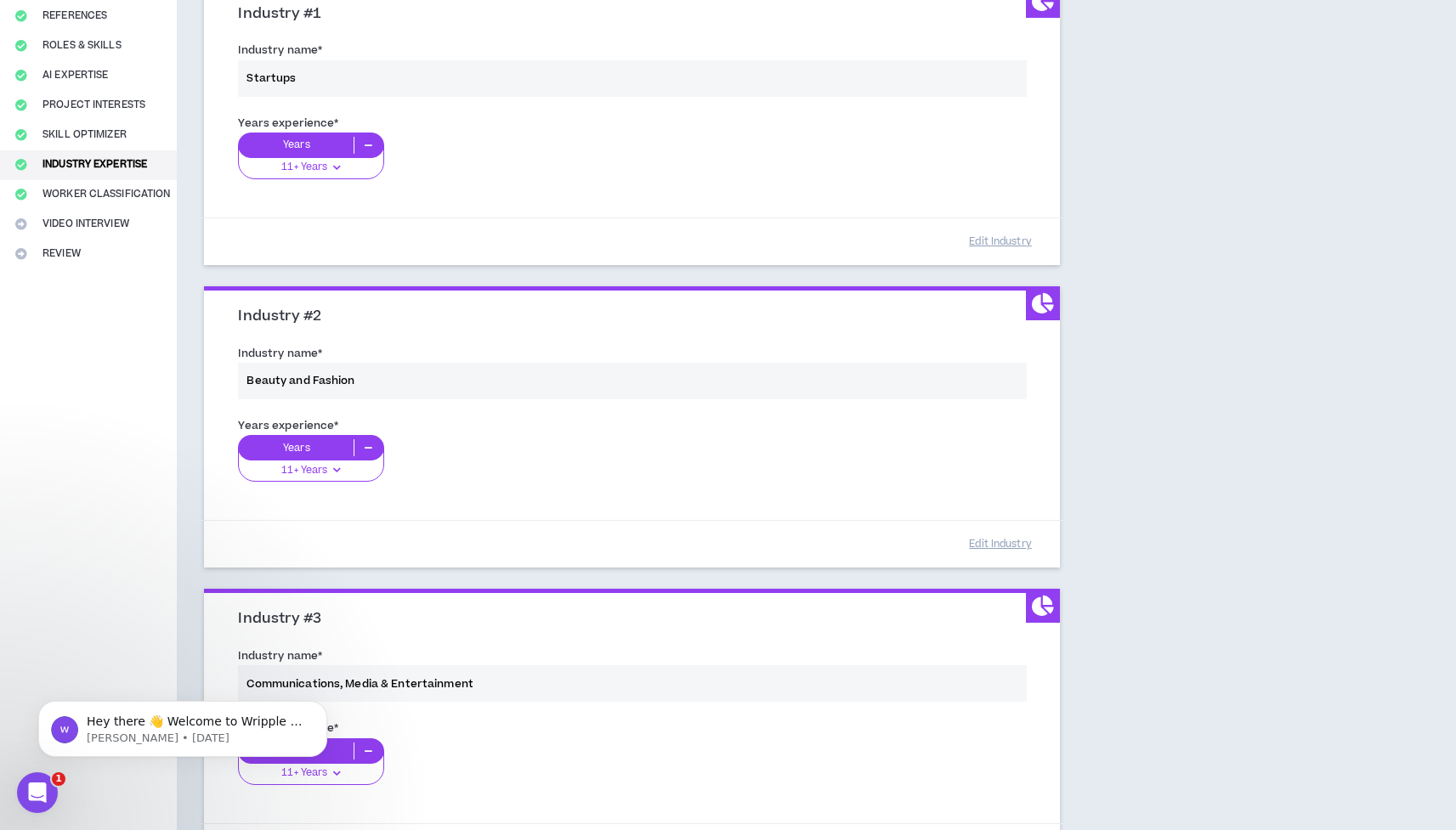
scroll to position [245, 0]
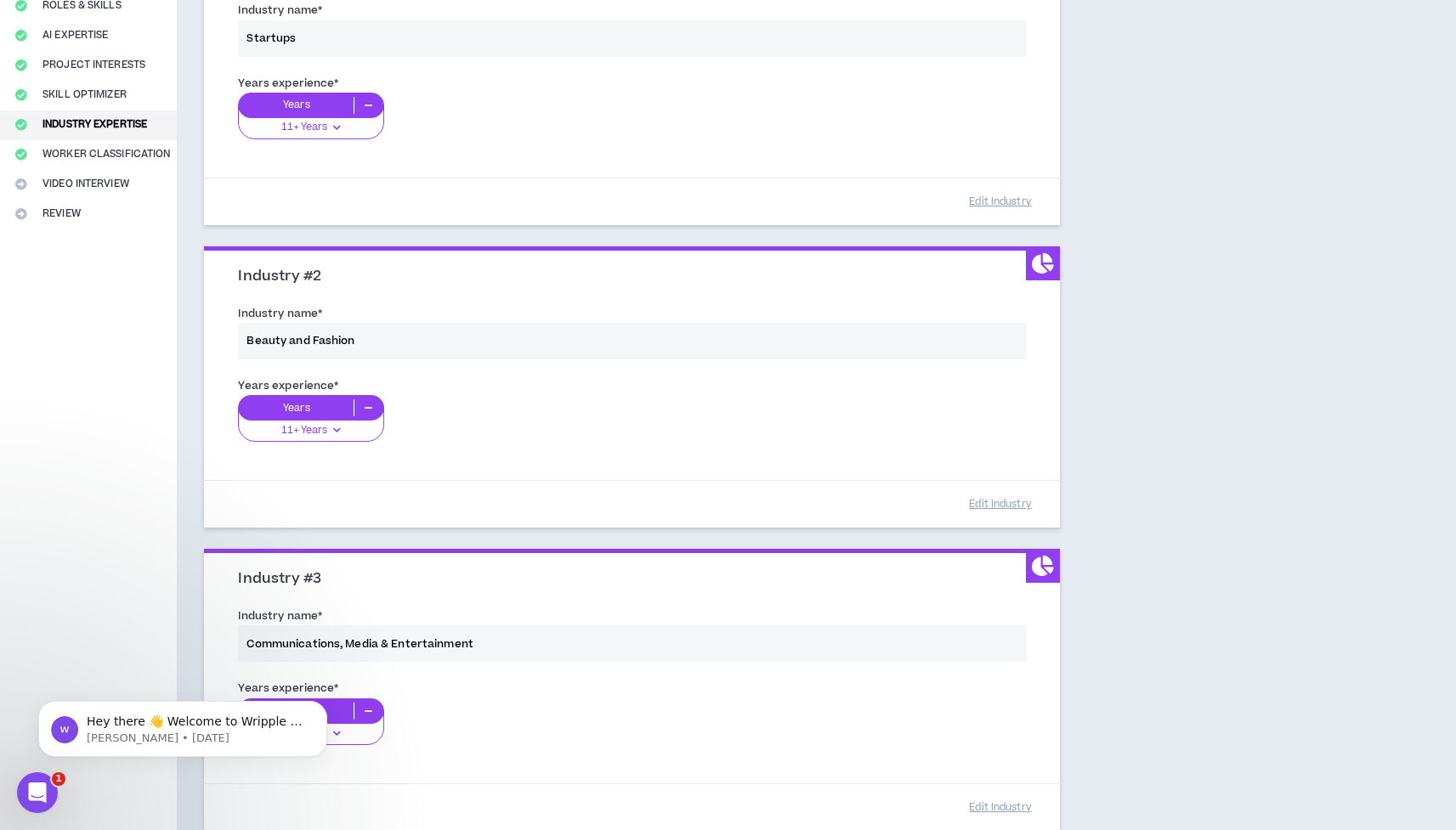
click at [337, 431] on div "Years experience * Years 11+ Years 0-1 Years 2-5 Years 6-10 Years 11+ Years" at bounding box center [632, 419] width 813 height 95
click at [353, 422] on div "Years experience * Years 11+ Years 0-1 Years 2-5 Years 6-10 Years 11+ Years" at bounding box center [632, 419] width 813 height 95
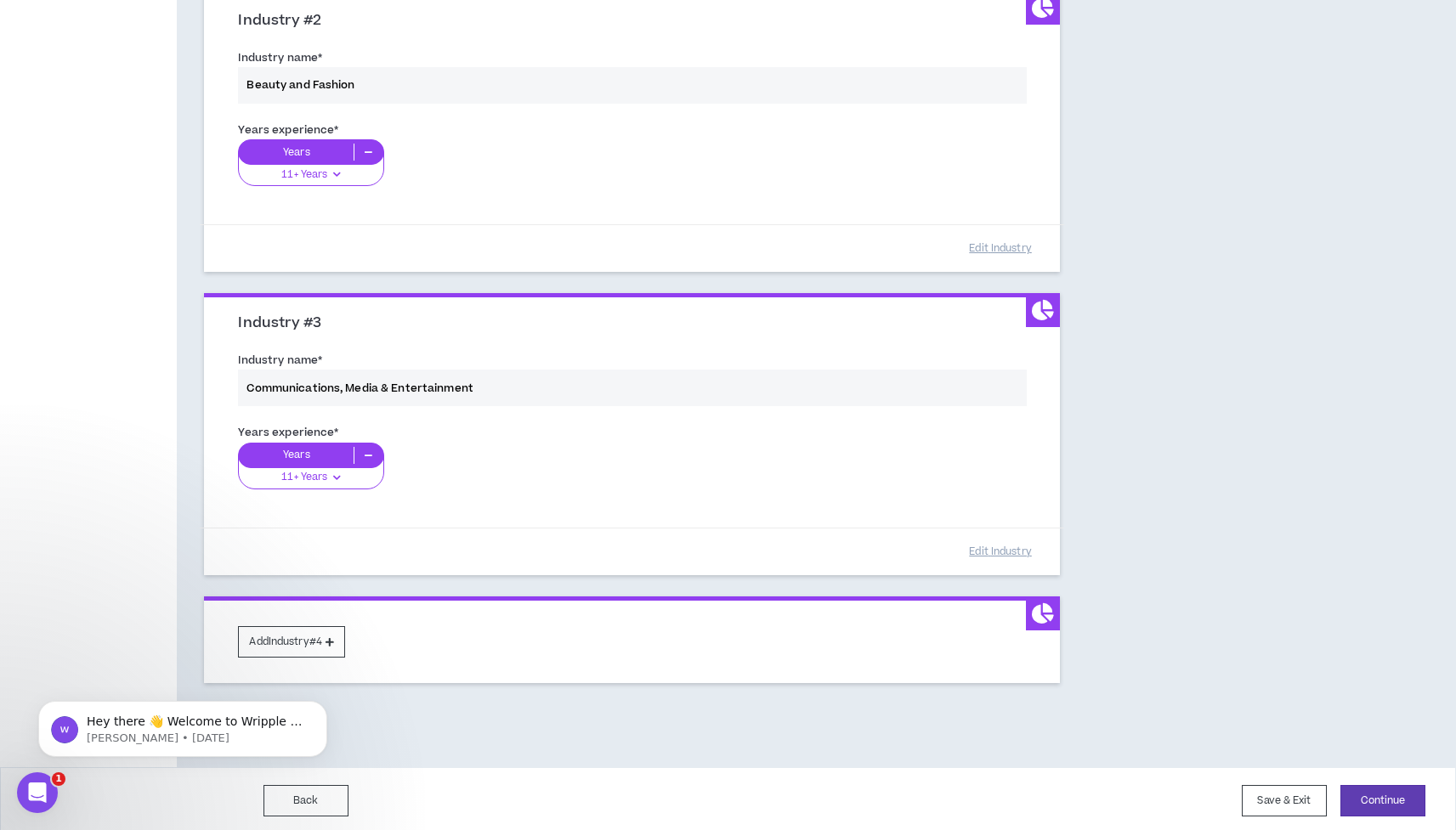
scroll to position [499, 0]
click at [332, 629] on button "Add Industry #4" at bounding box center [292, 642] width 107 height 31
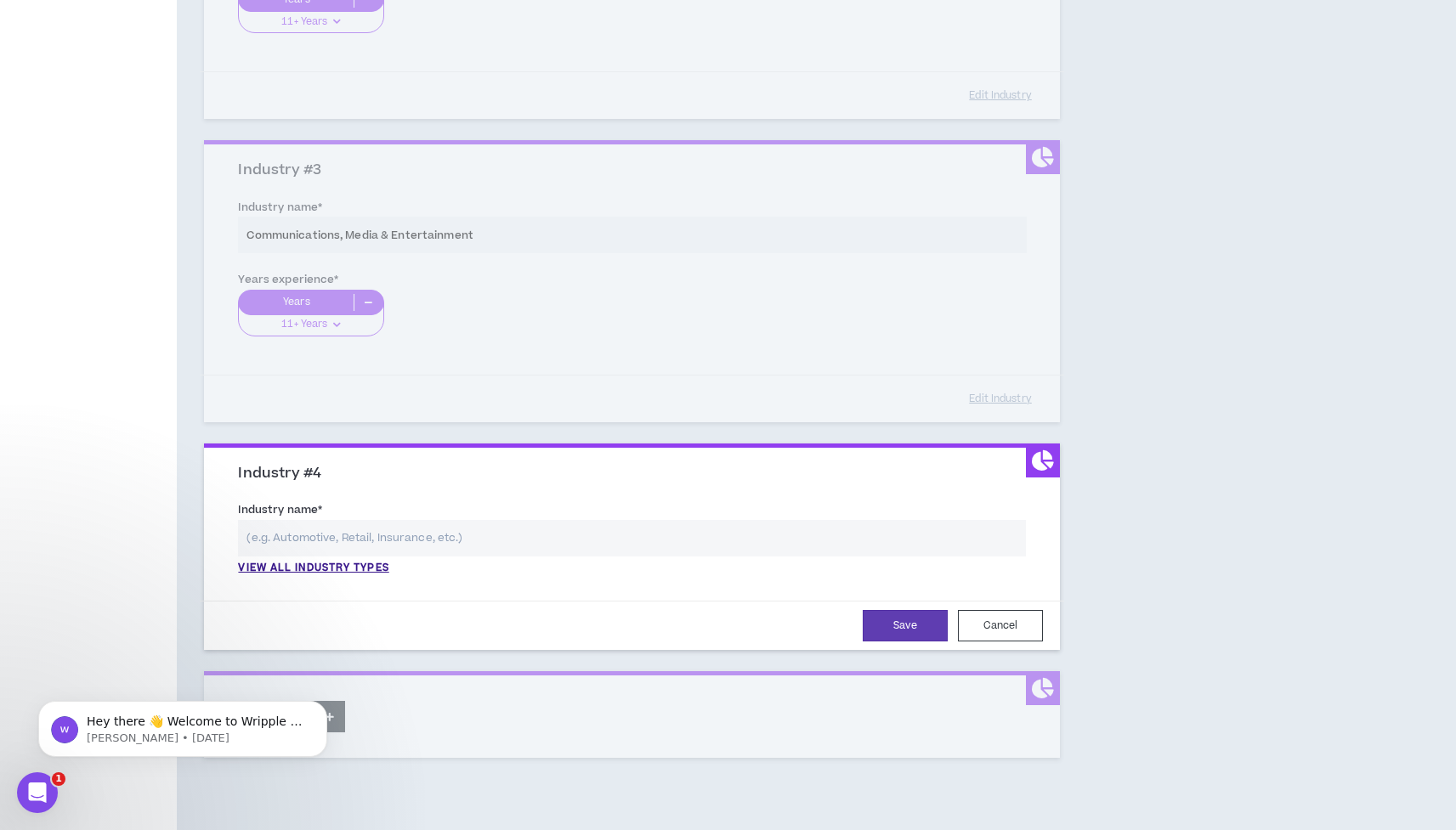
scroll to position [715, 0]
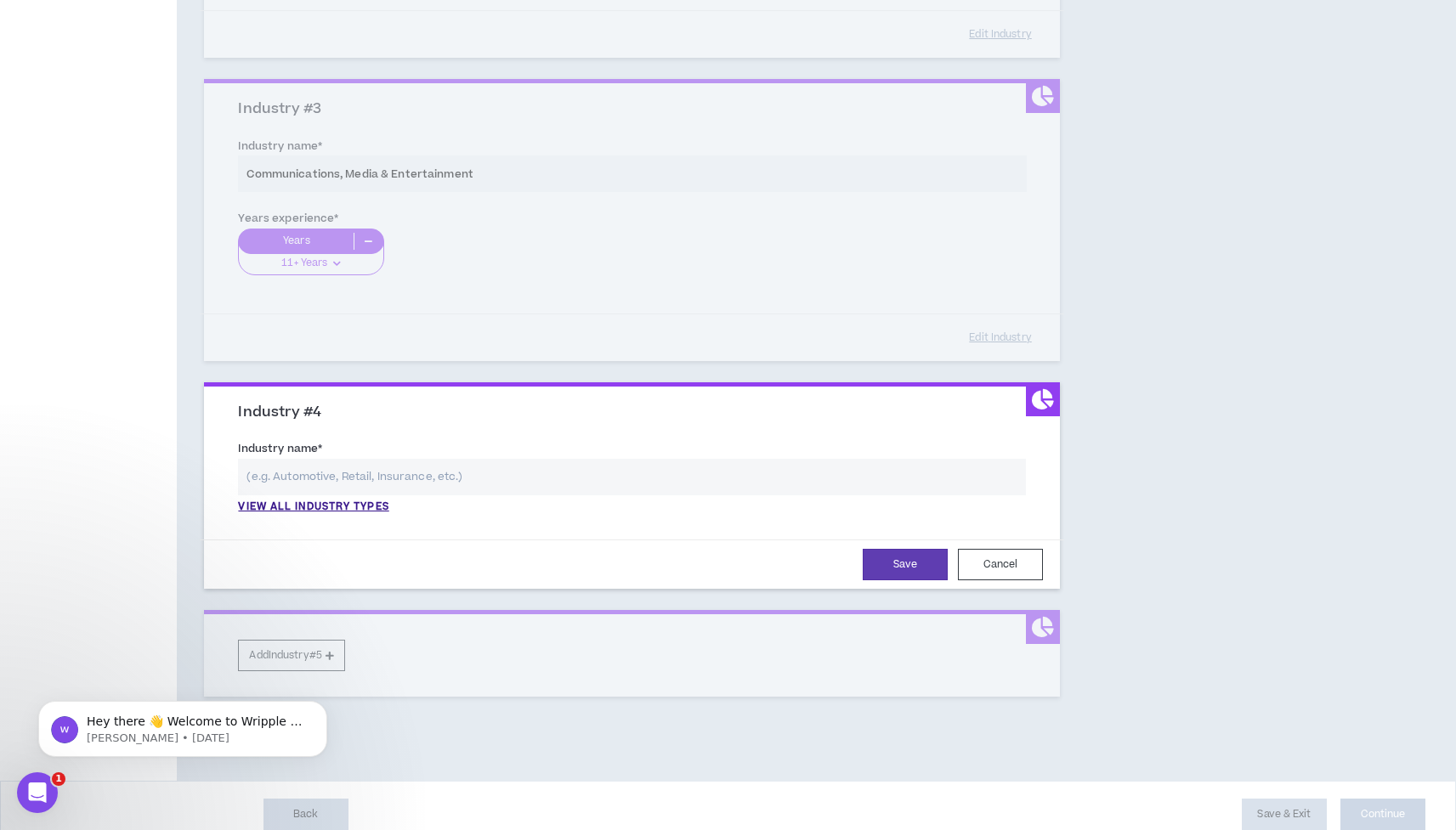
click at [310, 479] on input "text" at bounding box center [632, 477] width 788 height 37
click at [319, 499] on p "View all industry types" at bounding box center [313, 506] width 150 height 15
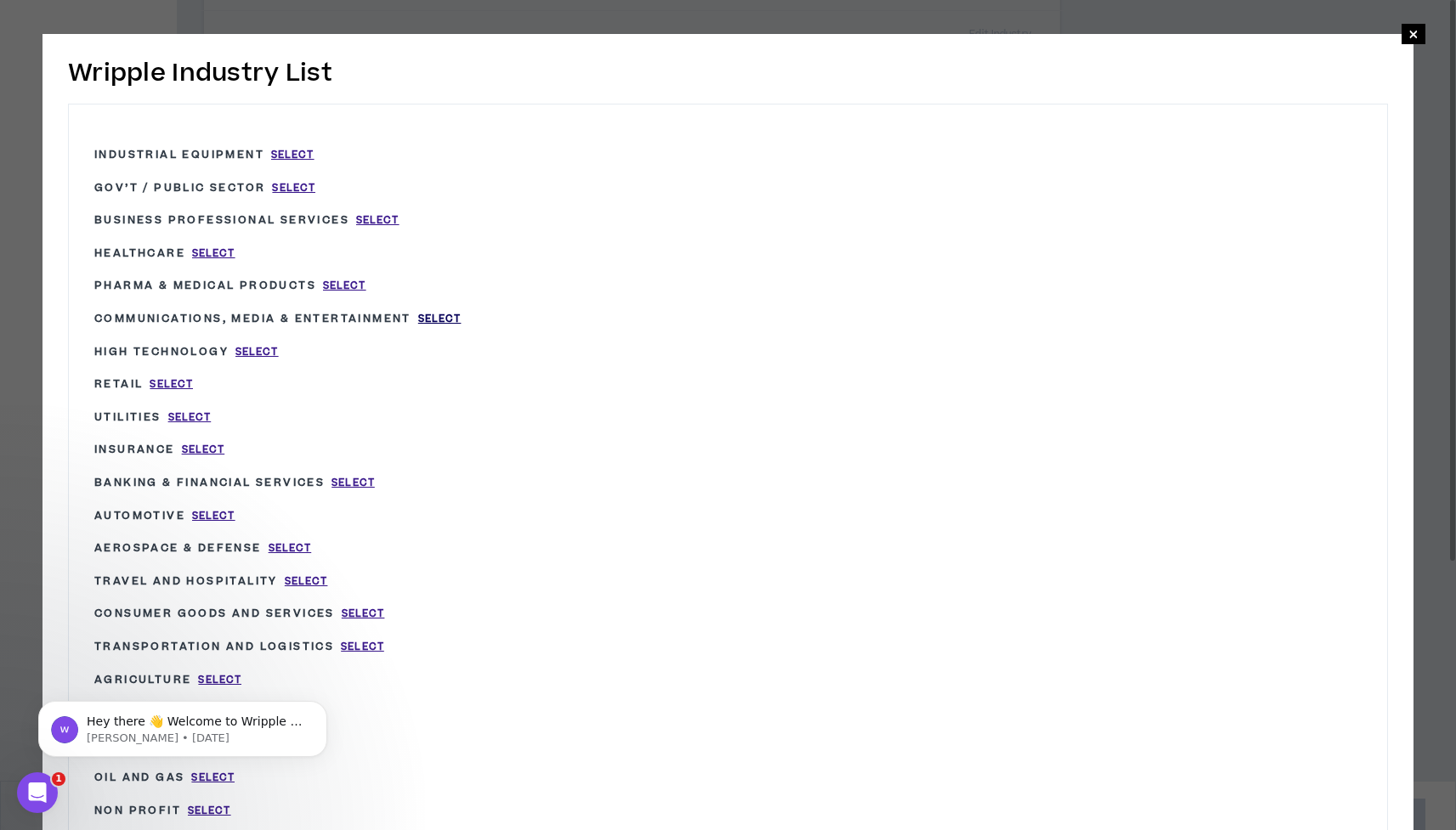
click at [462, 320] on span "Select" at bounding box center [439, 319] width 43 height 14
type input "Communications, Media & Entertainment"
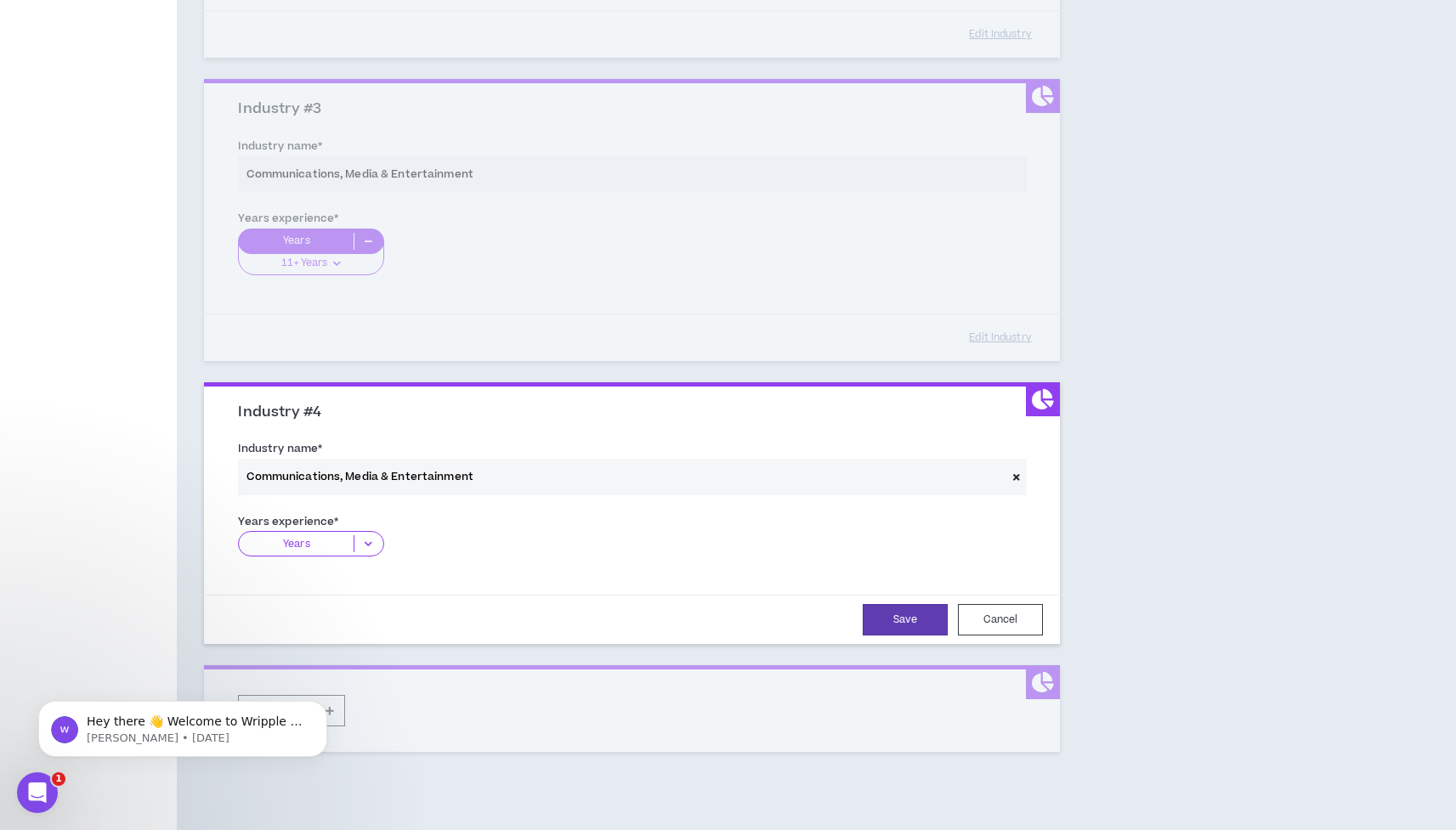
click at [369, 535] on icon at bounding box center [368, 543] width 28 height 17
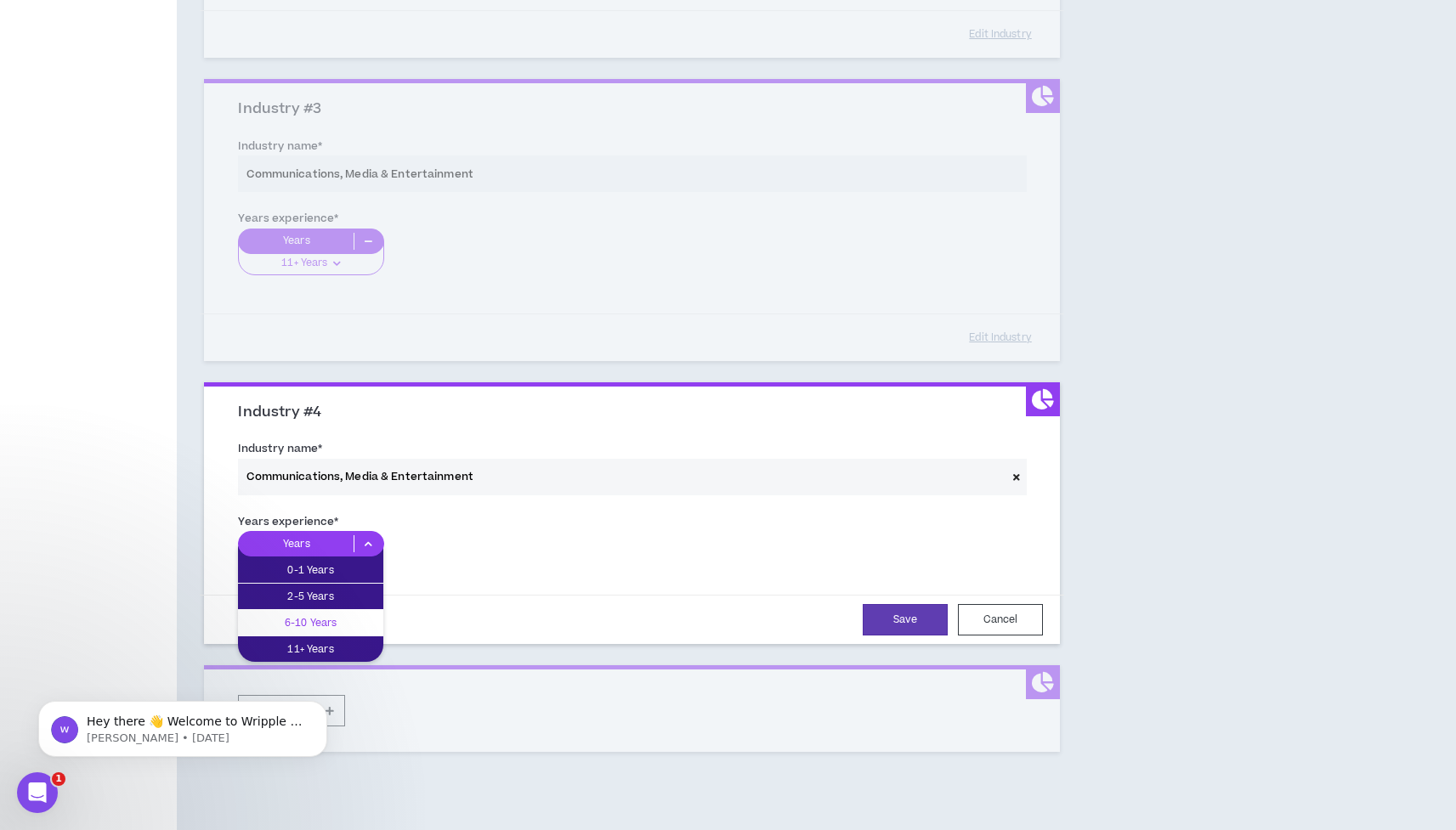
click at [346, 625] on p "6-10 Years" at bounding box center [311, 622] width 145 height 19
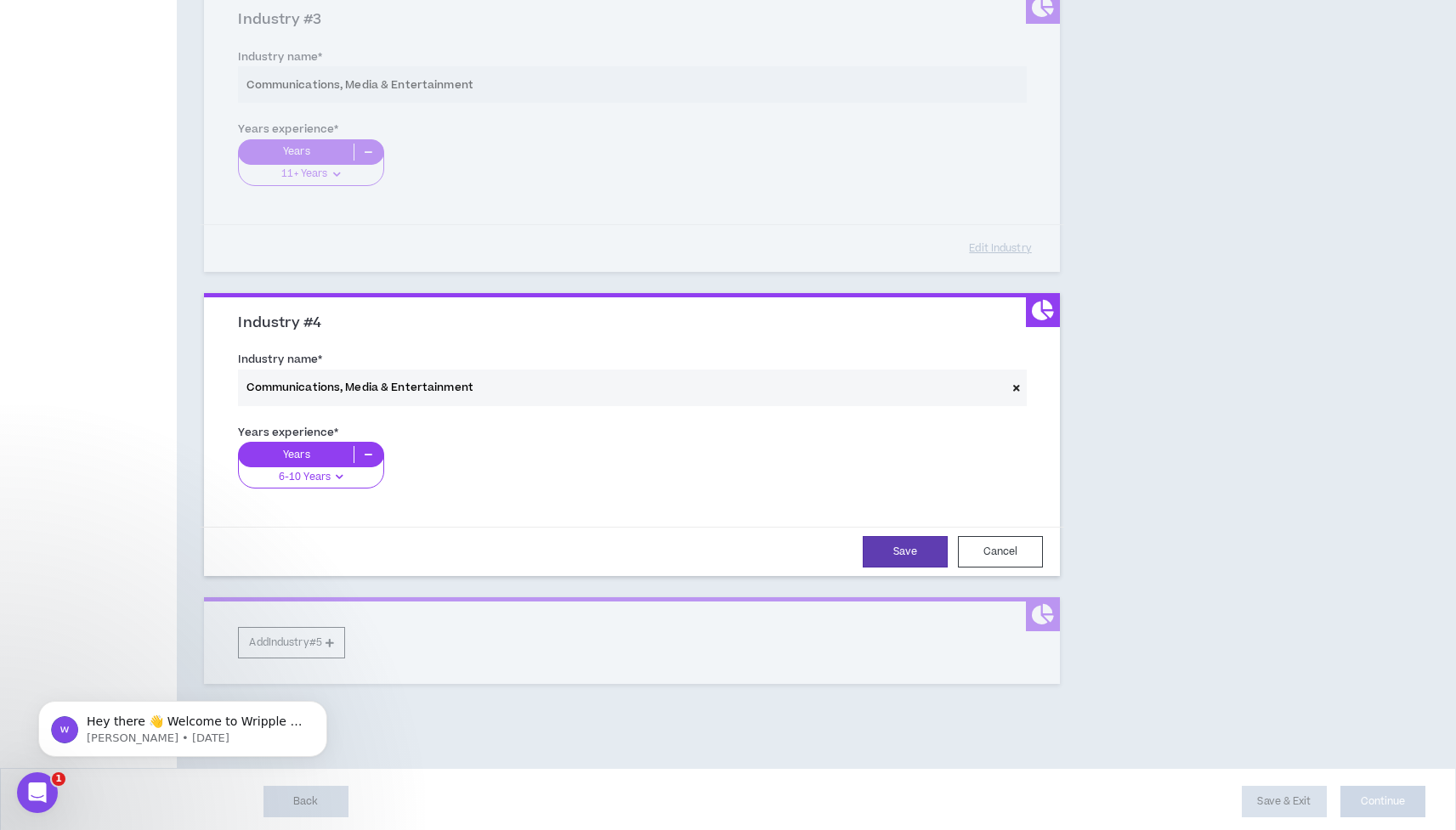
scroll to position [803, 0]
click at [330, 634] on div "Industry #1 Industry name * Startups Years experience * Years 11+ Years 0-1 Yea…" at bounding box center [632, 35] width 856 height 1300
click at [342, 640] on div "Industry #1 Industry name * Startups Years experience * Years 11+ Years 0-1 Yea…" at bounding box center [632, 35] width 856 height 1300
click at [887, 544] on button "Save" at bounding box center [905, 552] width 85 height 31
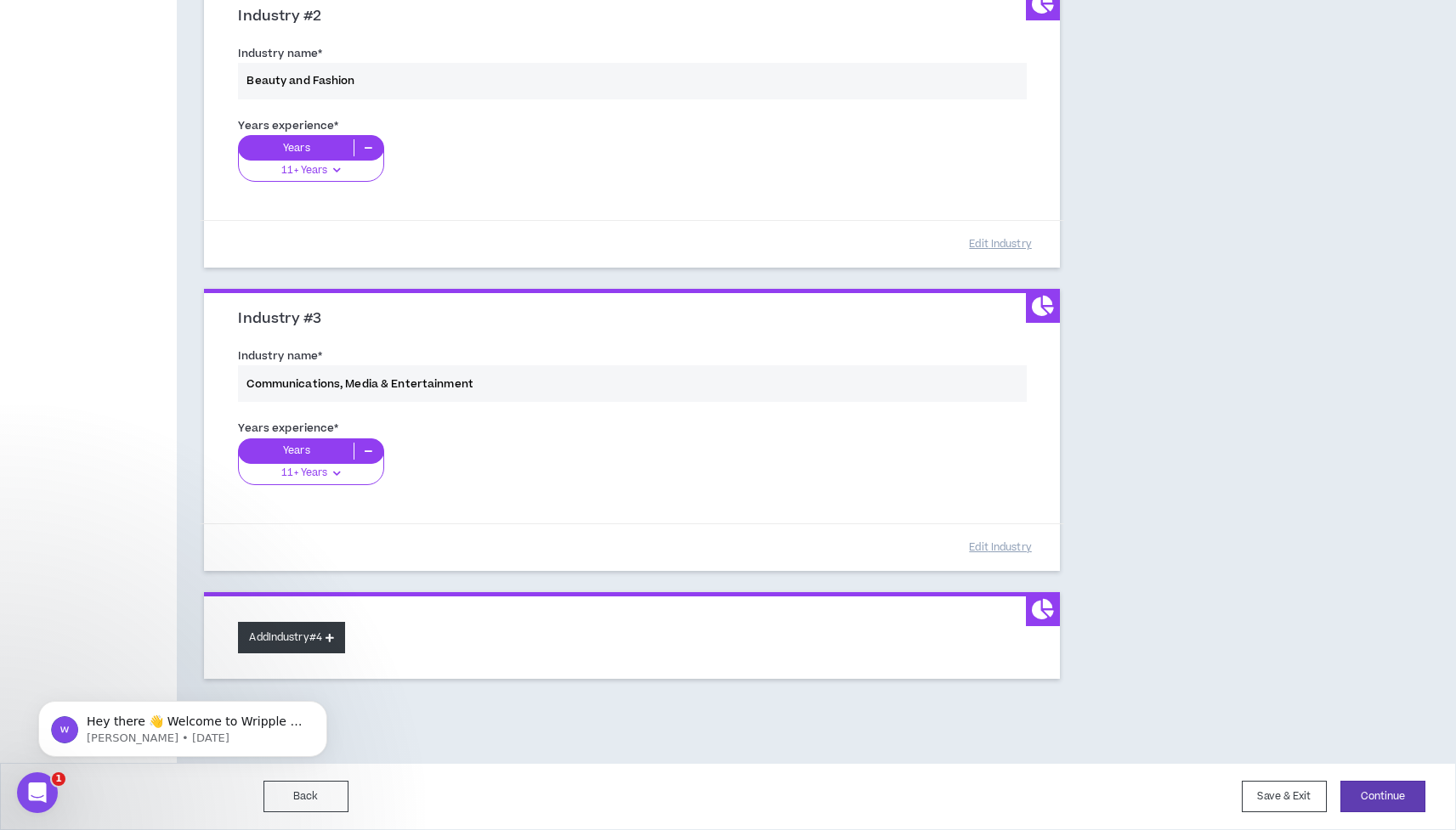
scroll to position [499, 0]
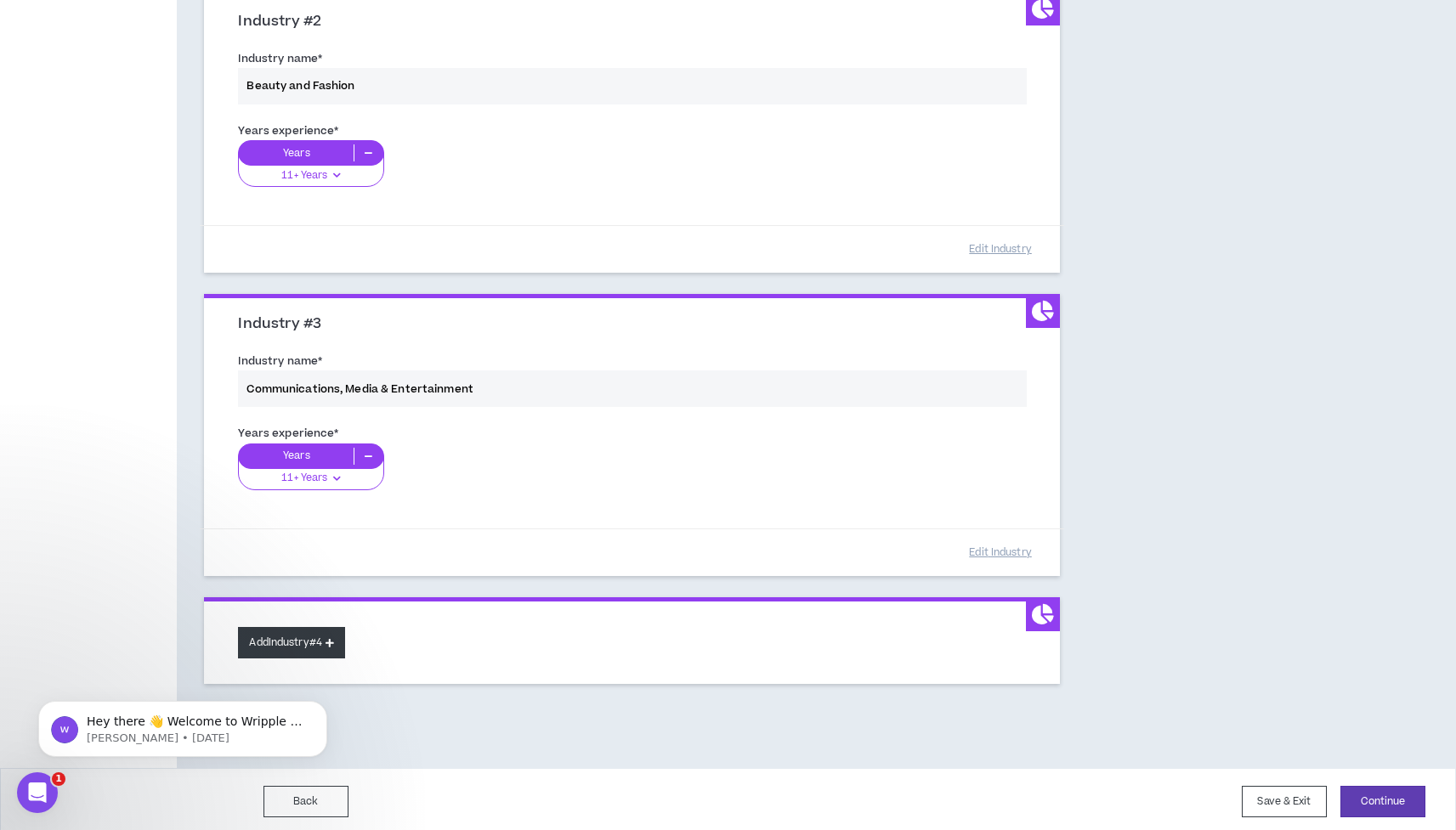
click at [345, 631] on button "Add Industry #4" at bounding box center [292, 642] width 107 height 31
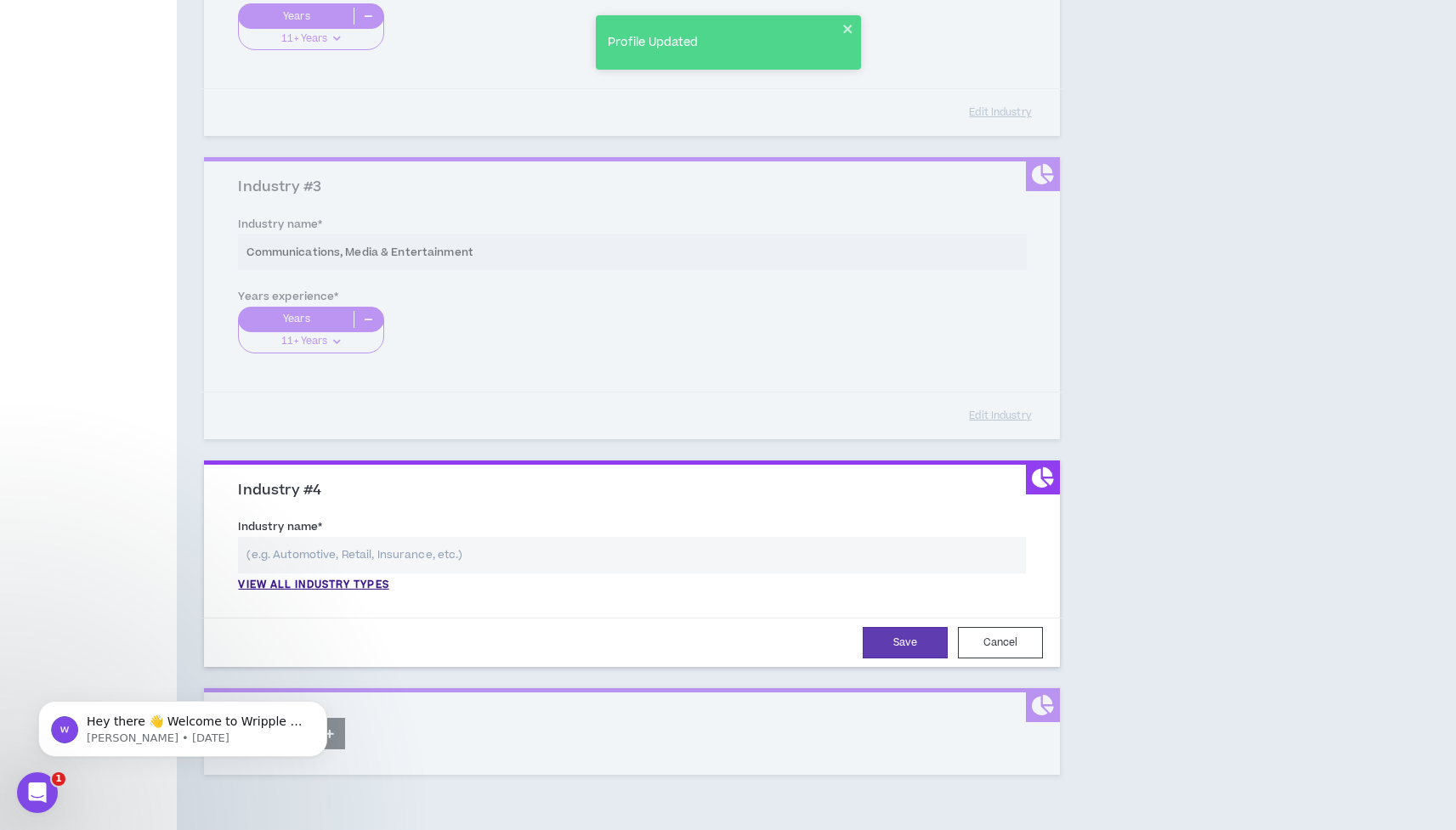
scroll to position [639, 0]
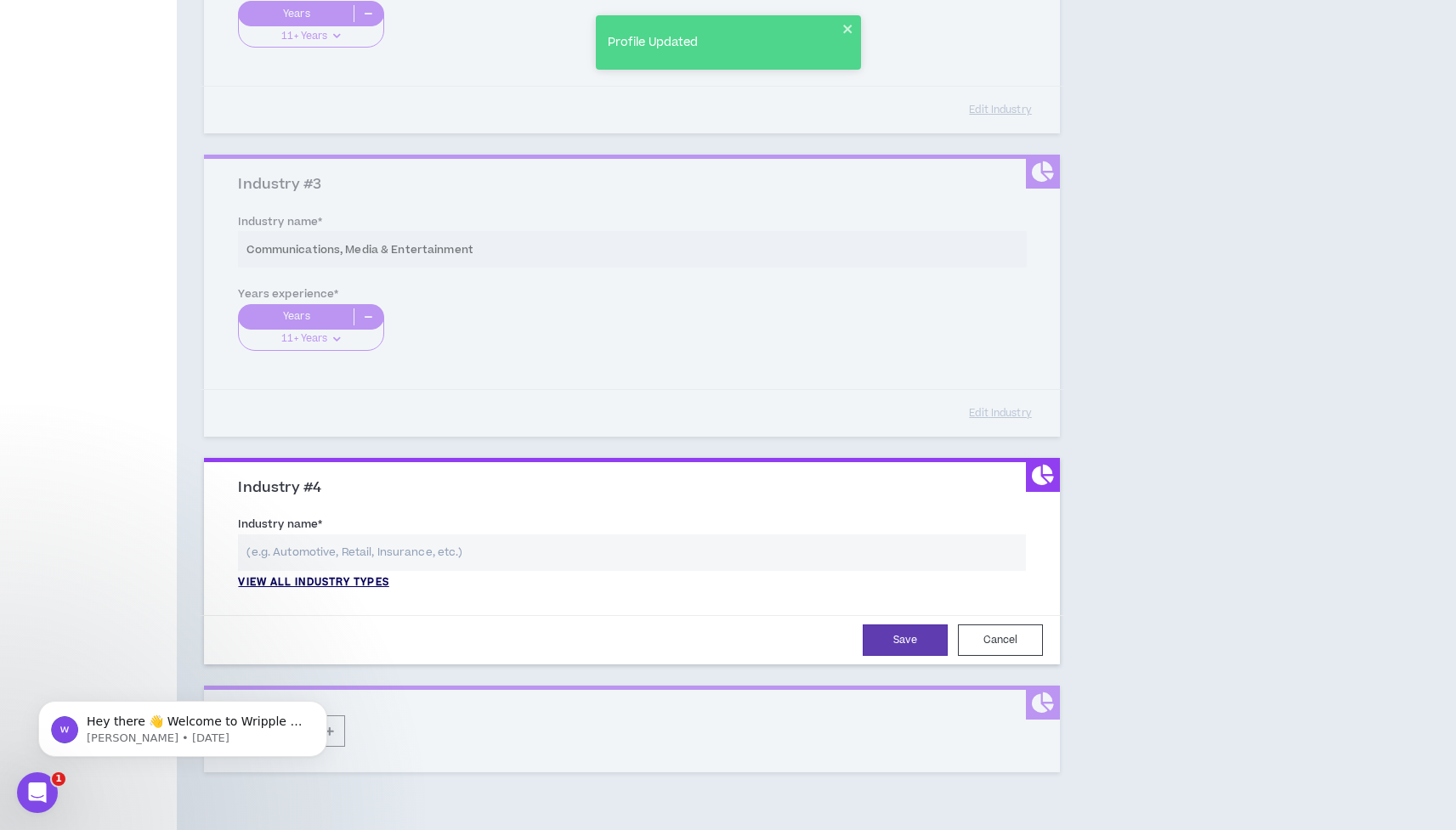
click at [321, 575] on p "View all industry types" at bounding box center [313, 582] width 150 height 15
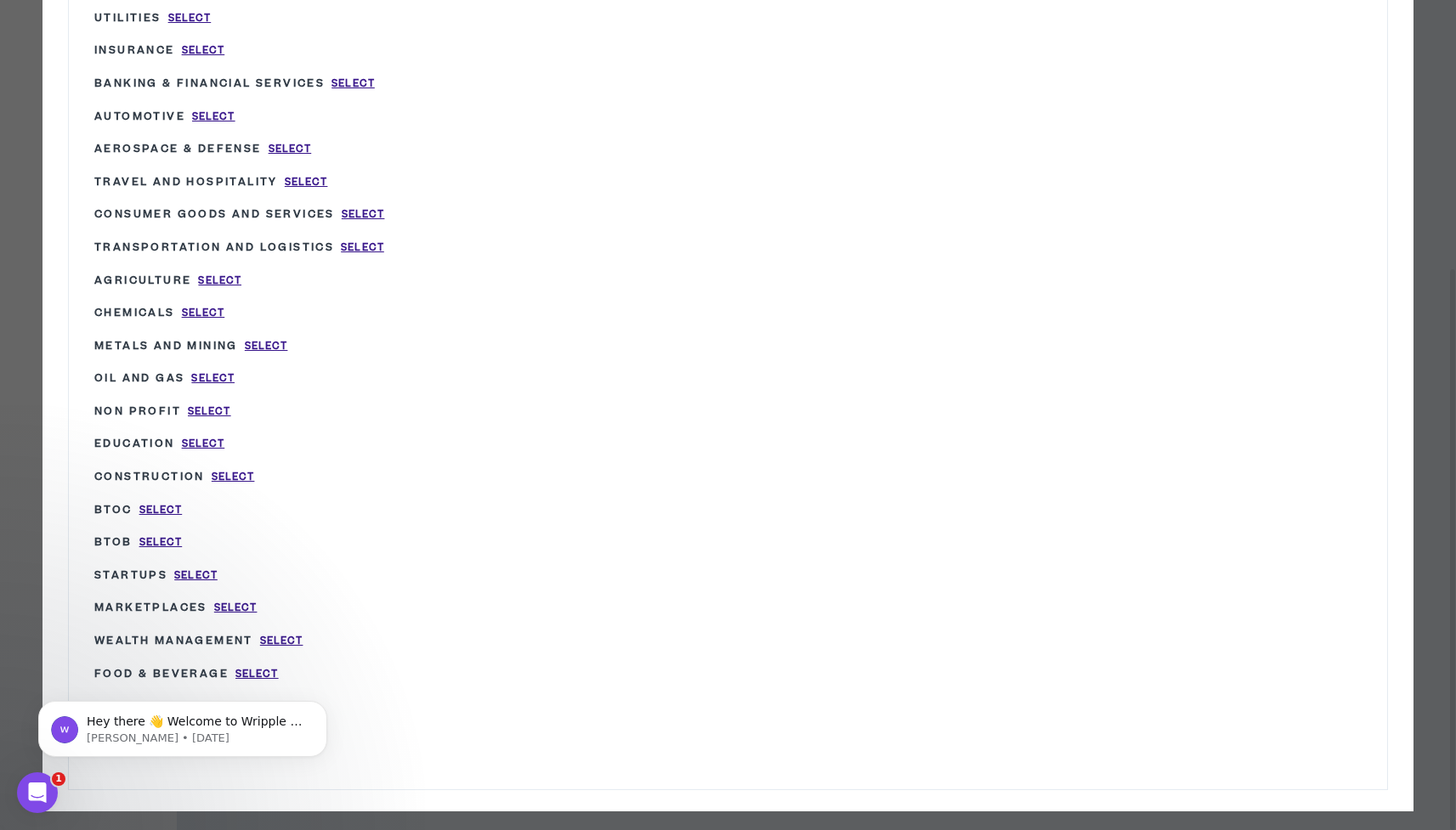
click at [290, 690] on body "Hey there 👋 Welcome to Wripple 🙌 Take a look around! If you have any questions,…" at bounding box center [183, 724] width 327 height 106
click at [305, 689] on body "Hey there 👋 Welcome to Wripple 🙌 Take a look around! If you have any questions,…" at bounding box center [183, 724] width 327 height 106
click at [310, 690] on div "Hey there 👋 Welcome to Wripple 🙌 Take a look around! If you have any questions,…" at bounding box center [183, 650] width 313 height 212
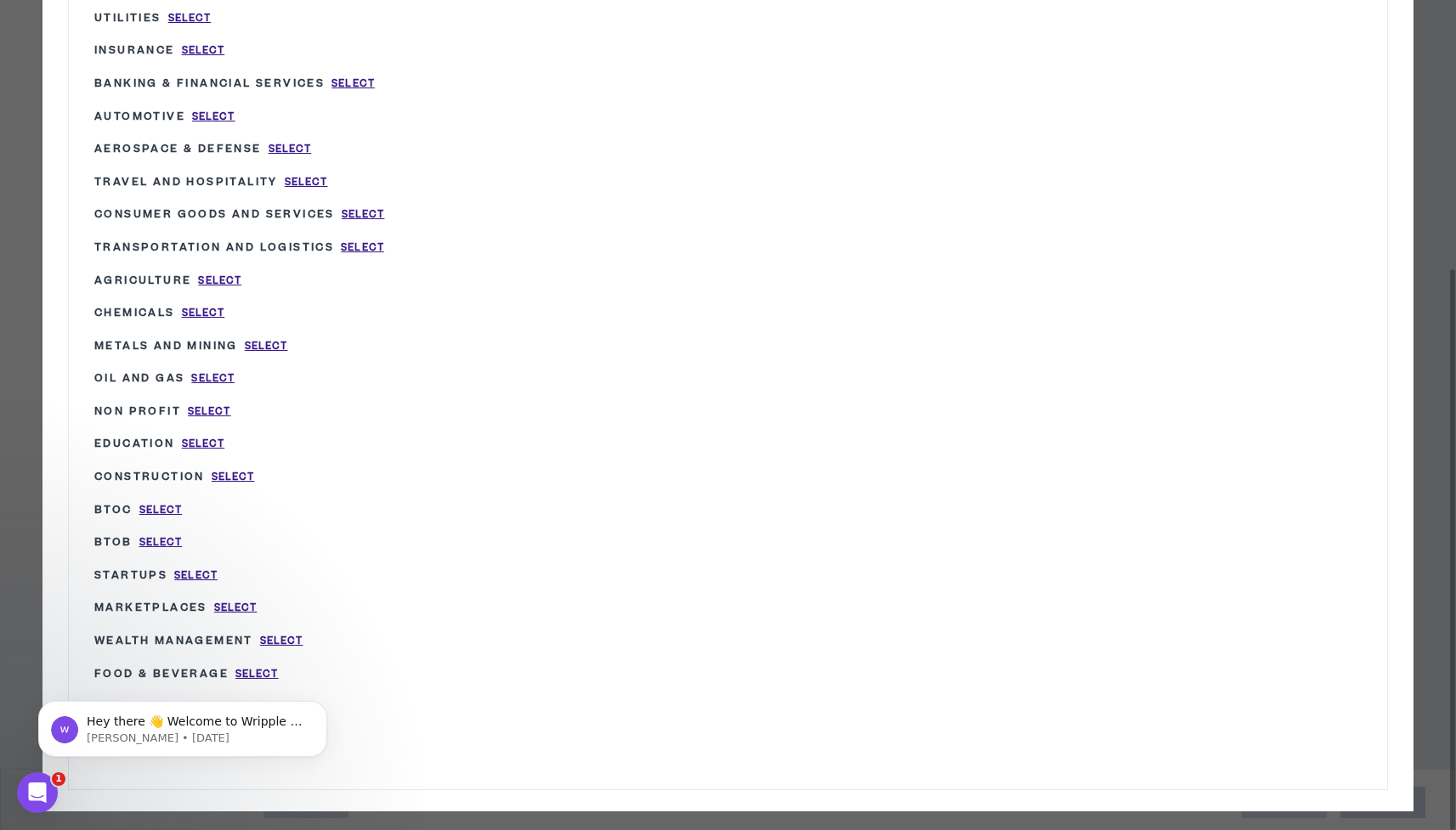
click at [111, 788] on div "Wripple Industry List × Industrial Equipment Select Gov’t / Public Sector Selec…" at bounding box center [728, 223] width 1371 height 1176
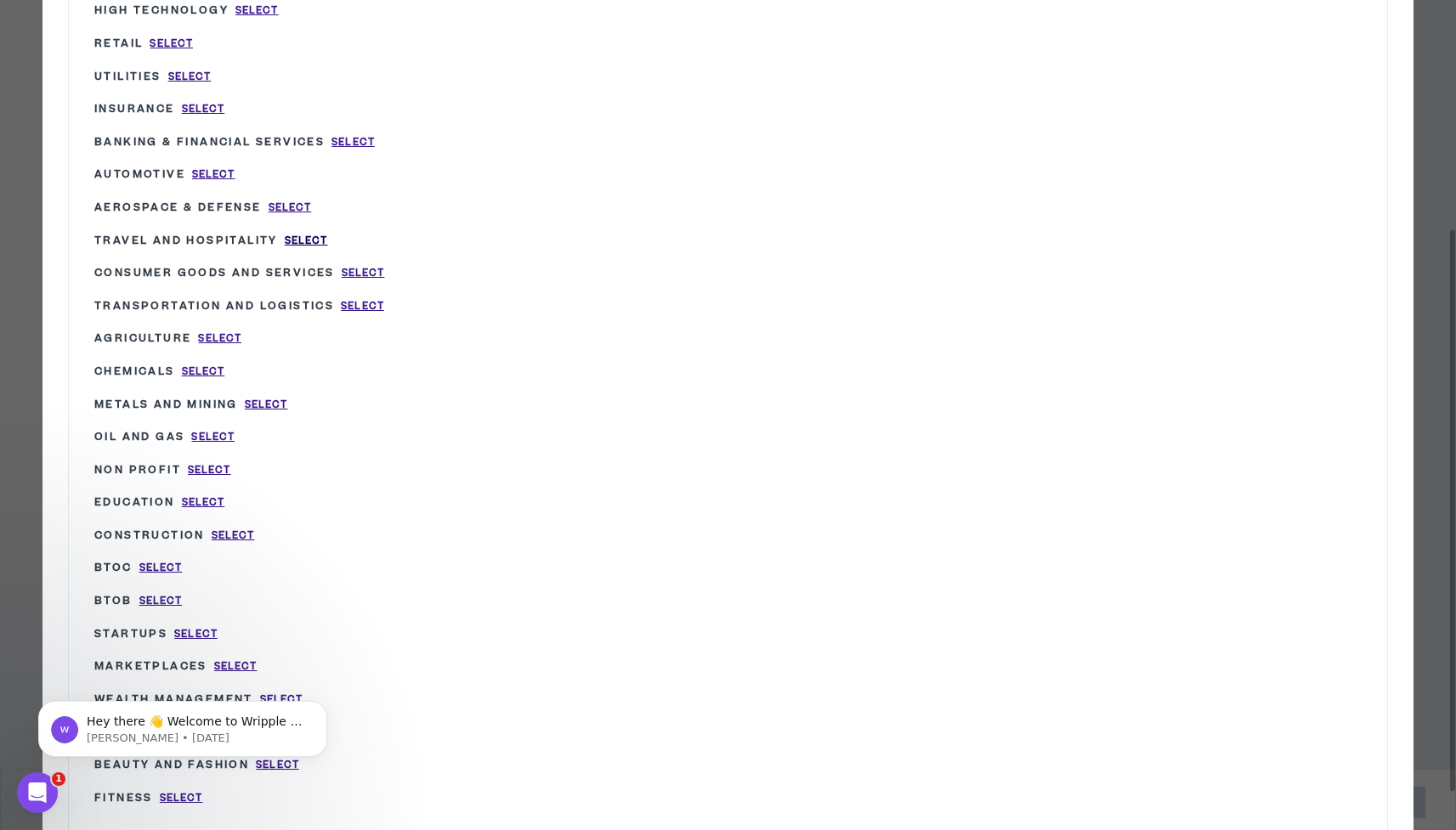
click at [310, 233] on span "Select" at bounding box center [306, 241] width 43 height 14
type input "Travel and Hospitality"
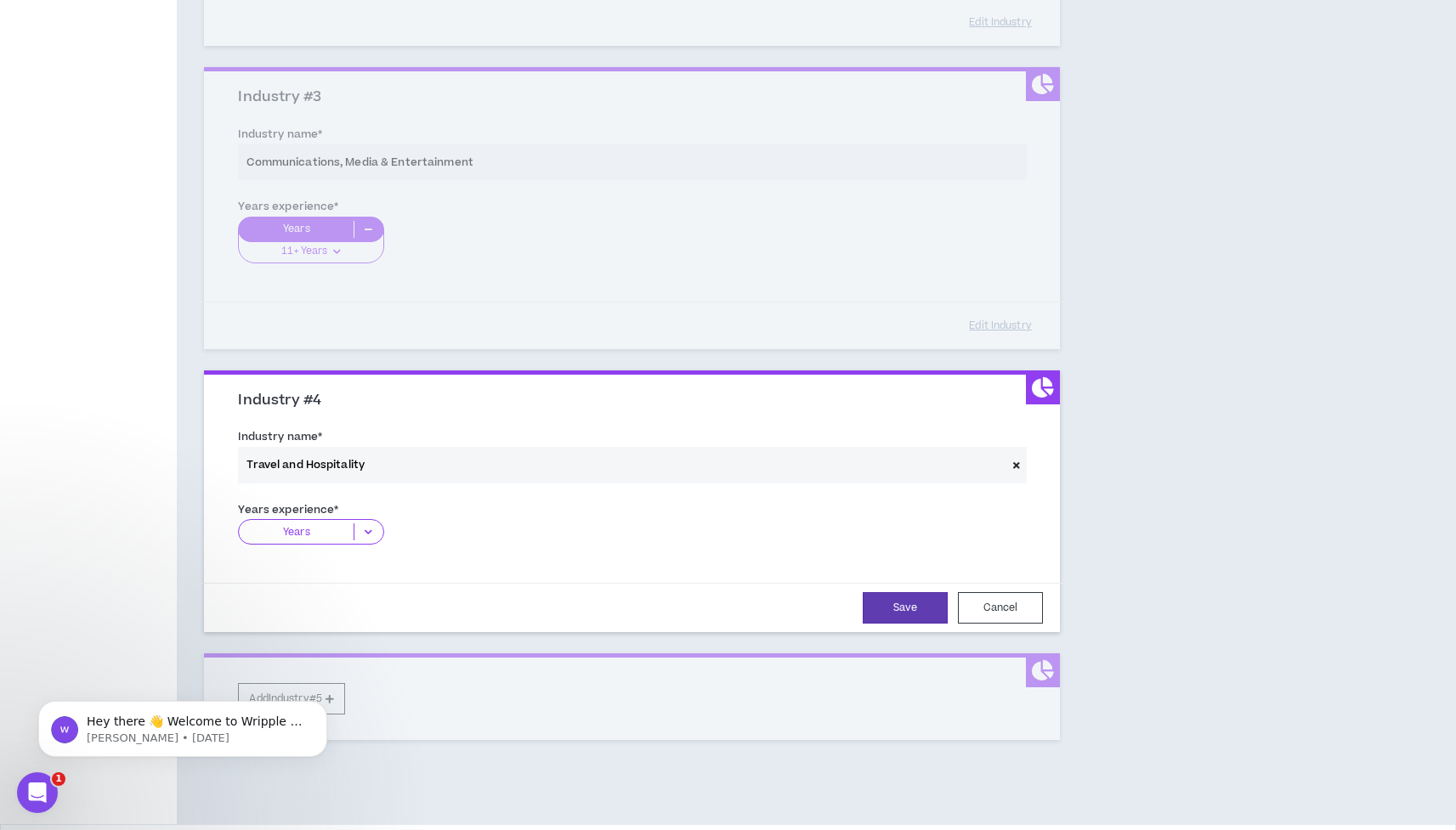
click at [368, 525] on icon at bounding box center [368, 531] width 28 height 17
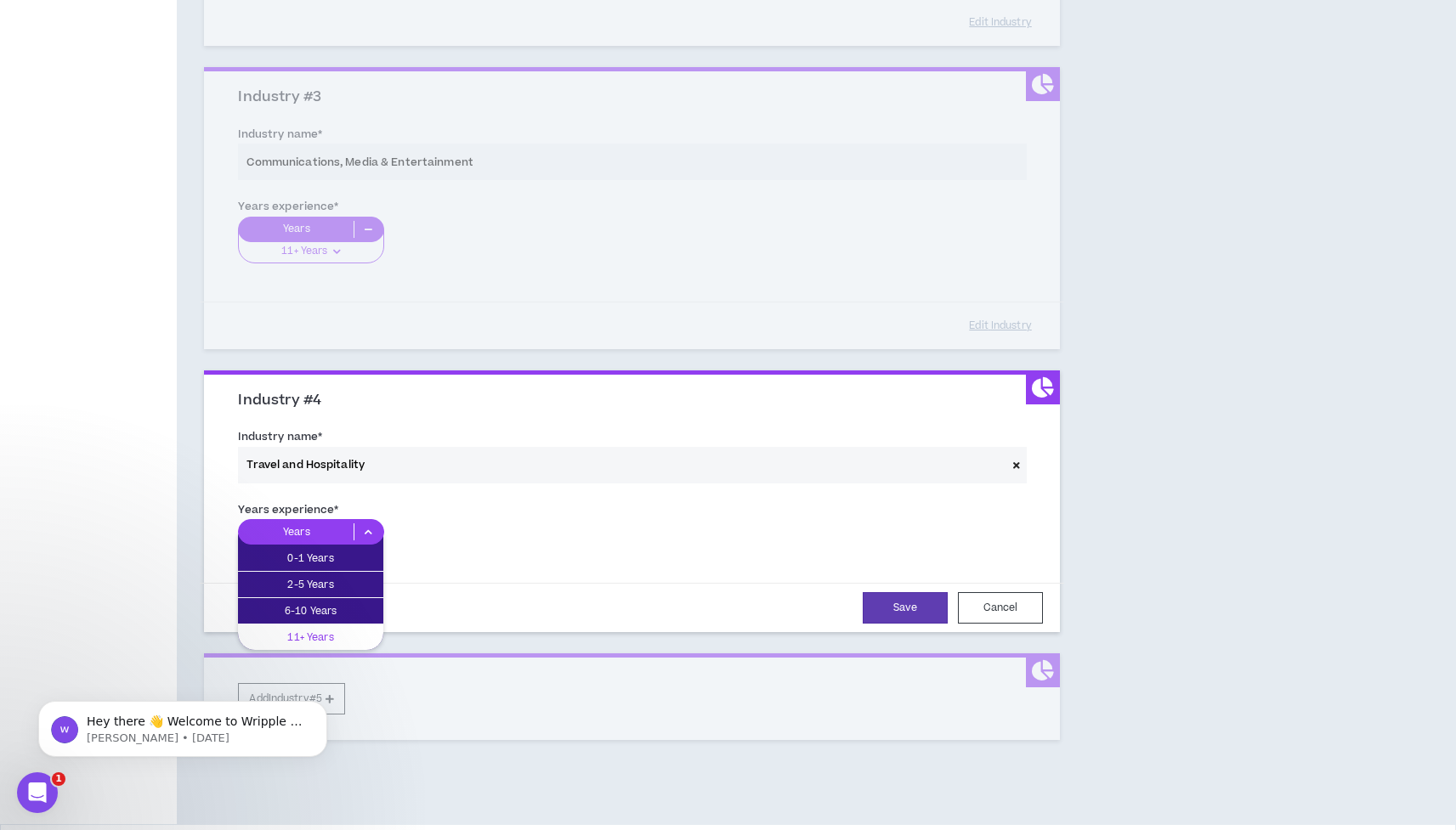
click at [344, 628] on p "11+ Years" at bounding box center [311, 637] width 145 height 19
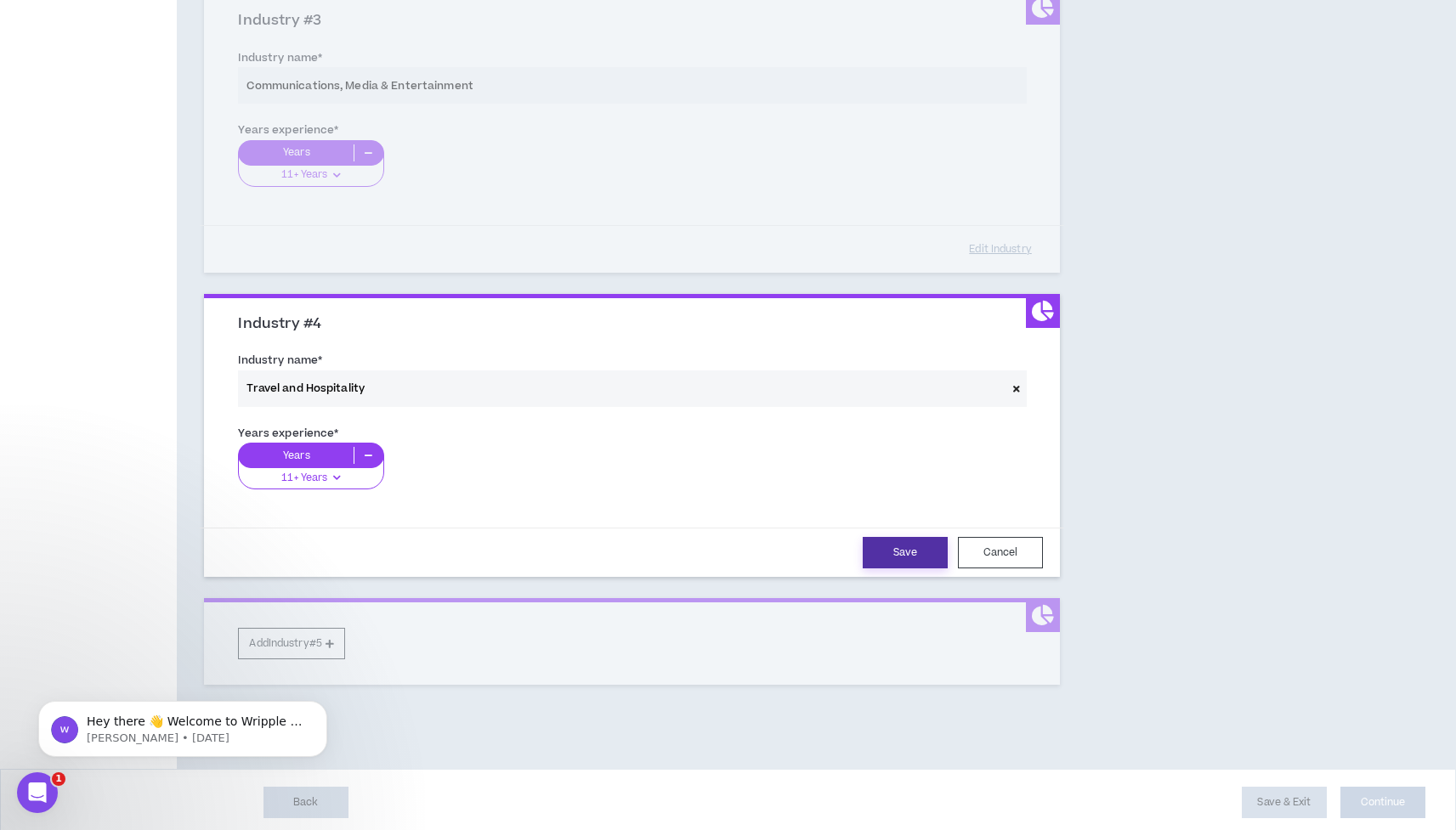
click at [881, 559] on button "Save" at bounding box center [905, 552] width 85 height 31
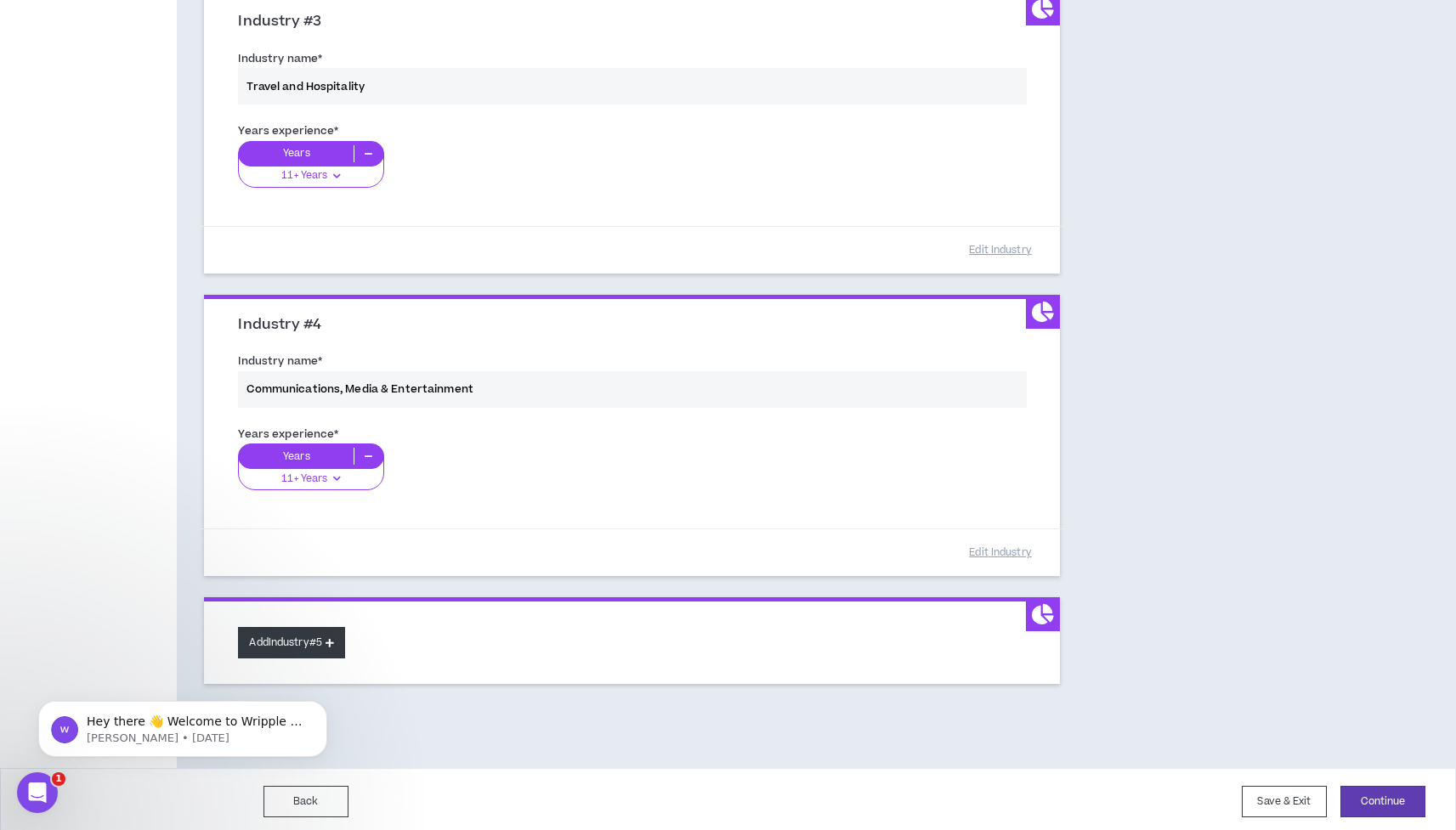
scroll to position [801, 0]
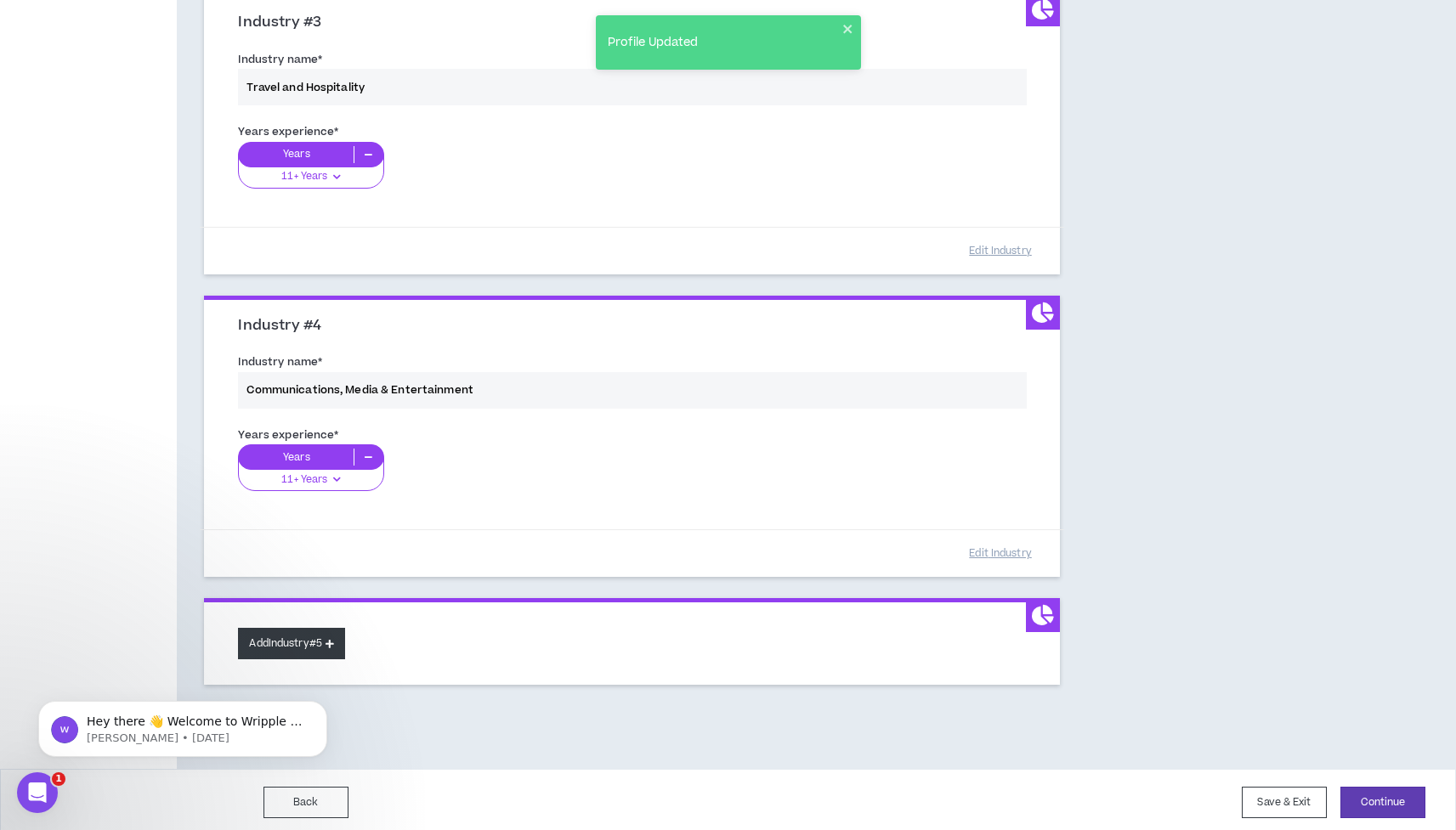
click at [328, 641] on button "Add Industry #5" at bounding box center [292, 643] width 107 height 31
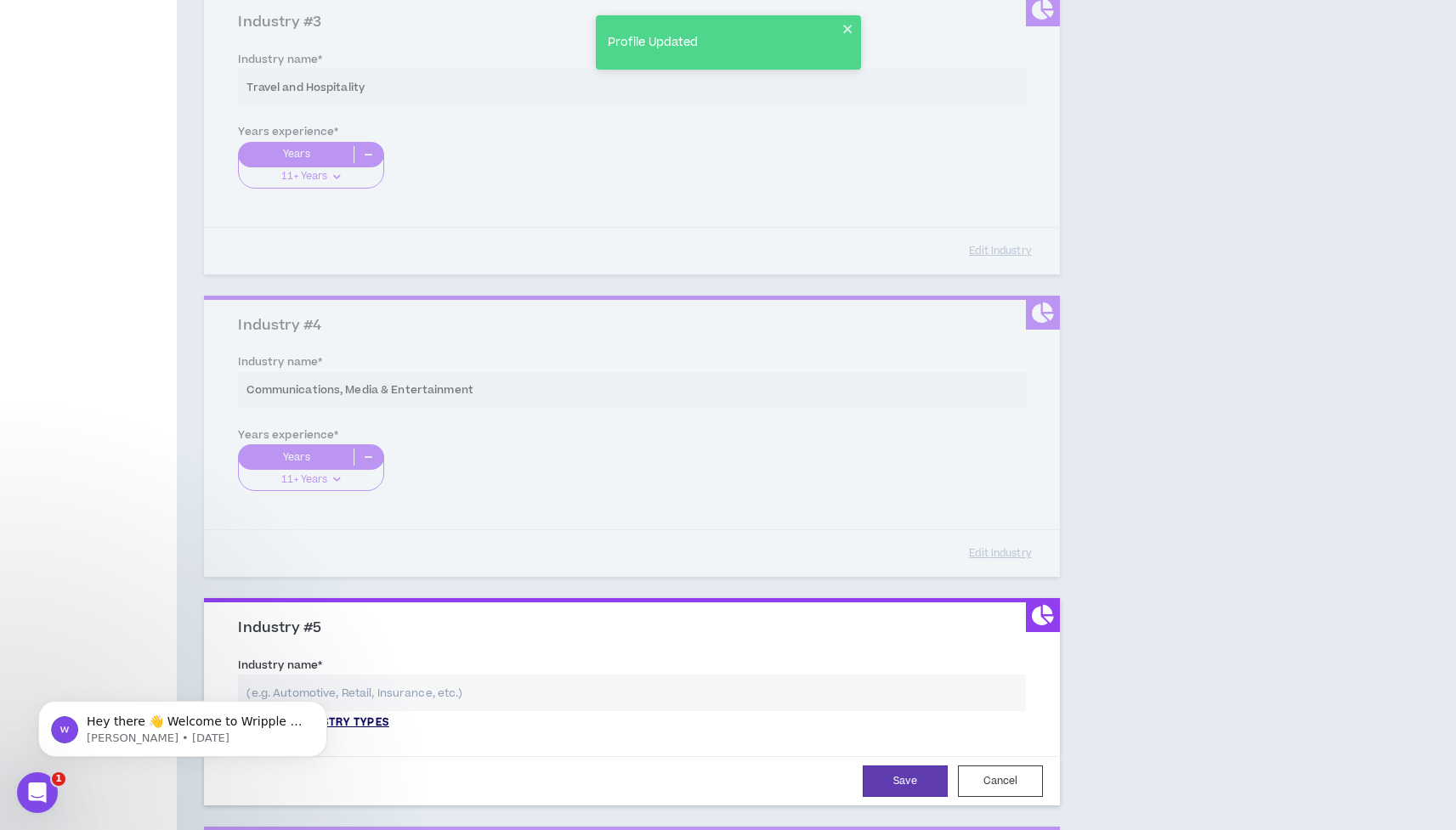
click at [388, 717] on p "View all industry types" at bounding box center [313, 723] width 150 height 15
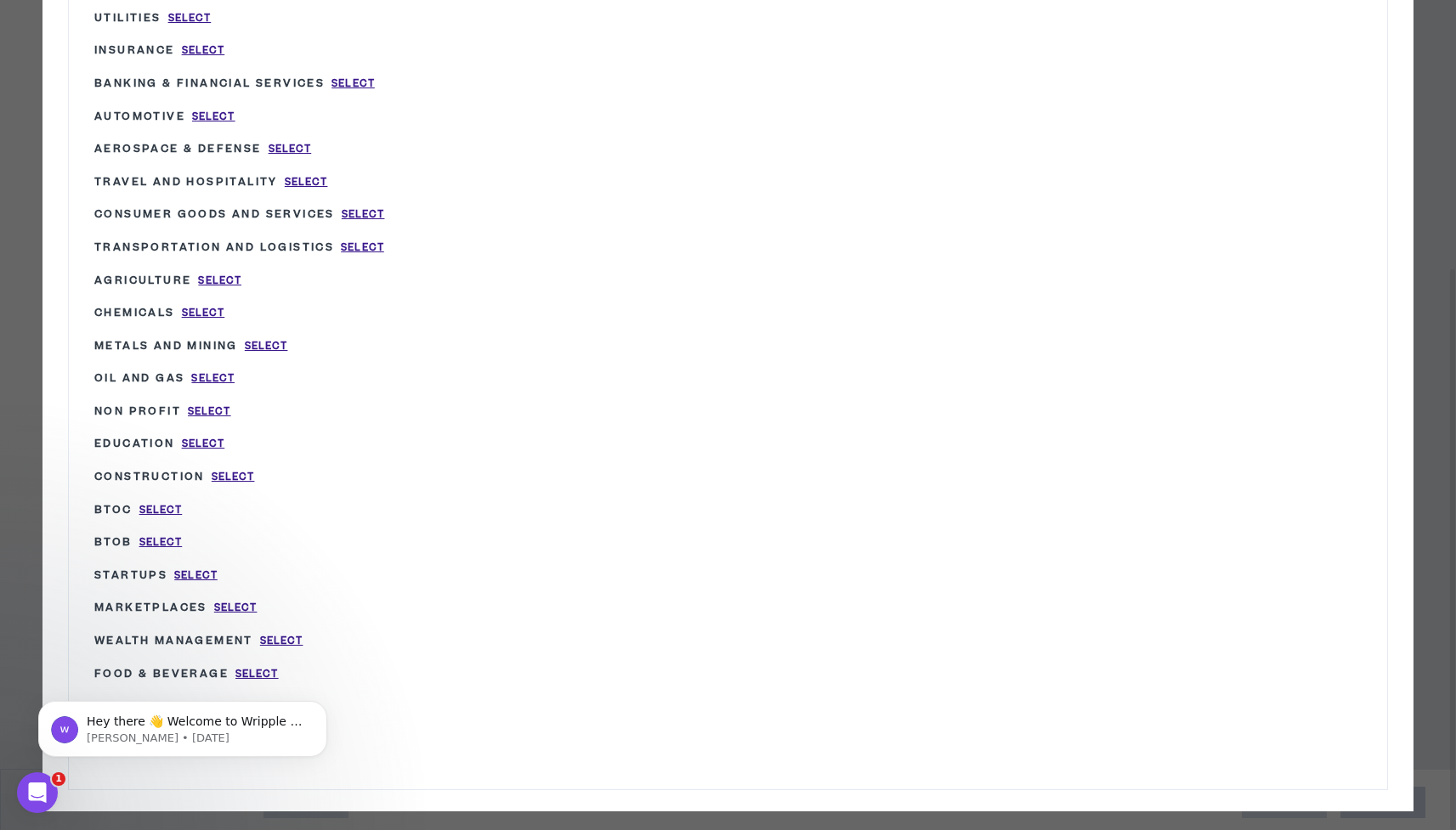
scroll to position [1028, 0]
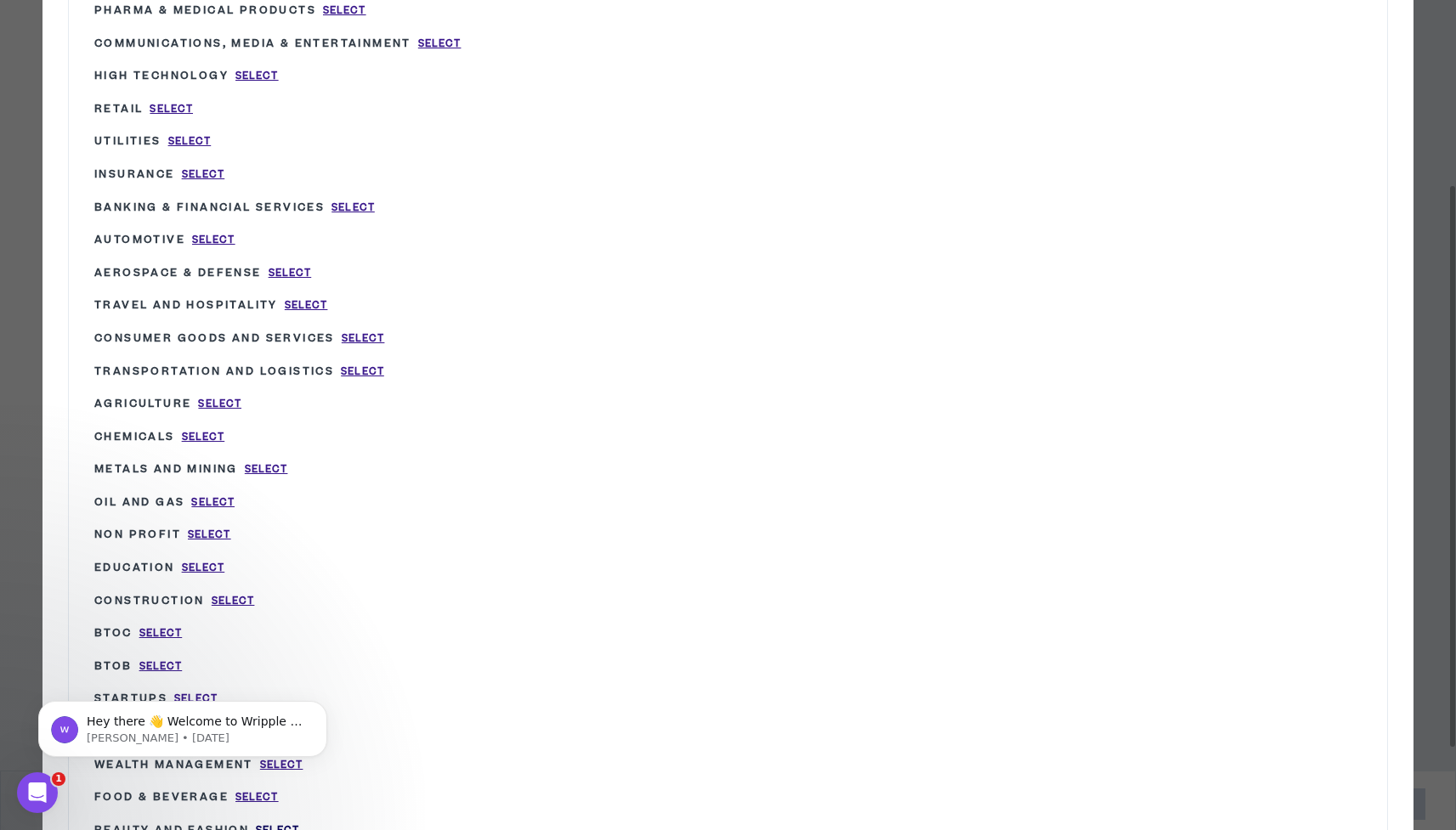
click at [292, 823] on span "Select" at bounding box center [277, 830] width 43 height 14
type input "Beauty and Fashion"
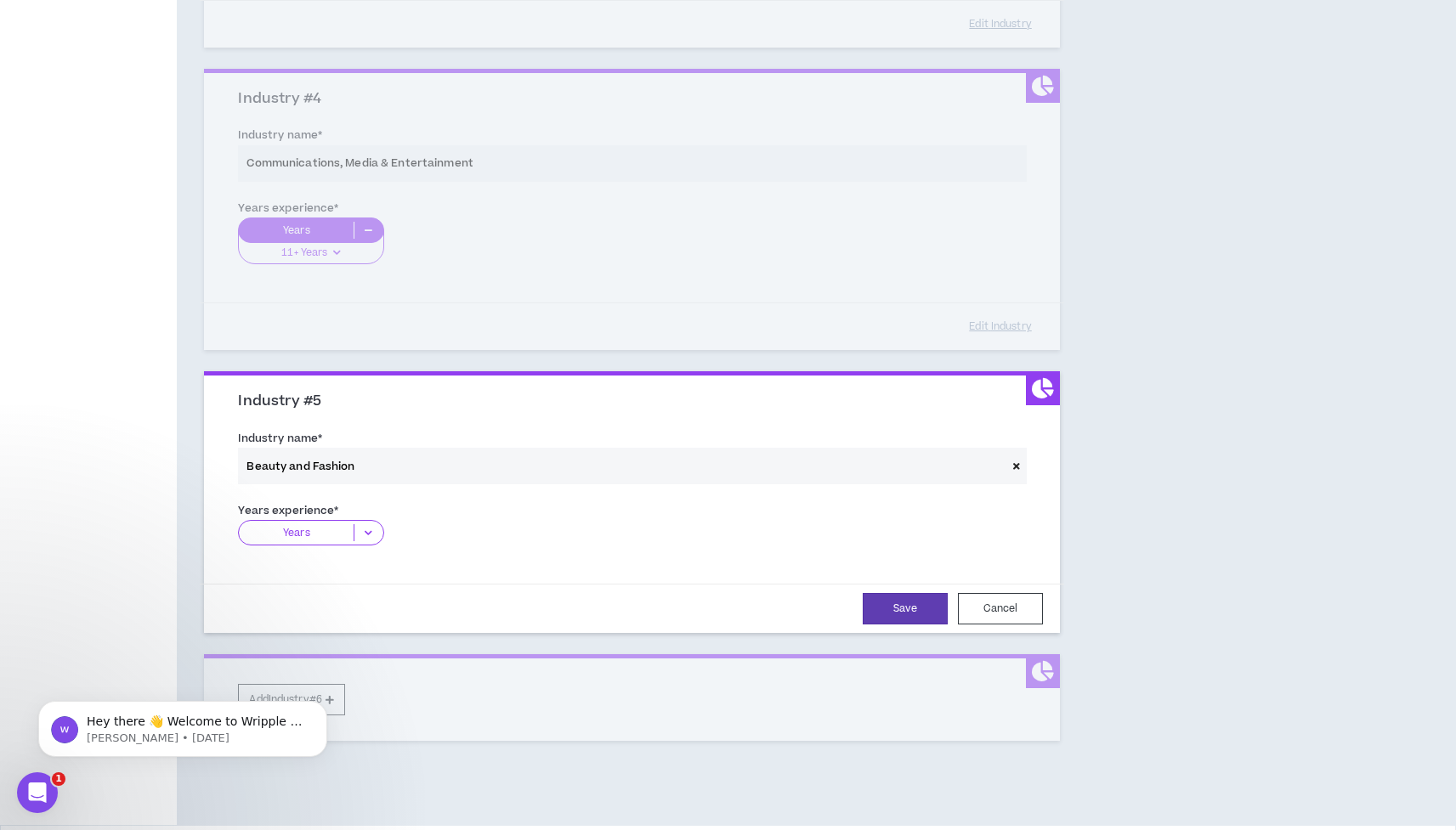
click at [354, 532] on icon at bounding box center [368, 532] width 28 height 17
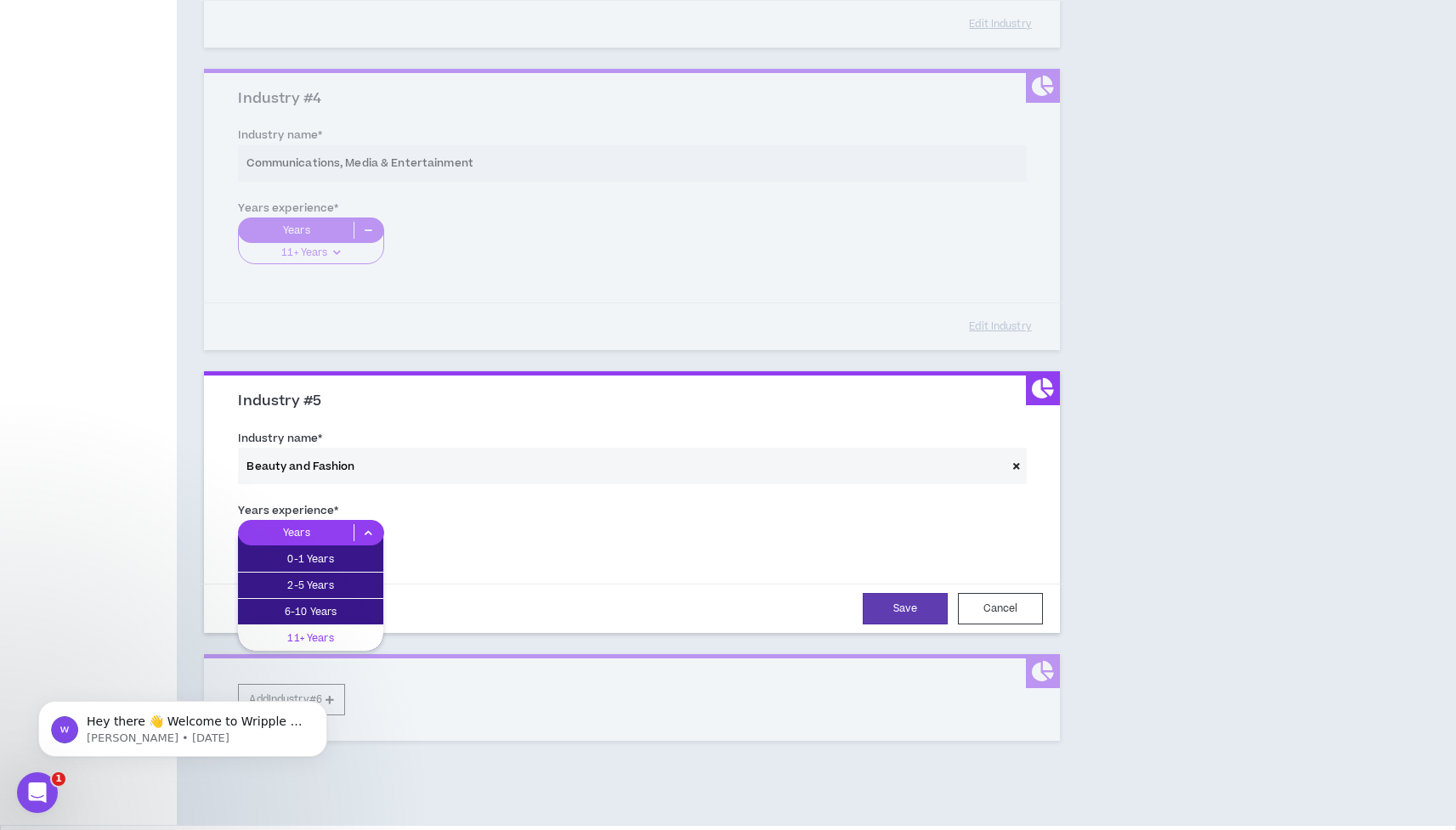
click at [341, 629] on p "11+ Years" at bounding box center [311, 638] width 145 height 19
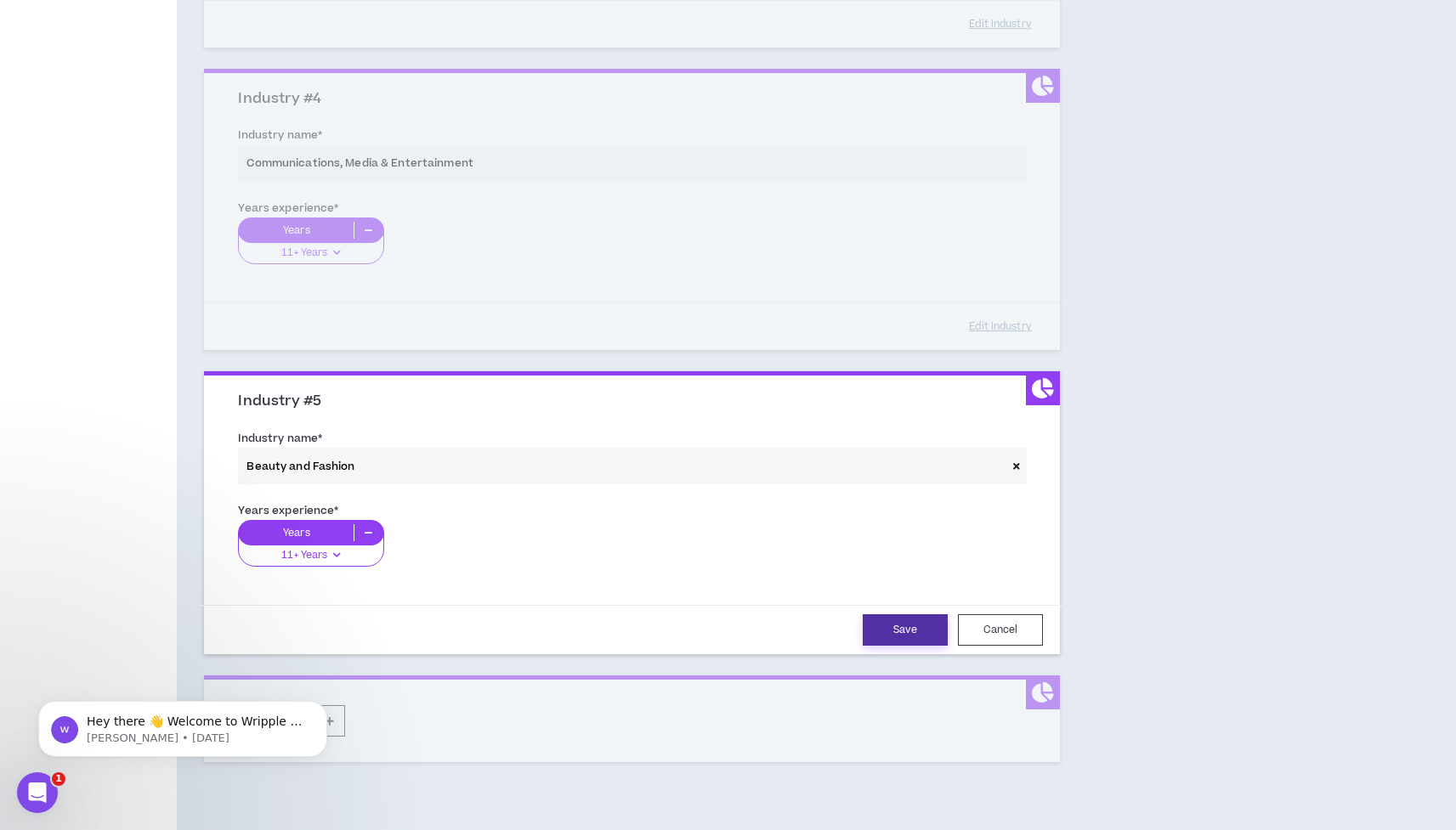
click at [930, 626] on button "Save" at bounding box center [905, 630] width 85 height 31
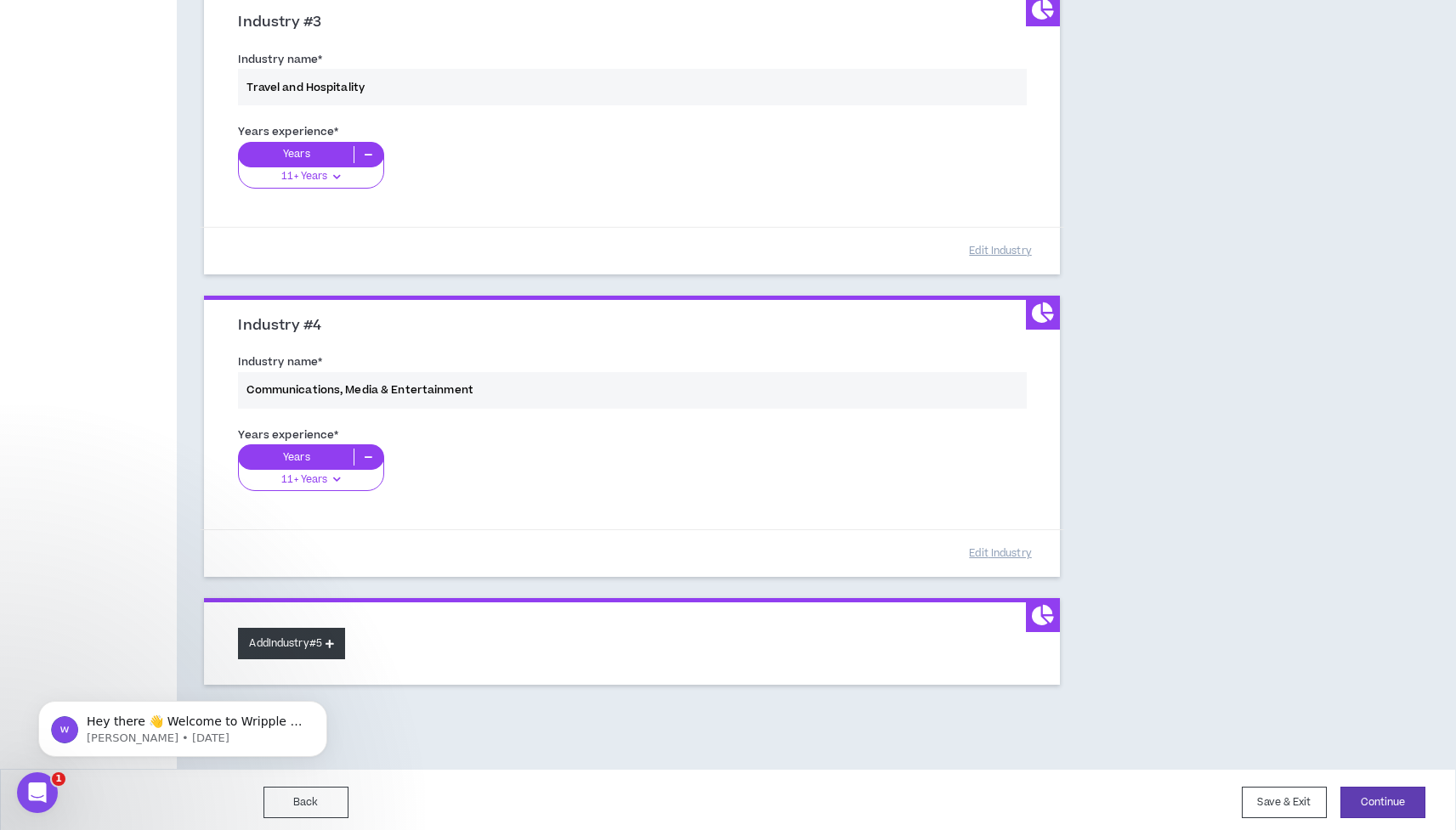
click at [328, 641] on button "Add Industry #5" at bounding box center [292, 643] width 107 height 31
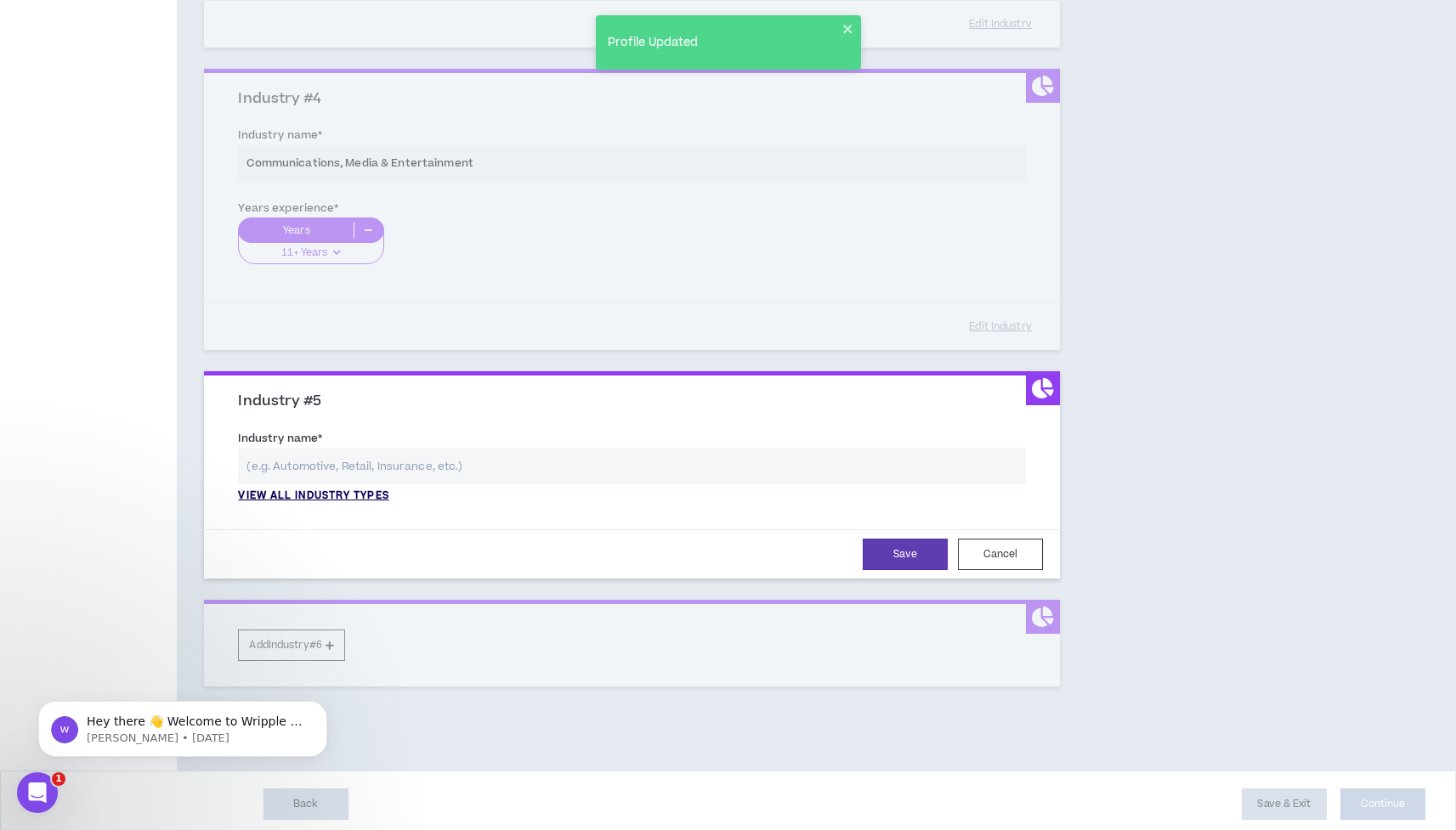
click at [323, 488] on p "View all industry types" at bounding box center [313, 495] width 150 height 15
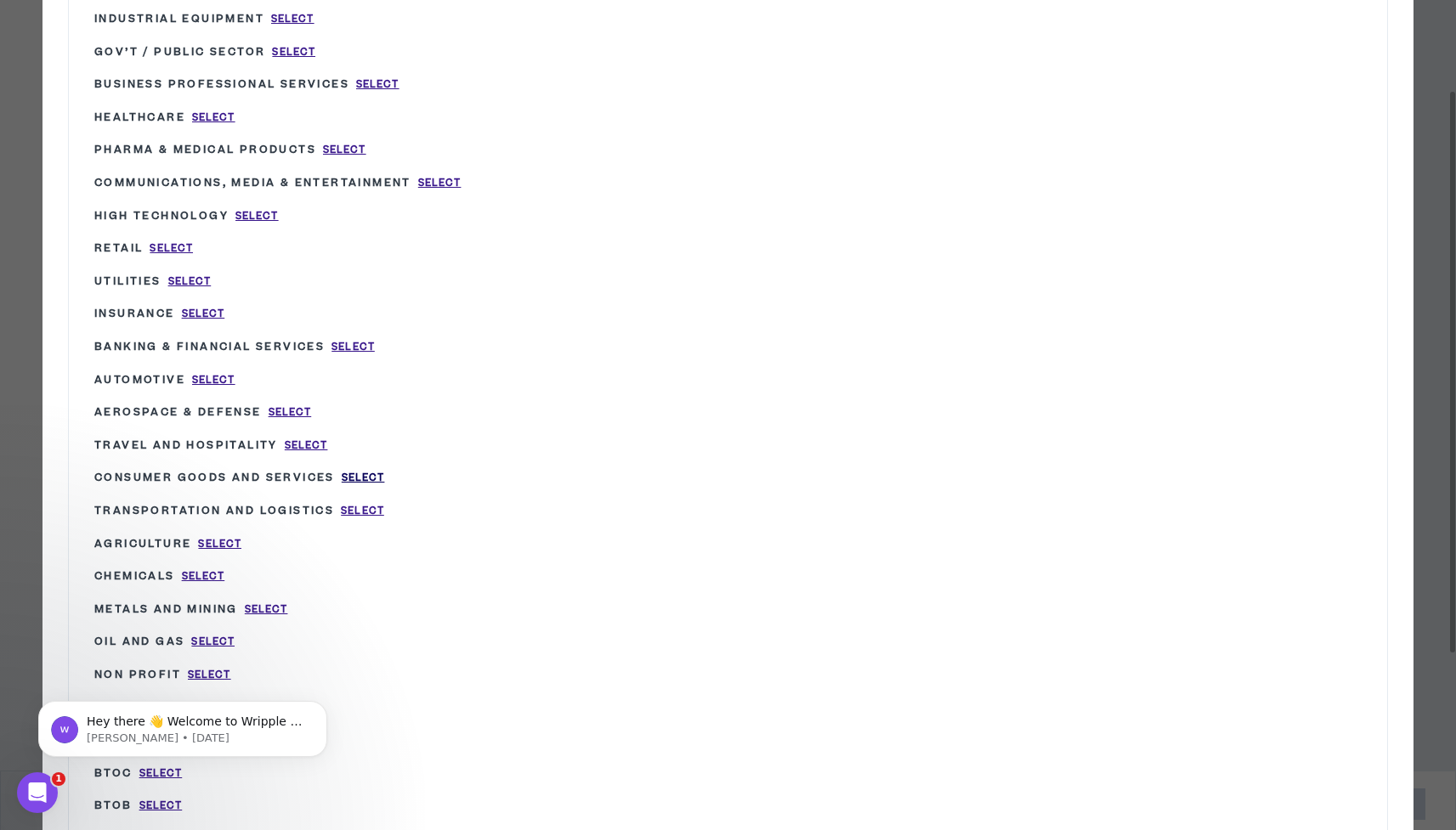
click at [385, 473] on span "Select" at bounding box center [363, 478] width 43 height 14
type input "Consumer Goods and Services"
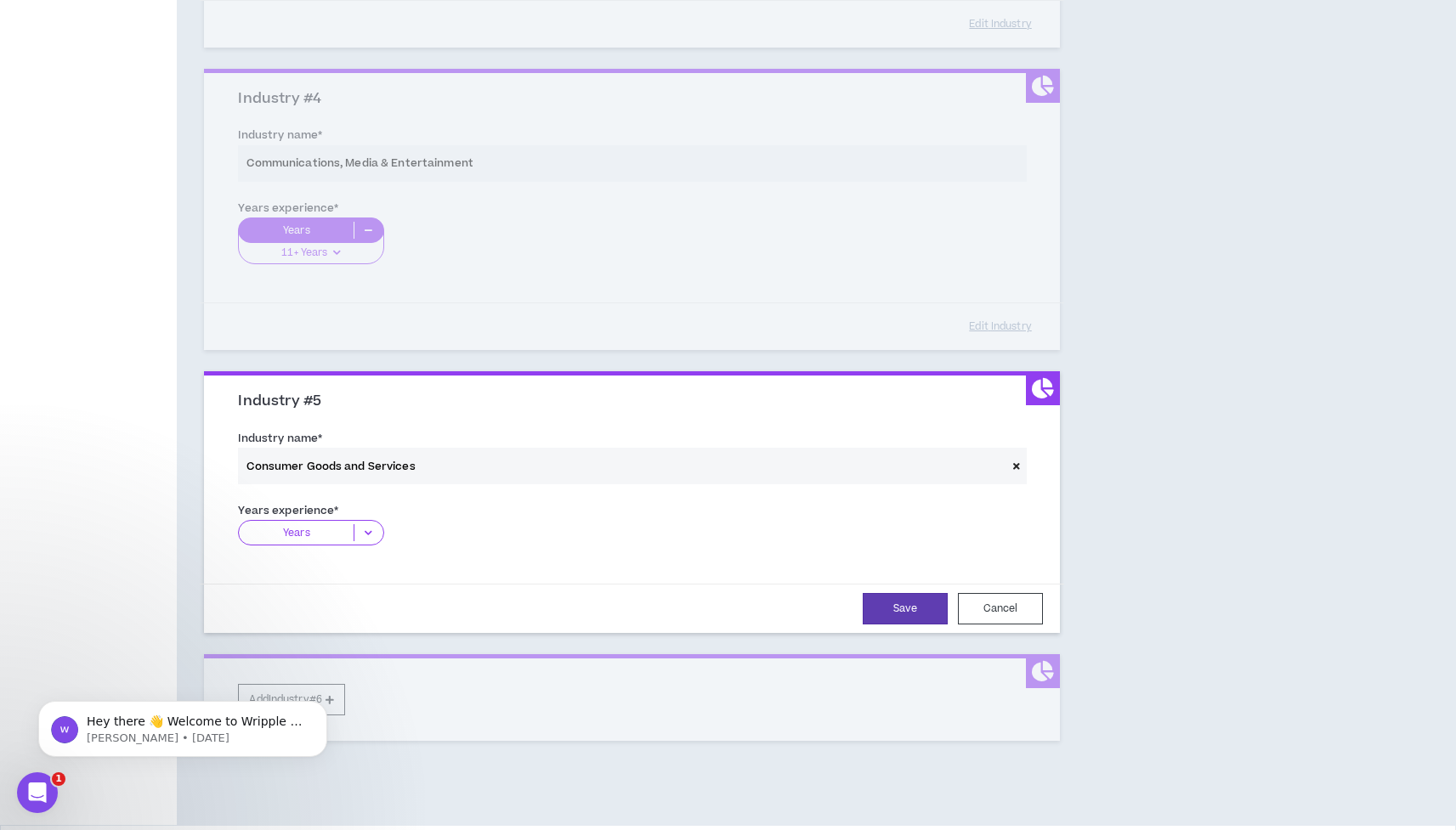
click at [366, 526] on icon at bounding box center [368, 532] width 28 height 17
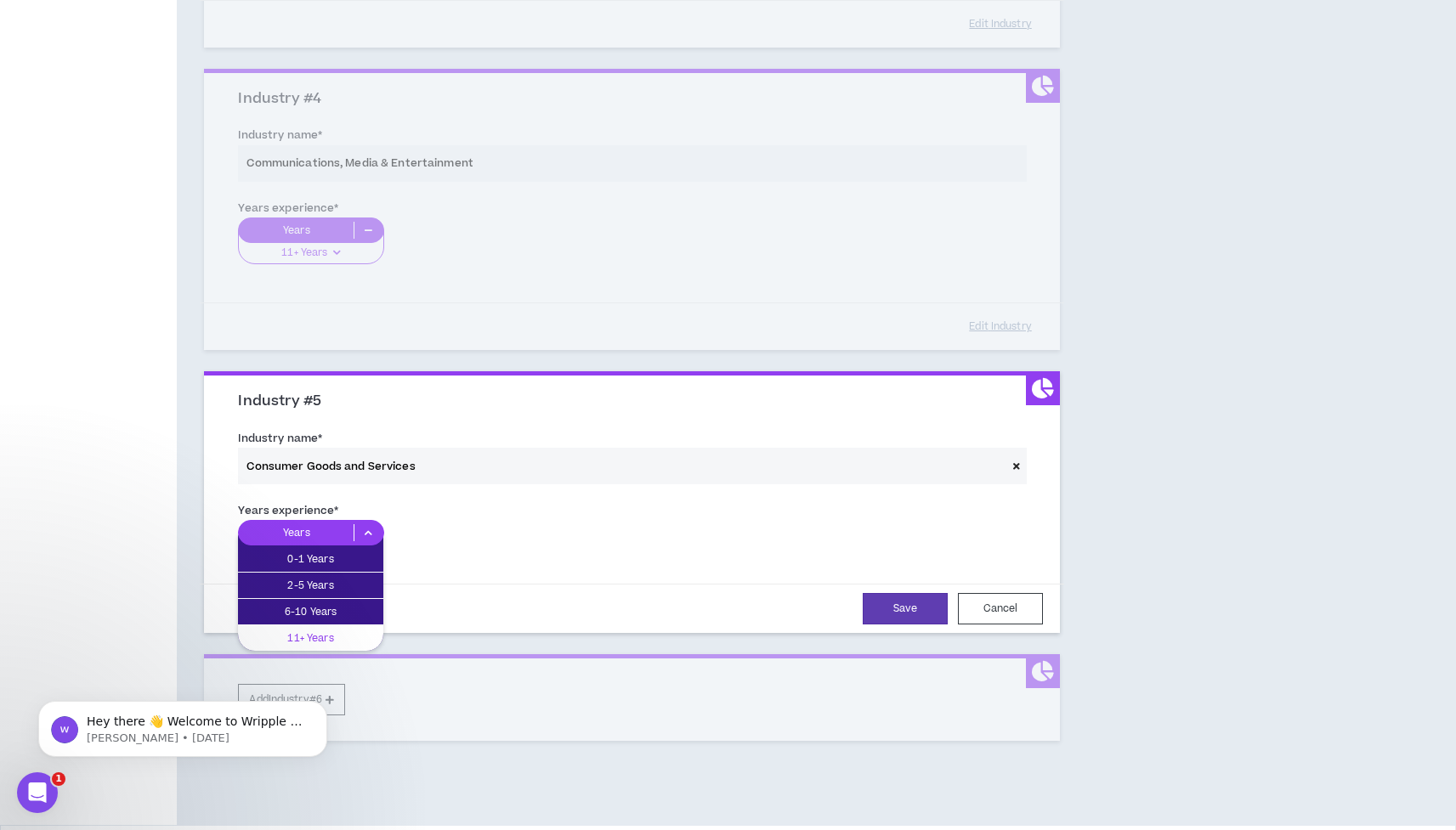
click at [342, 633] on p "11+ Years" at bounding box center [311, 638] width 145 height 19
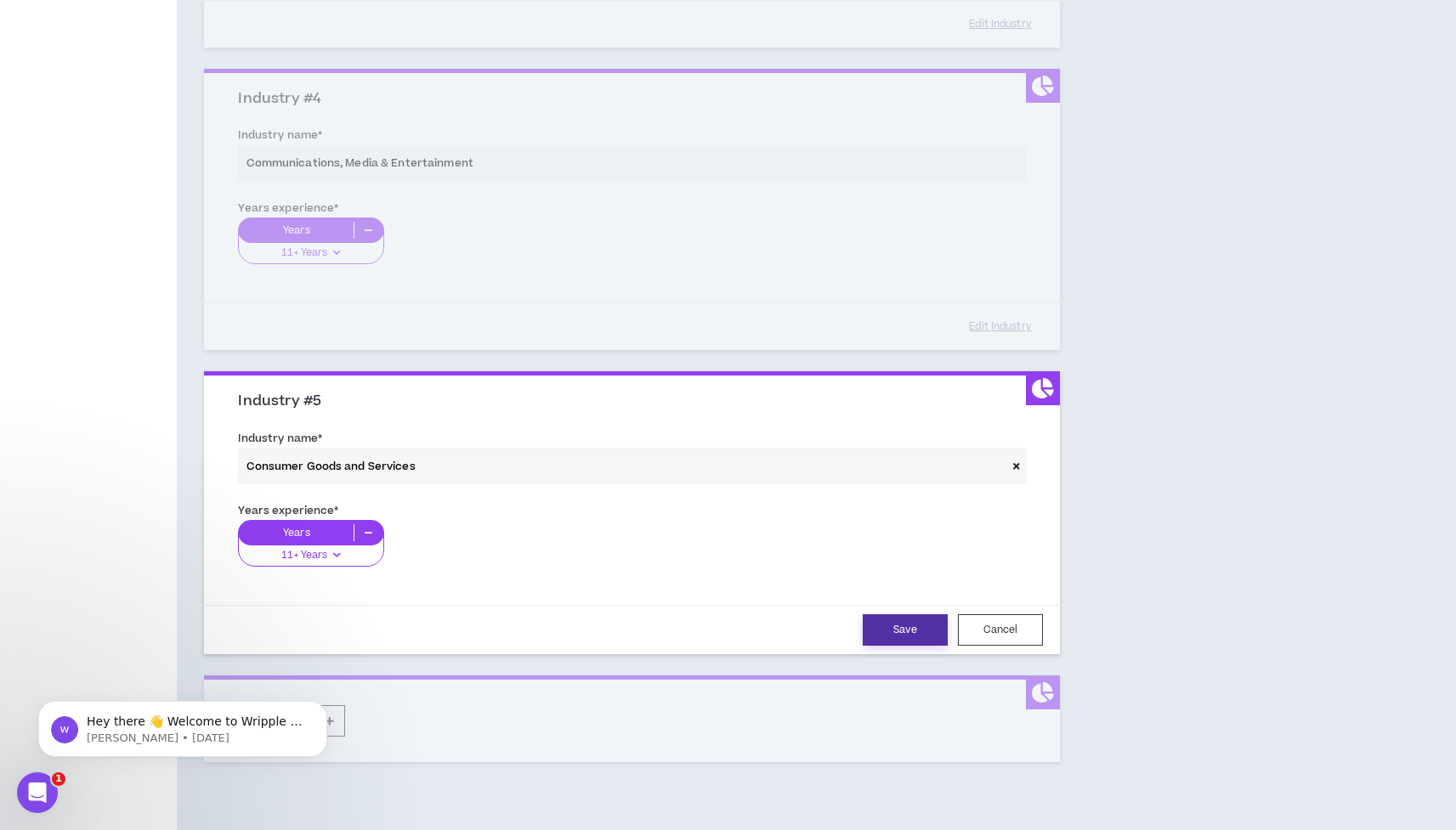
click at [900, 628] on button "Save" at bounding box center [905, 630] width 85 height 31
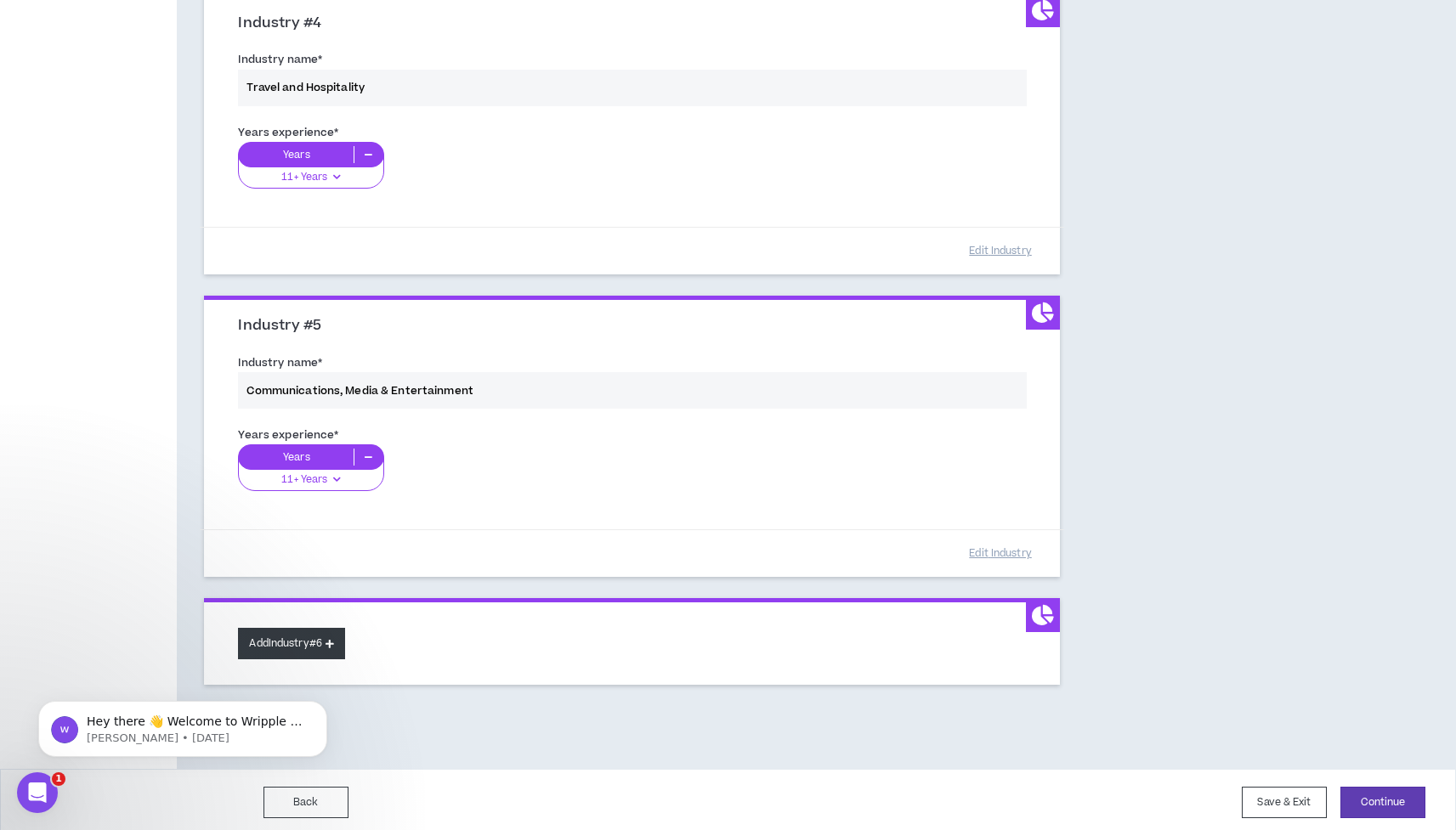
scroll to position [1103, 0]
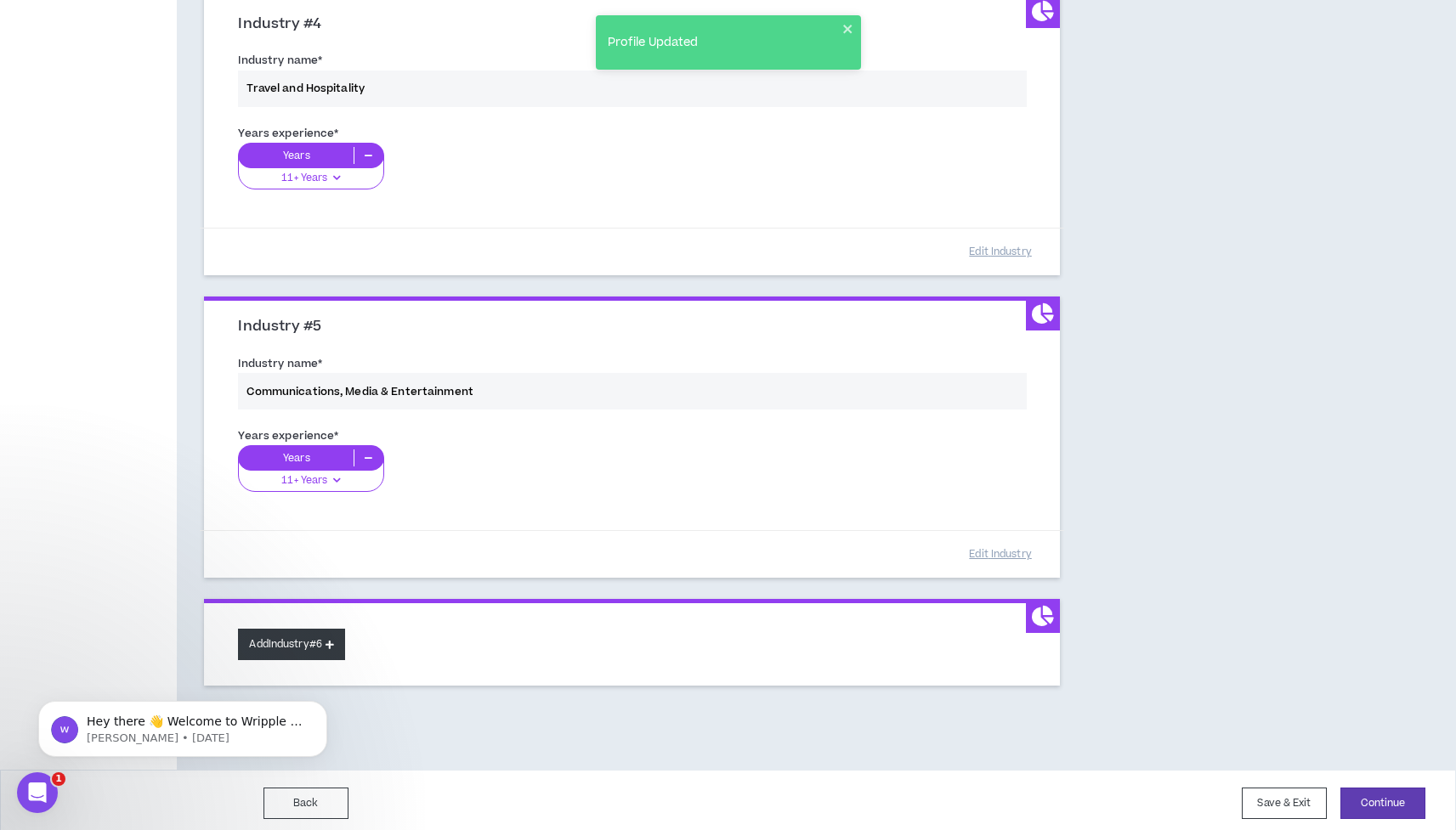
click at [324, 637] on button "Add Industry #6" at bounding box center [292, 644] width 107 height 31
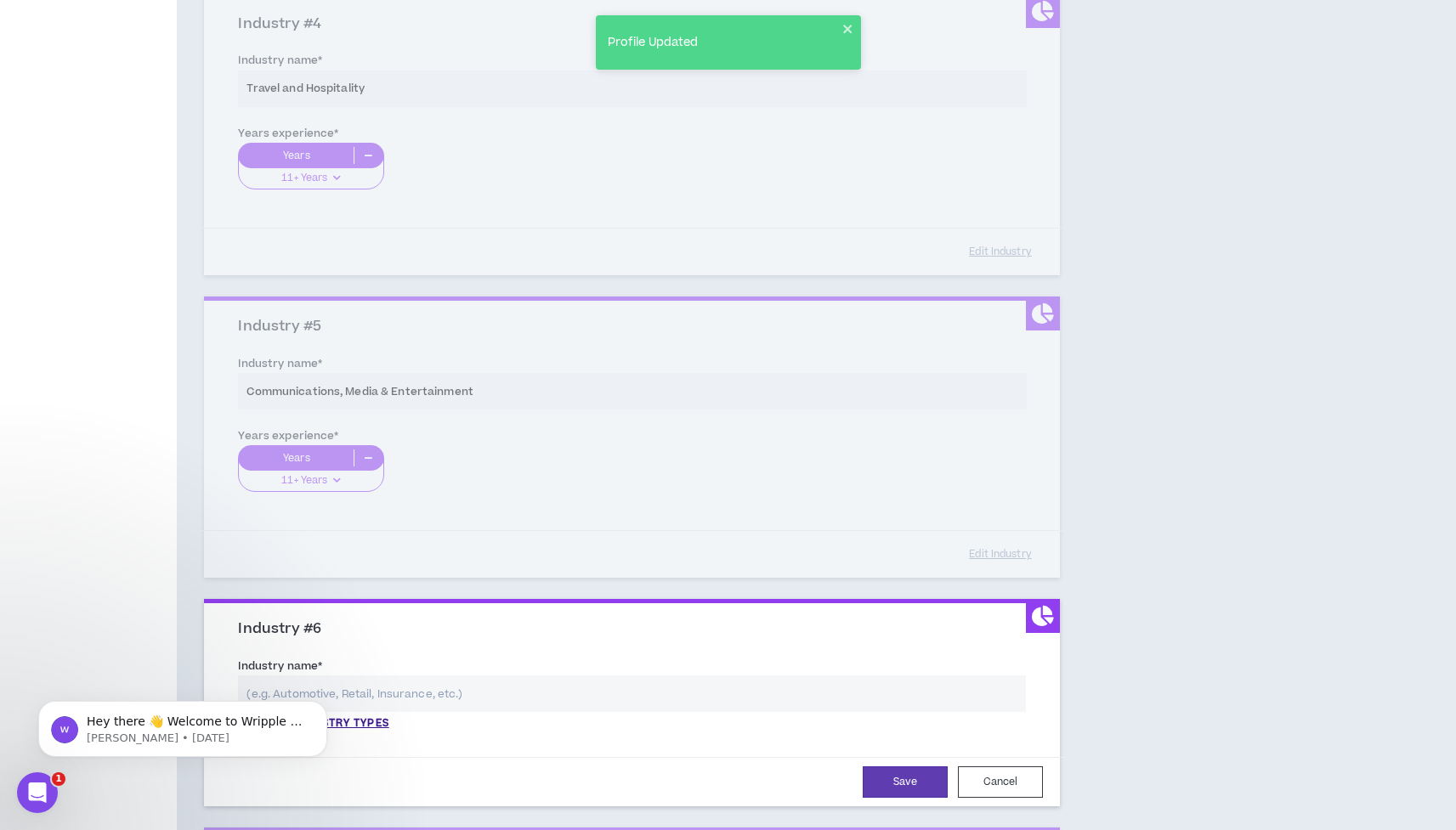
click at [353, 681] on input "text" at bounding box center [632, 693] width 788 height 37
click at [375, 716] on p "View all industry types" at bounding box center [313, 724] width 150 height 15
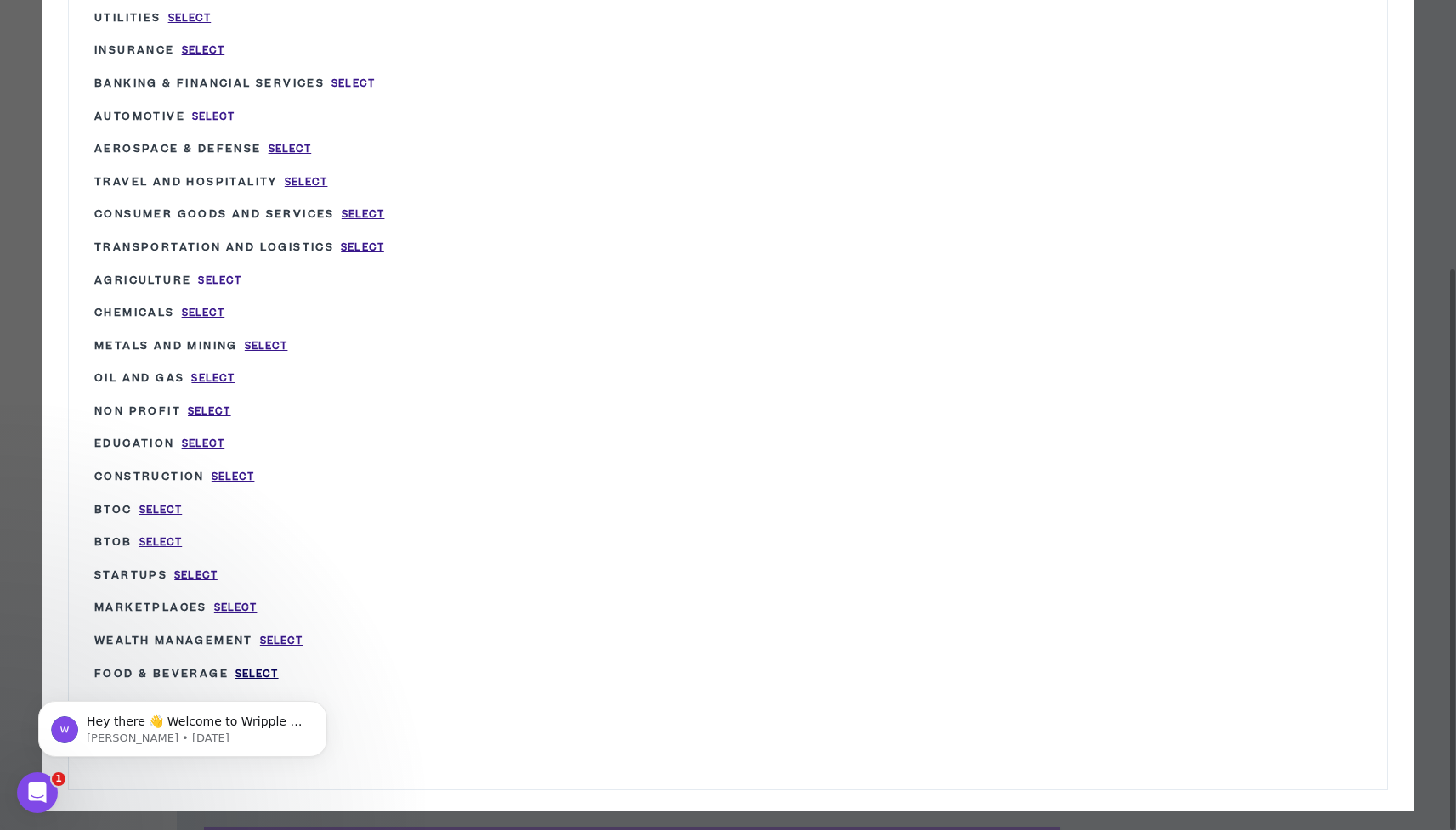
click at [279, 667] on span "Select" at bounding box center [257, 674] width 43 height 14
type input "Food & Beverage"
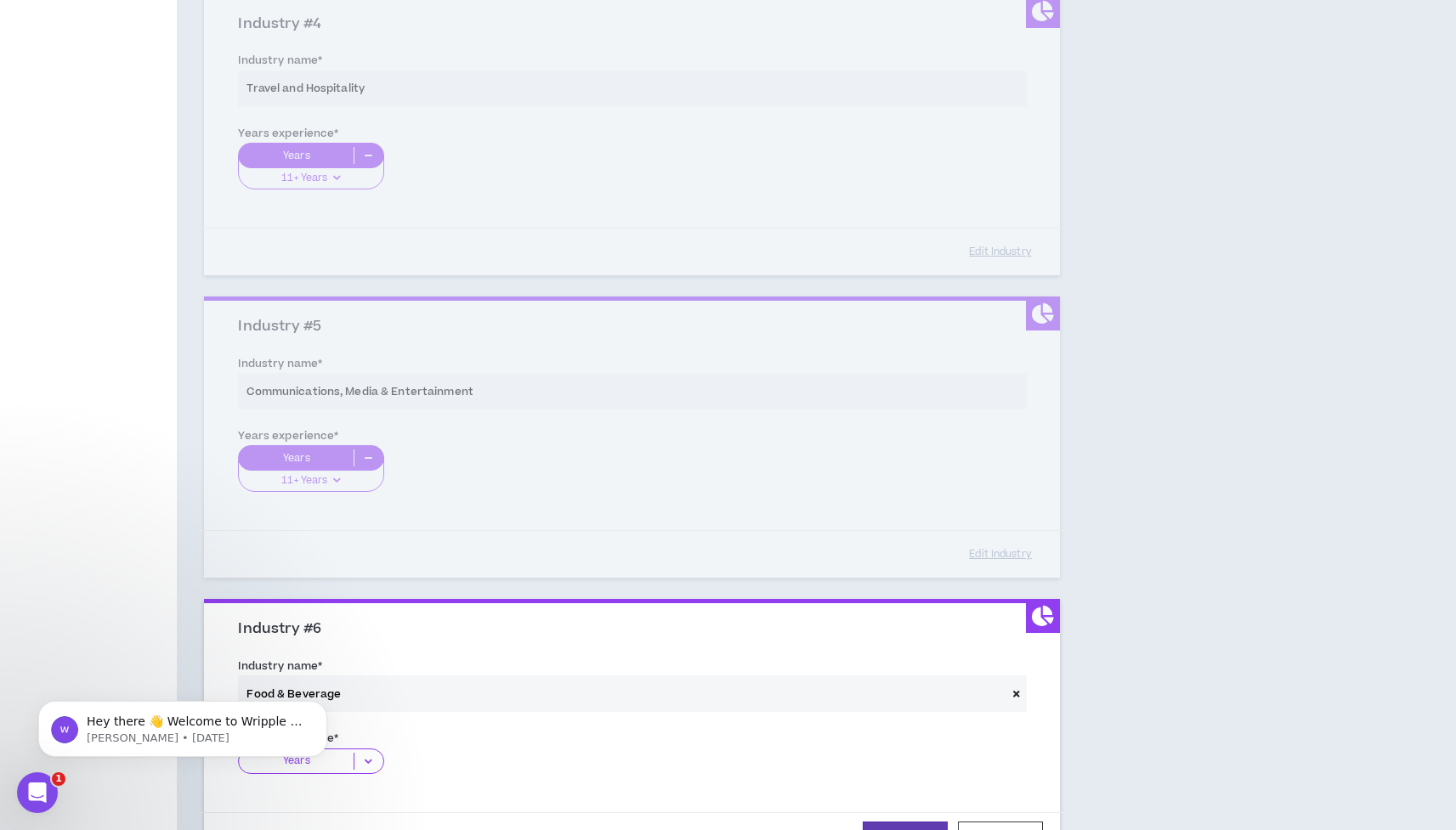
click at [364, 757] on icon at bounding box center [368, 761] width 28 height 17
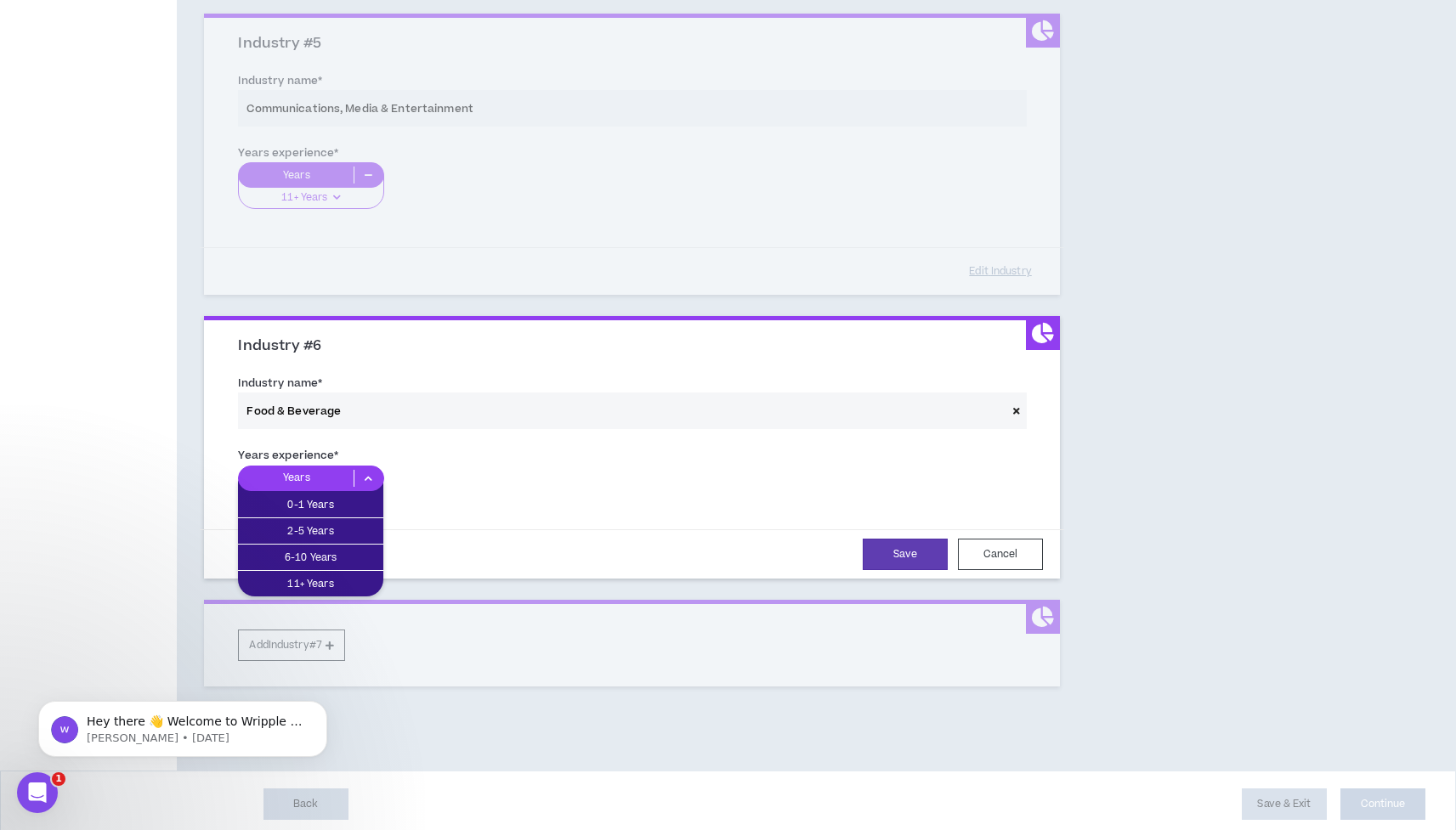
scroll to position [1385, 0]
click at [330, 584] on div "11+ Years" at bounding box center [311, 584] width 145 height 25
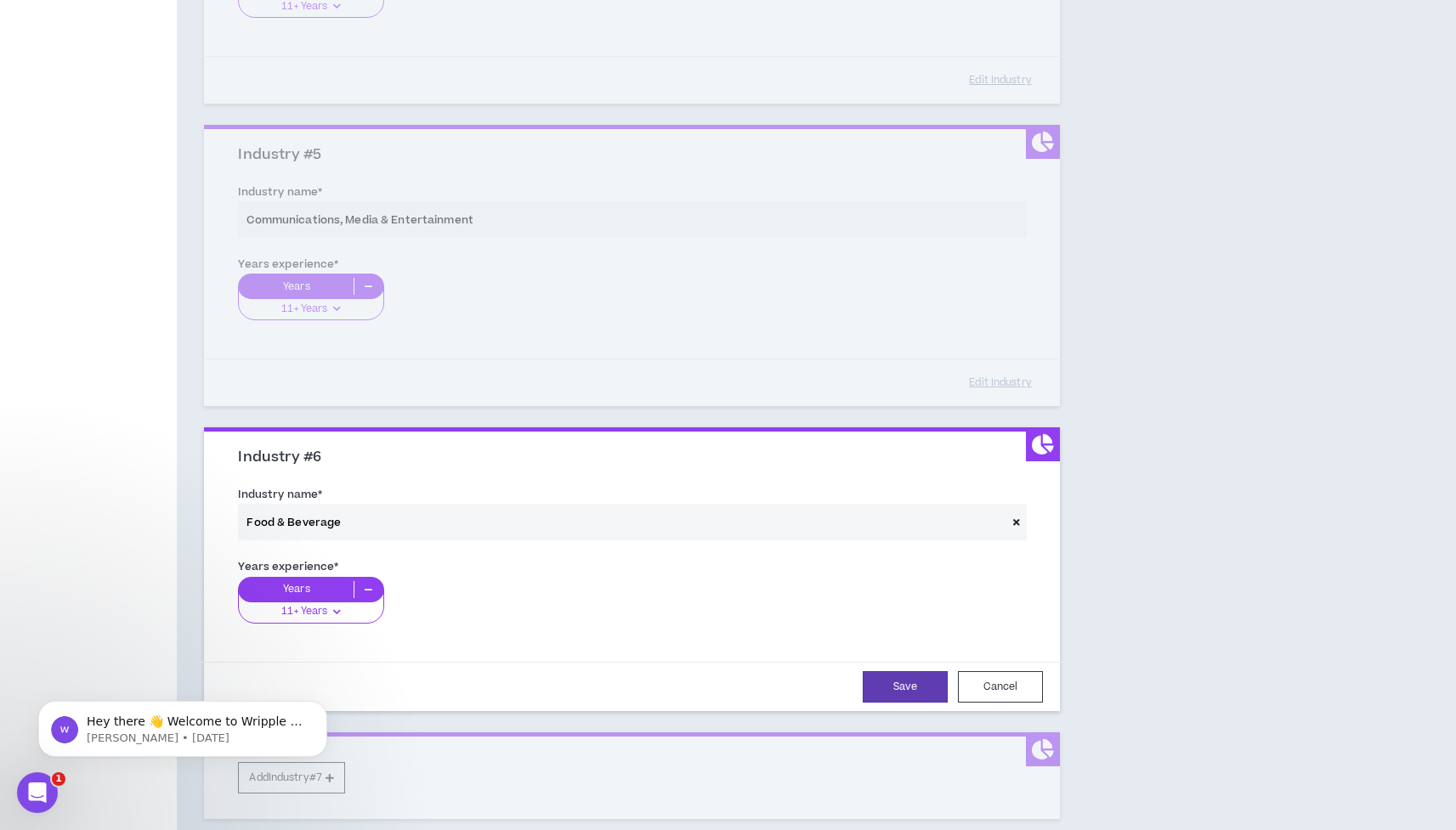
scroll to position [1257, 0]
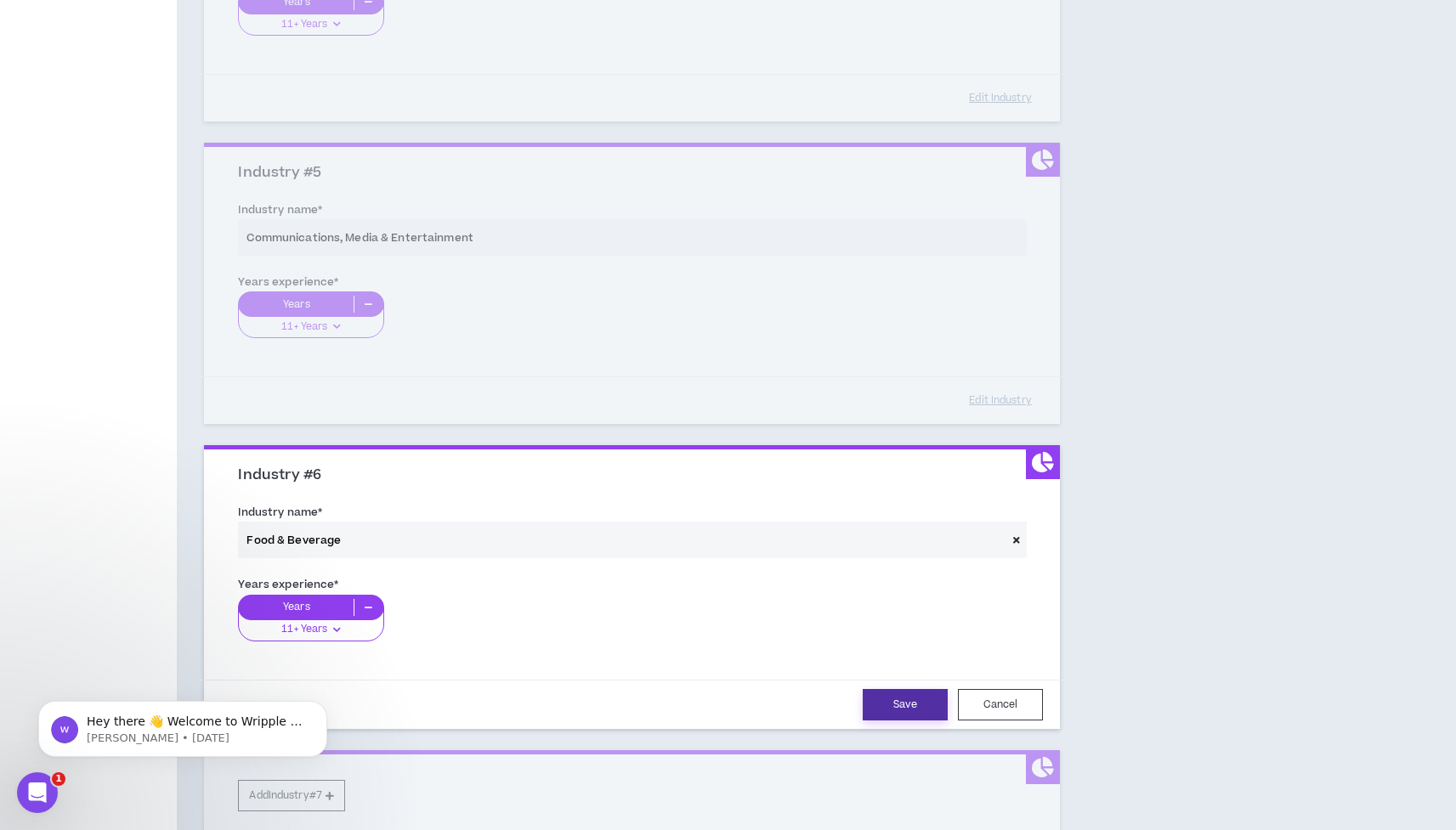
click at [908, 700] on button "Save" at bounding box center [905, 704] width 85 height 31
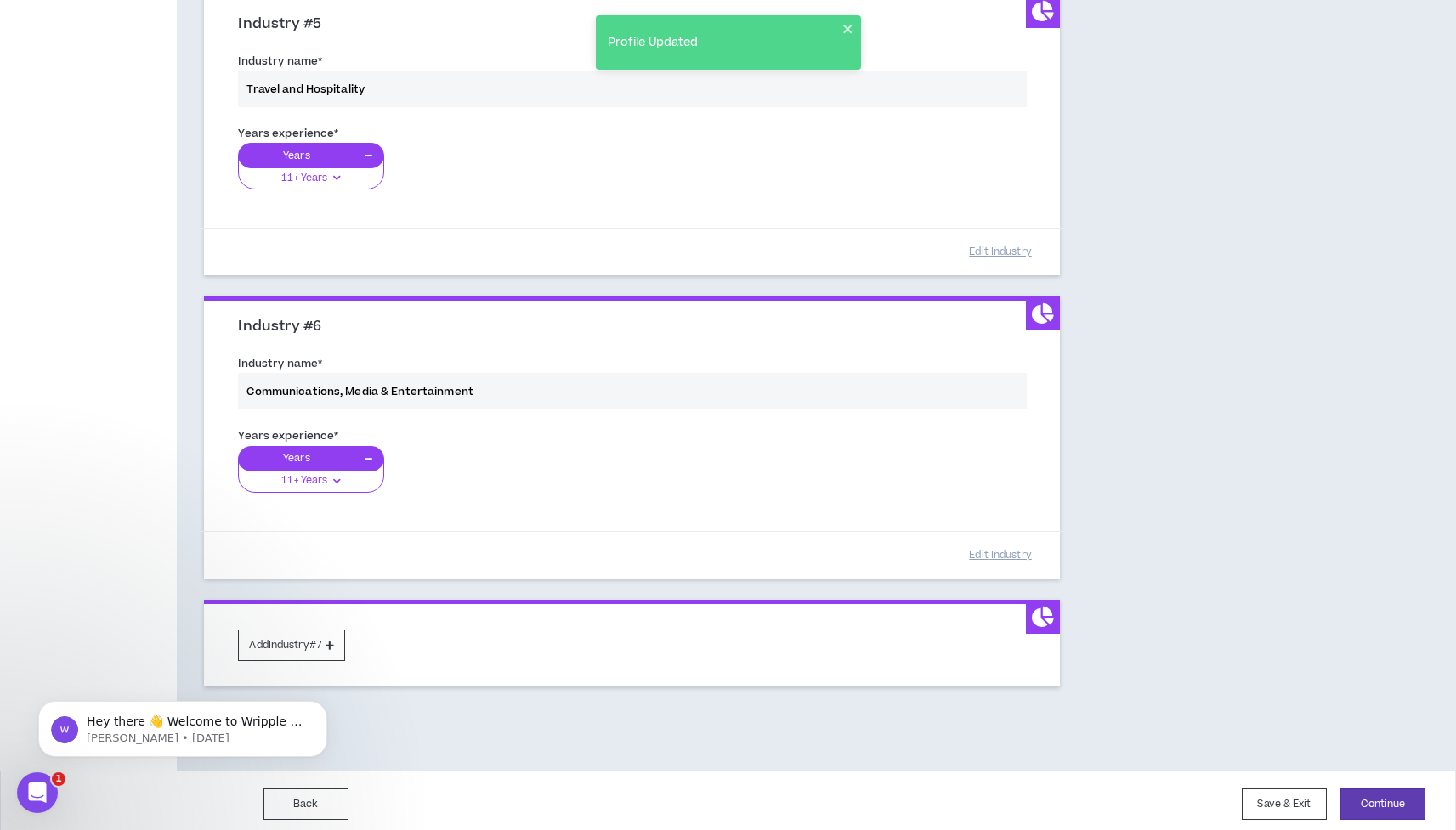
scroll to position [1404, 0]
click at [1386, 793] on button "Continue" at bounding box center [1383, 804] width 85 height 31
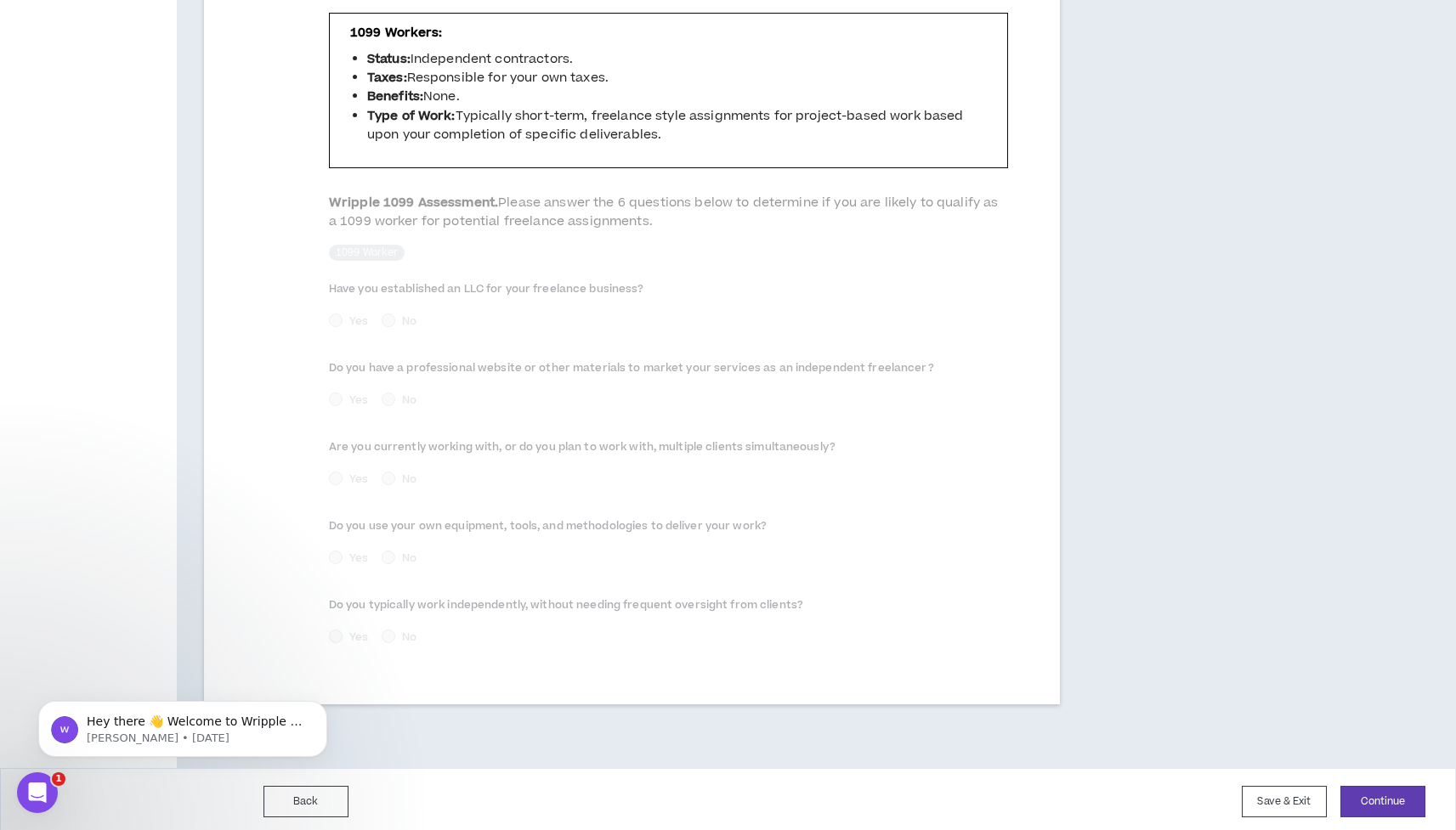
scroll to position [634, 0]
click at [1352, 787] on button "Continue" at bounding box center [1383, 802] width 85 height 31
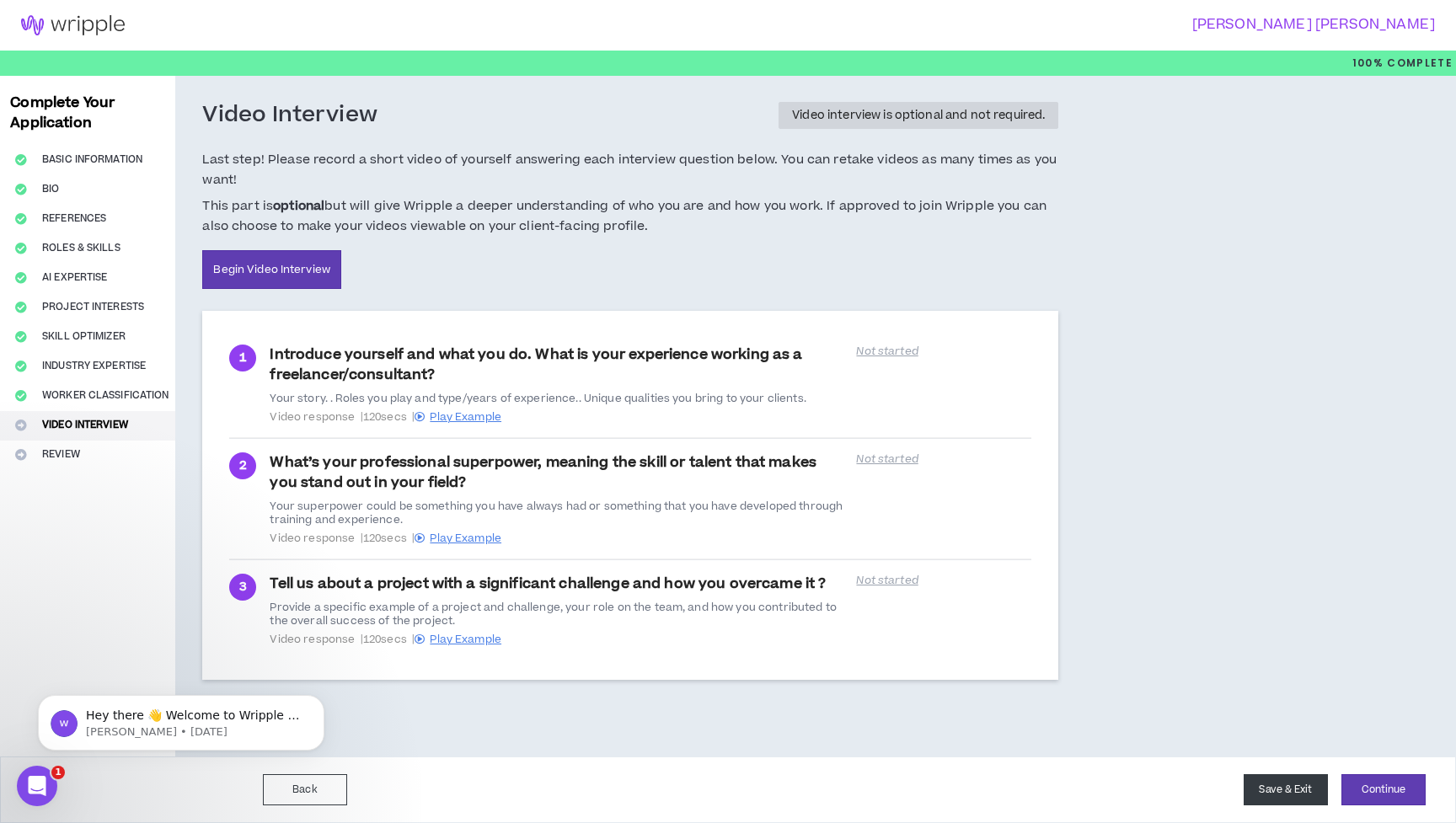
click at [1295, 798] on button "Save & Exit" at bounding box center [1286, 789] width 84 height 31
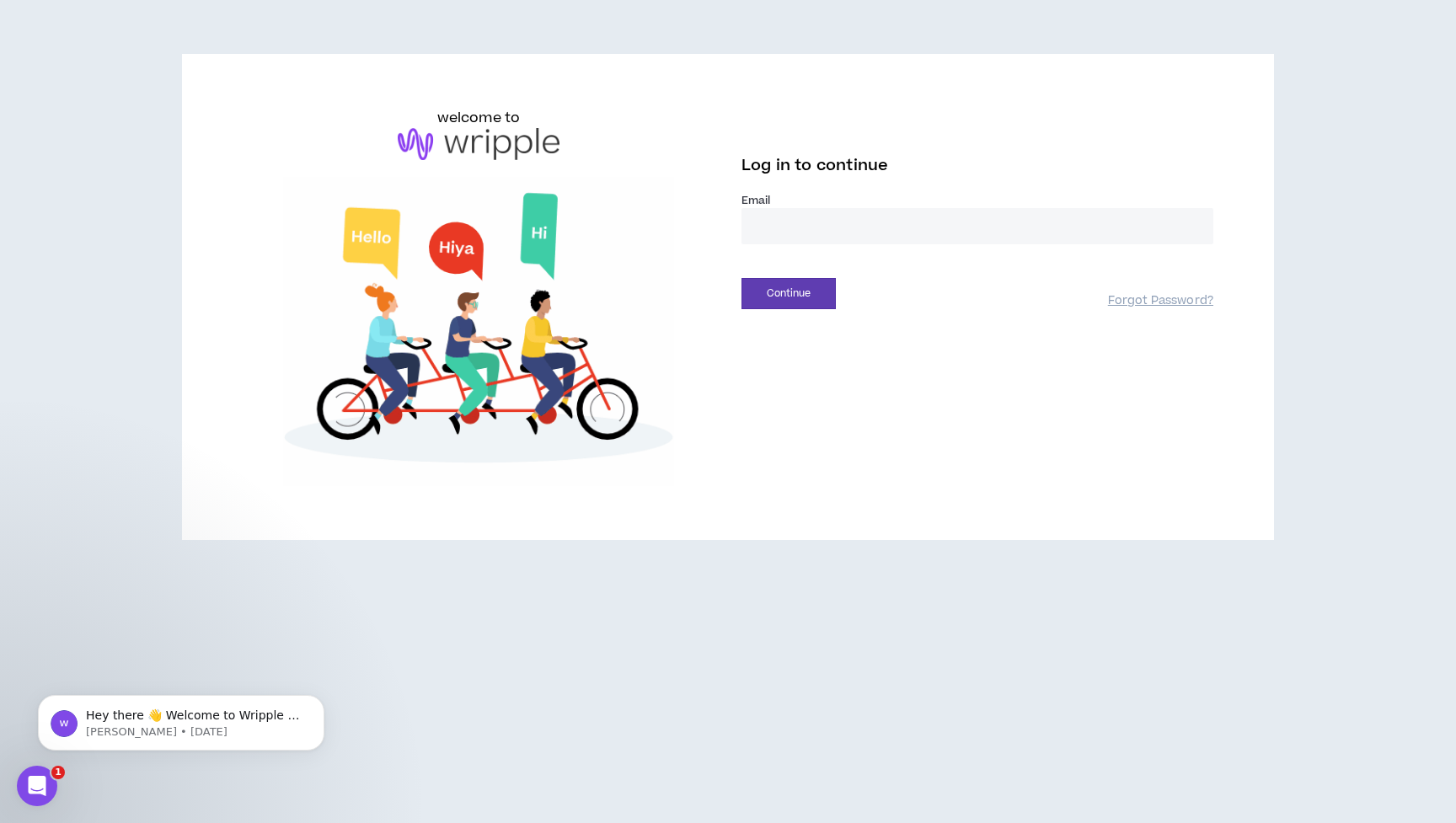
click at [1269, 790] on div "welcome to Log in to continue Email * Continue Forgot Password?" at bounding box center [728, 412] width 1456 height 823
